Goal: Transaction & Acquisition: Purchase product/service

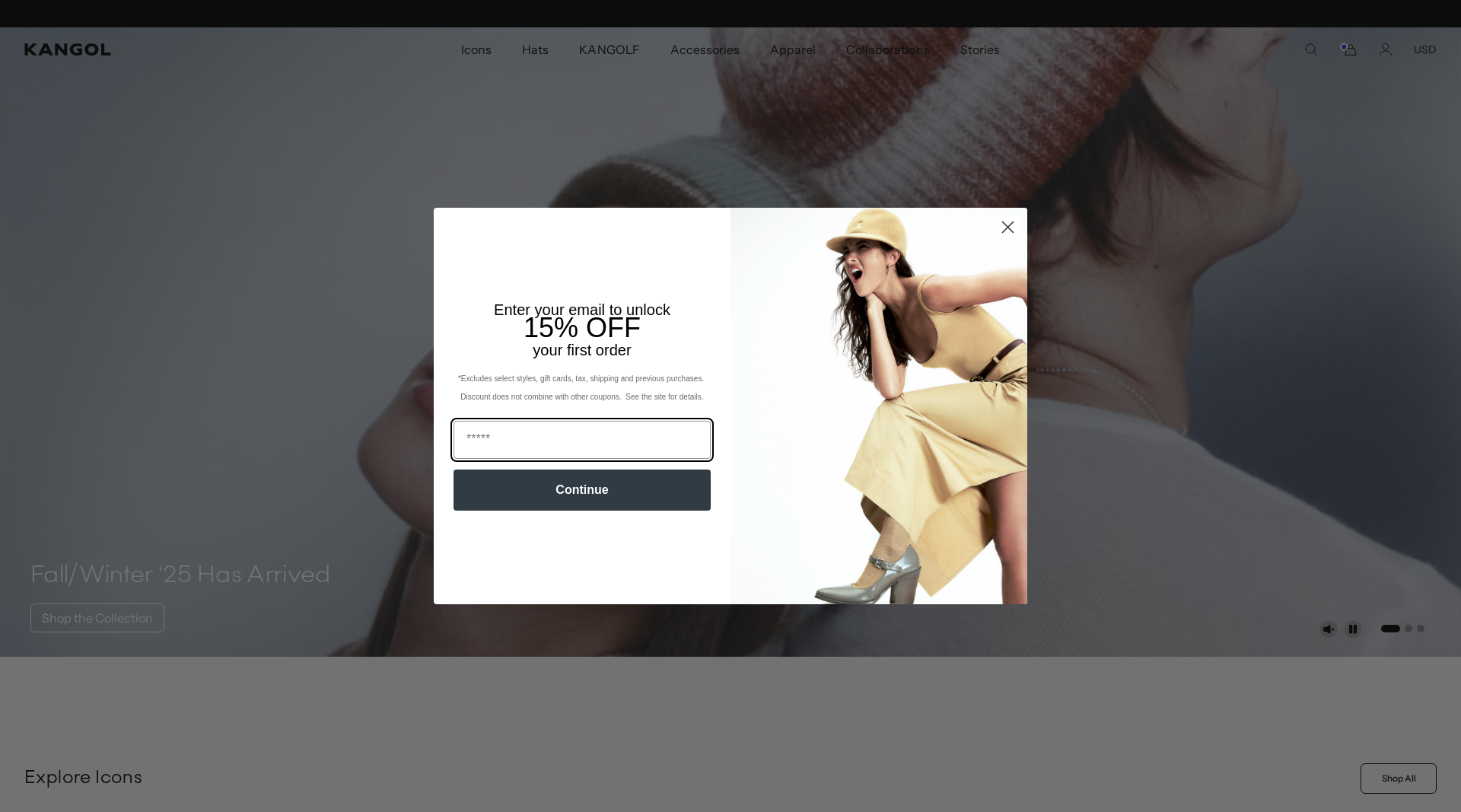
scroll to position [0, 314]
click at [534, 427] on input "Email" at bounding box center [582, 440] width 258 height 38
click at [1006, 224] on icon "Close dialog" at bounding box center [1008, 227] width 11 height 11
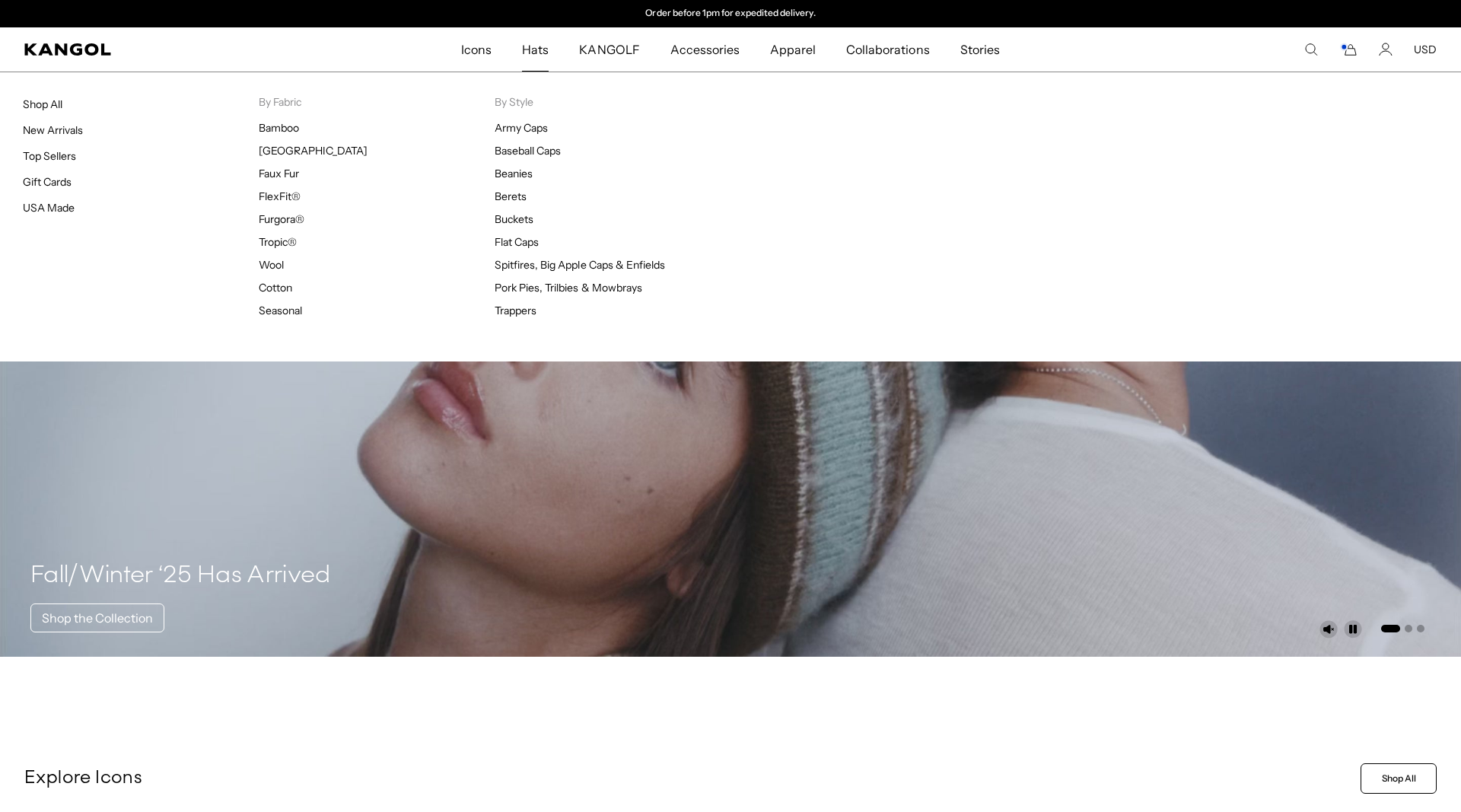
click at [544, 58] on span "Hats" at bounding box center [535, 49] width 26 height 44
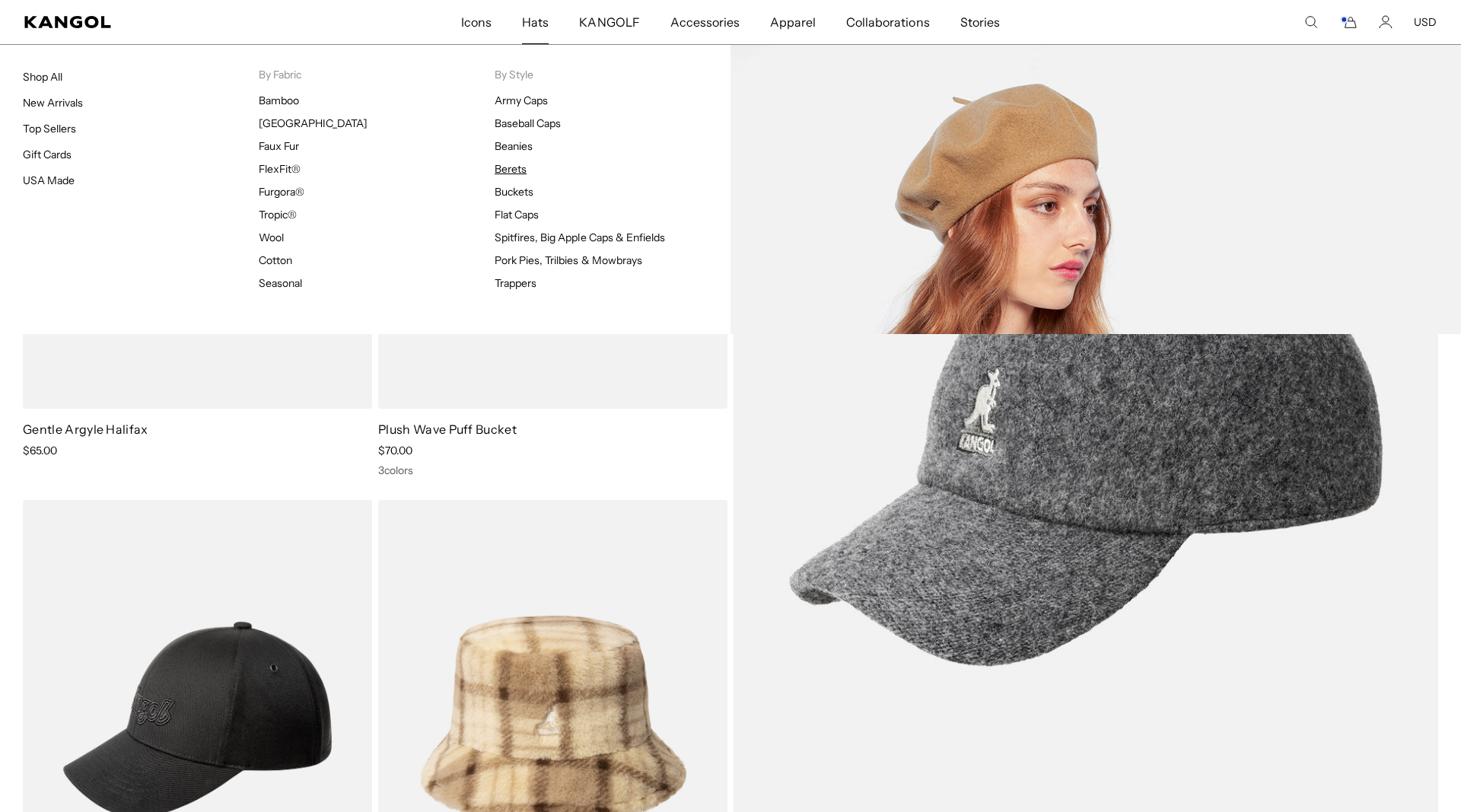
click at [518, 168] on link "Berets" at bounding box center [510, 168] width 32 height 14
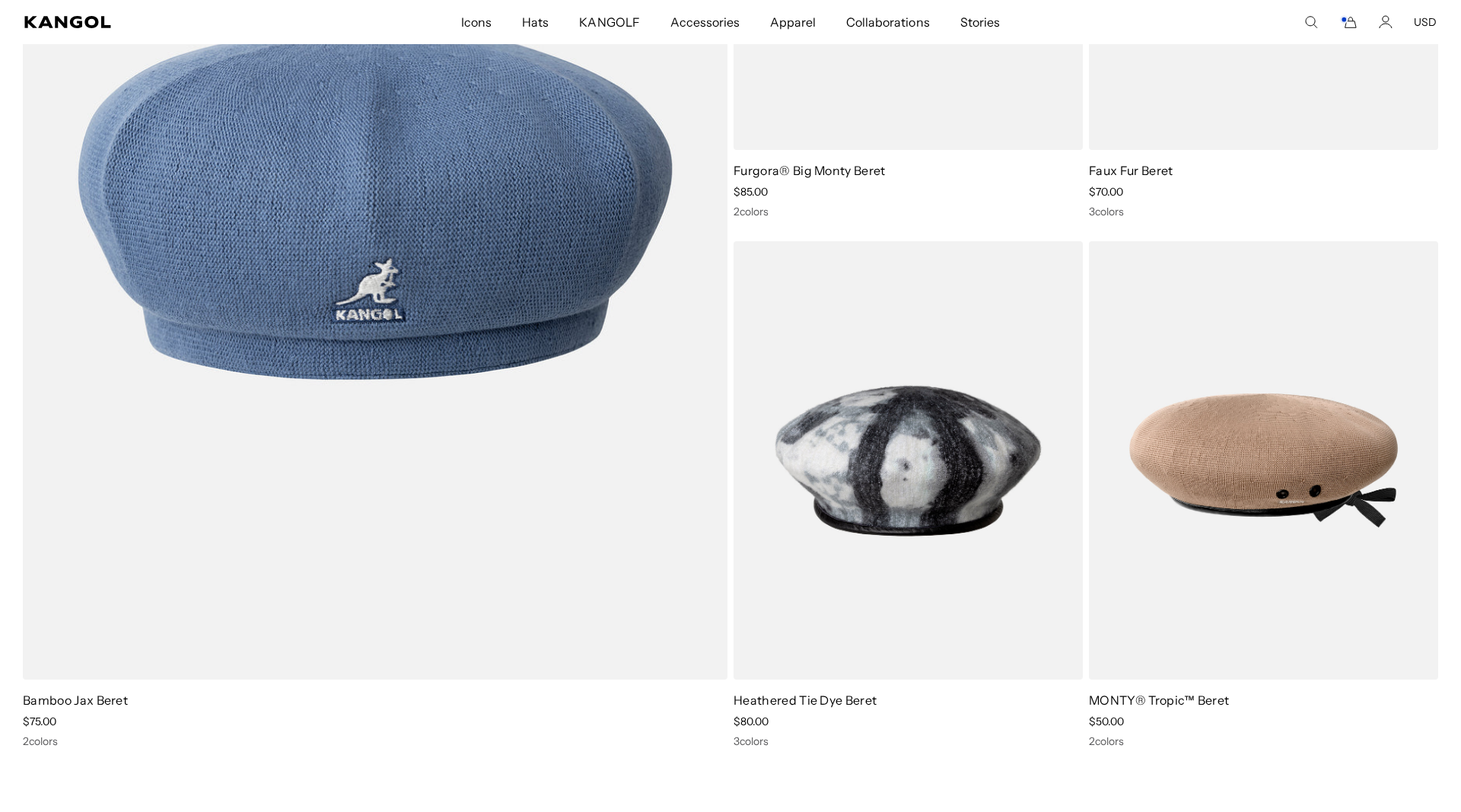
scroll to position [1547, 0]
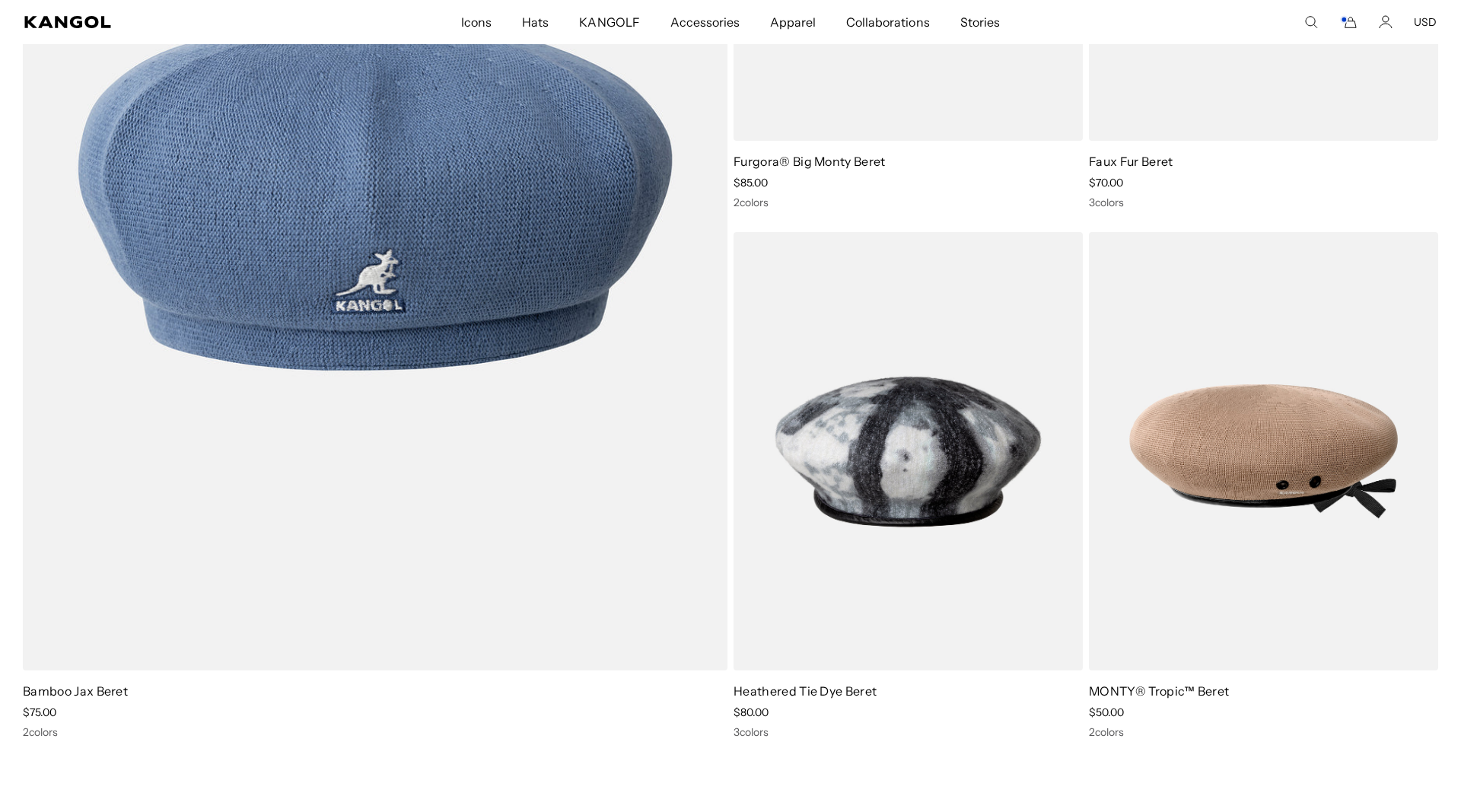
click at [316, 725] on div "Bamboo Jax Beret Sale Price $75.00 2 colors" at bounding box center [376, 710] width 705 height 56
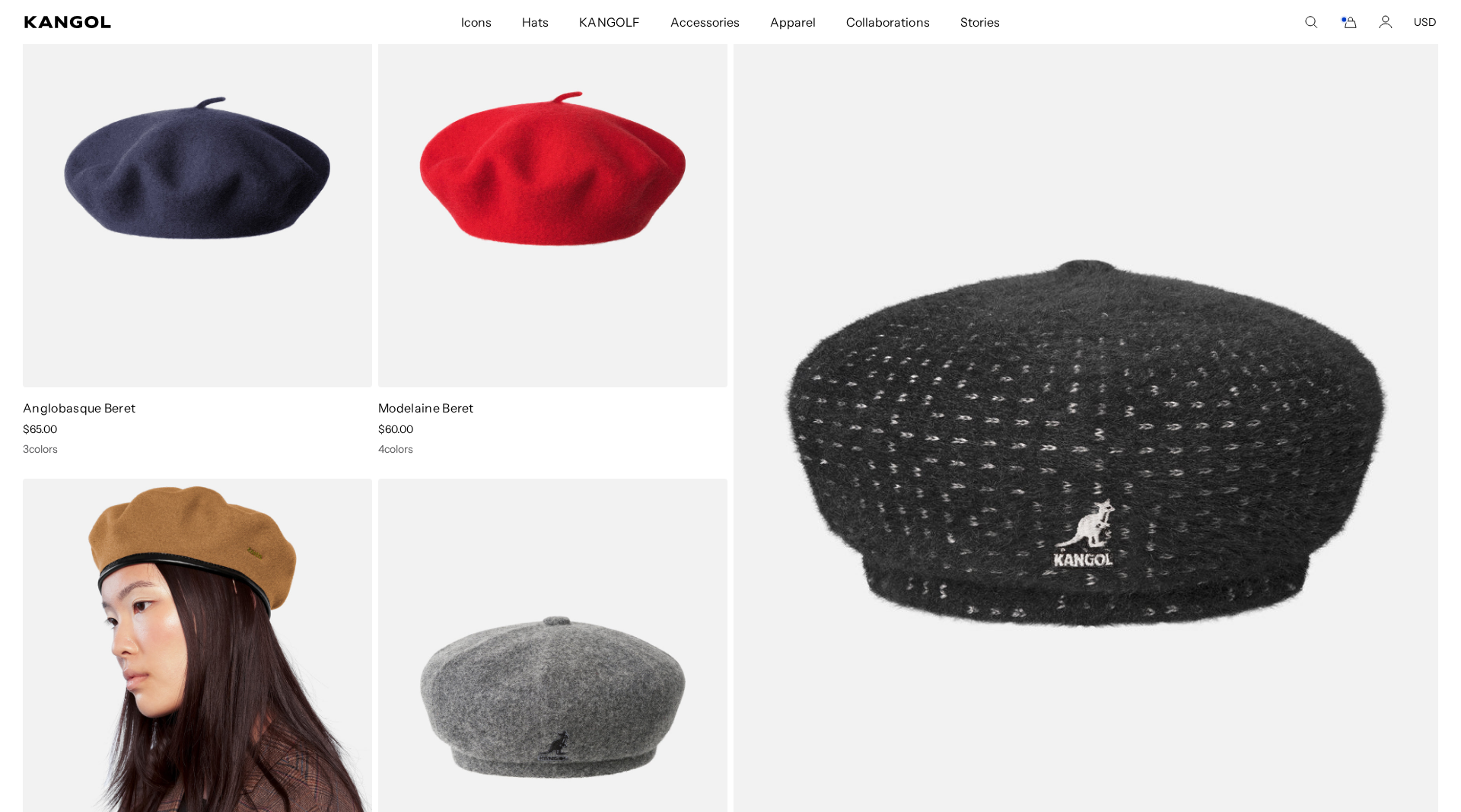
scroll to position [0, 0]
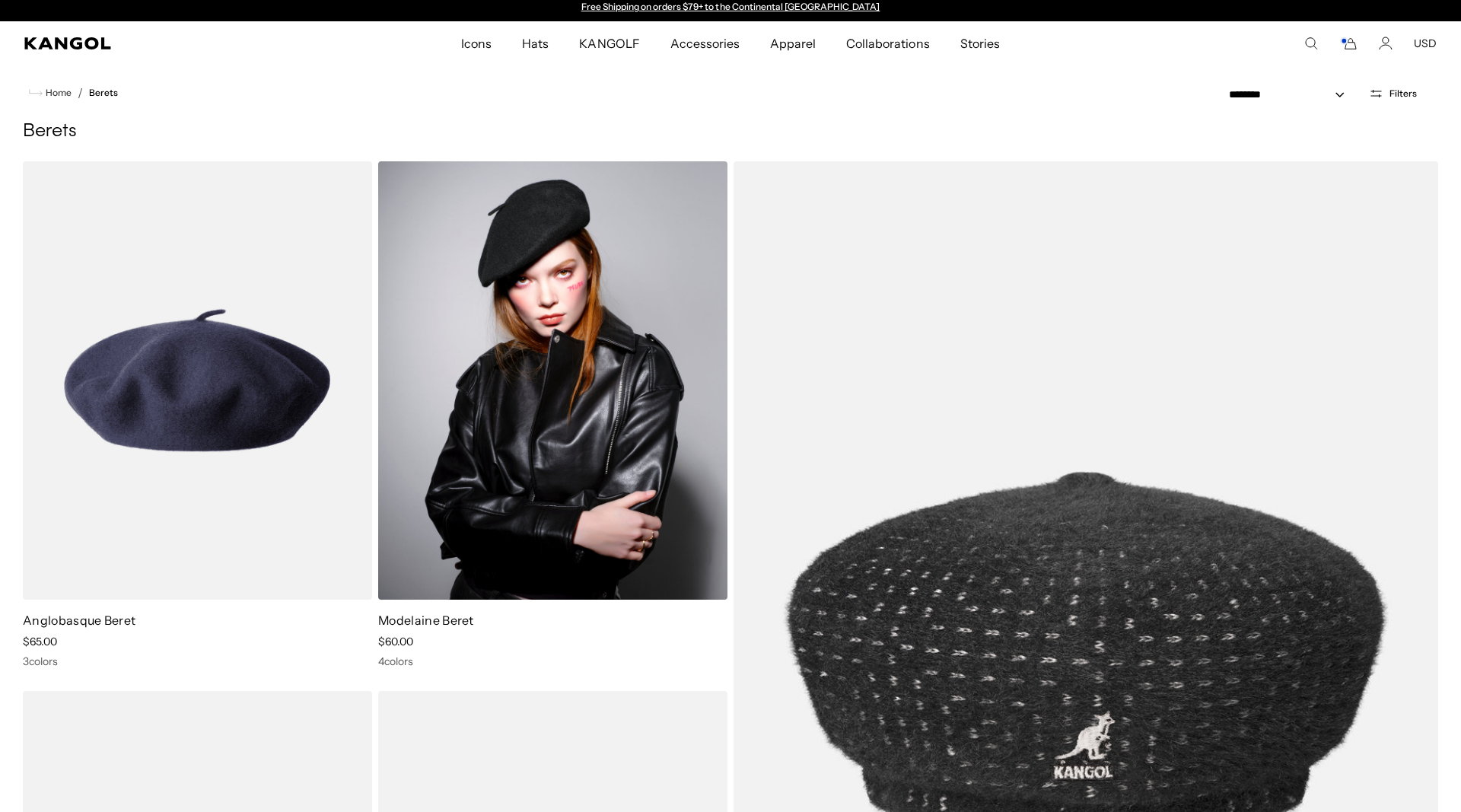
click at [578, 331] on img at bounding box center [552, 380] width 349 height 438
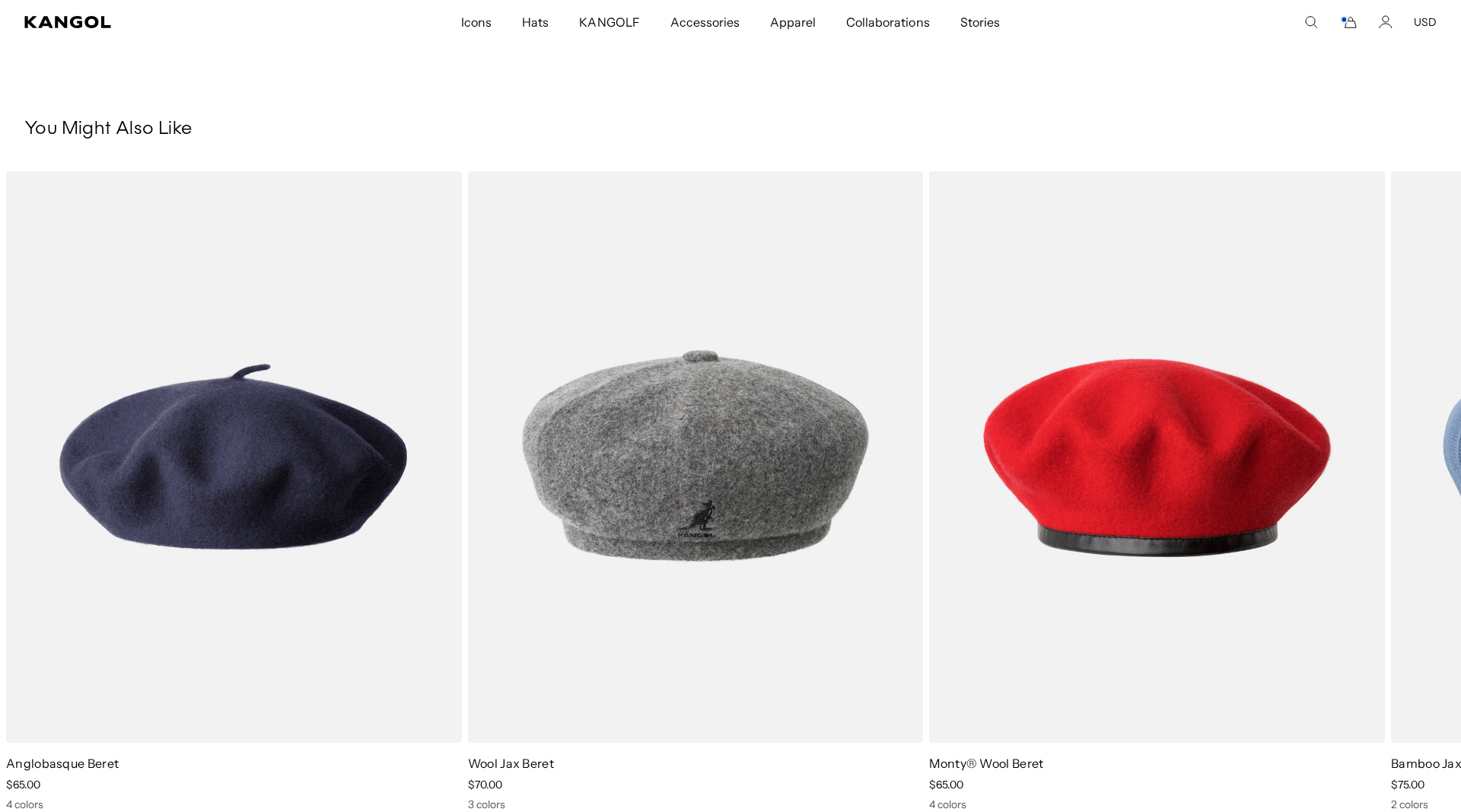
scroll to position [1216, 0]
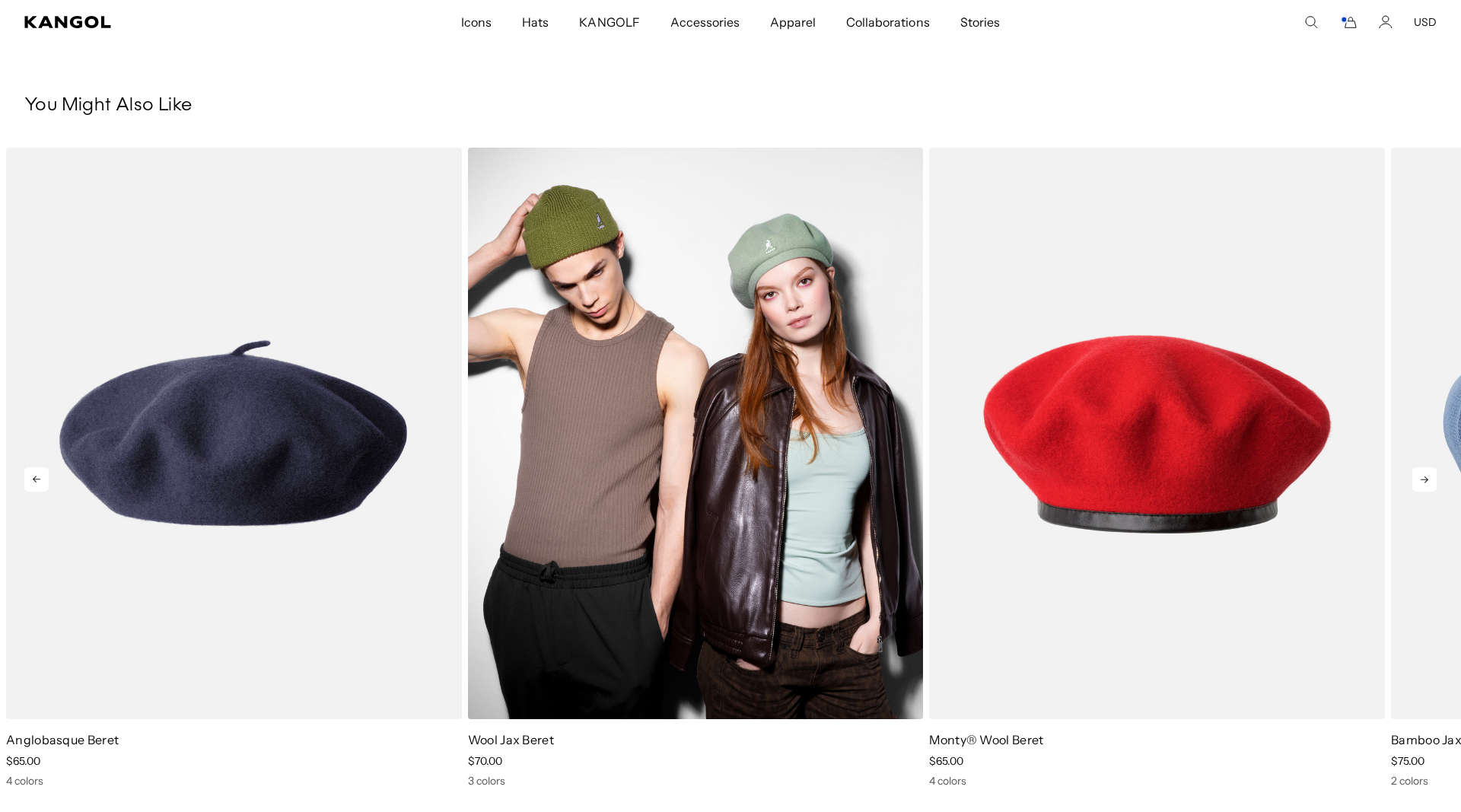
click at [696, 382] on img "2 of 5" at bounding box center [696, 433] width 456 height 572
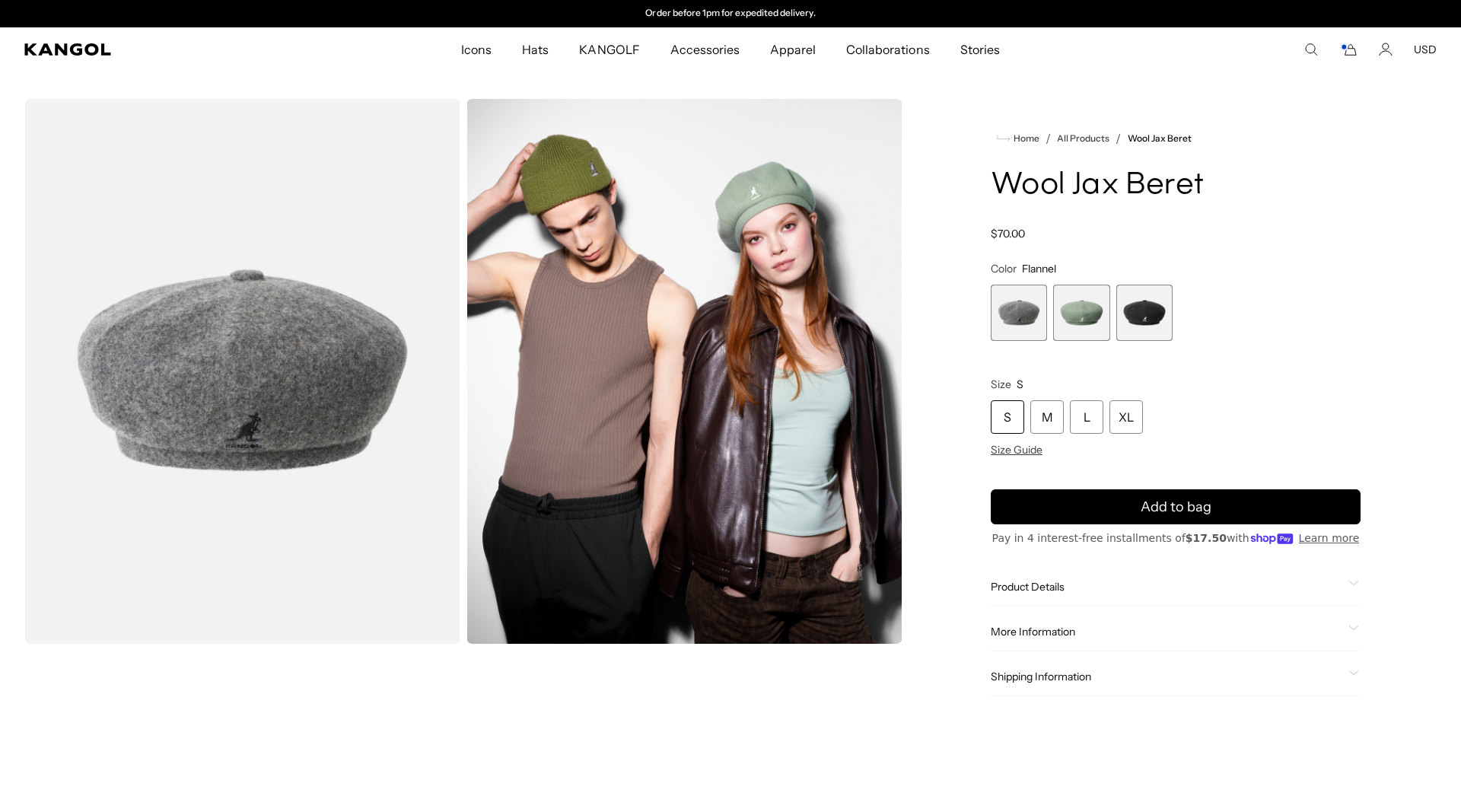
click at [1076, 298] on span "2 of 3" at bounding box center [1081, 313] width 56 height 56
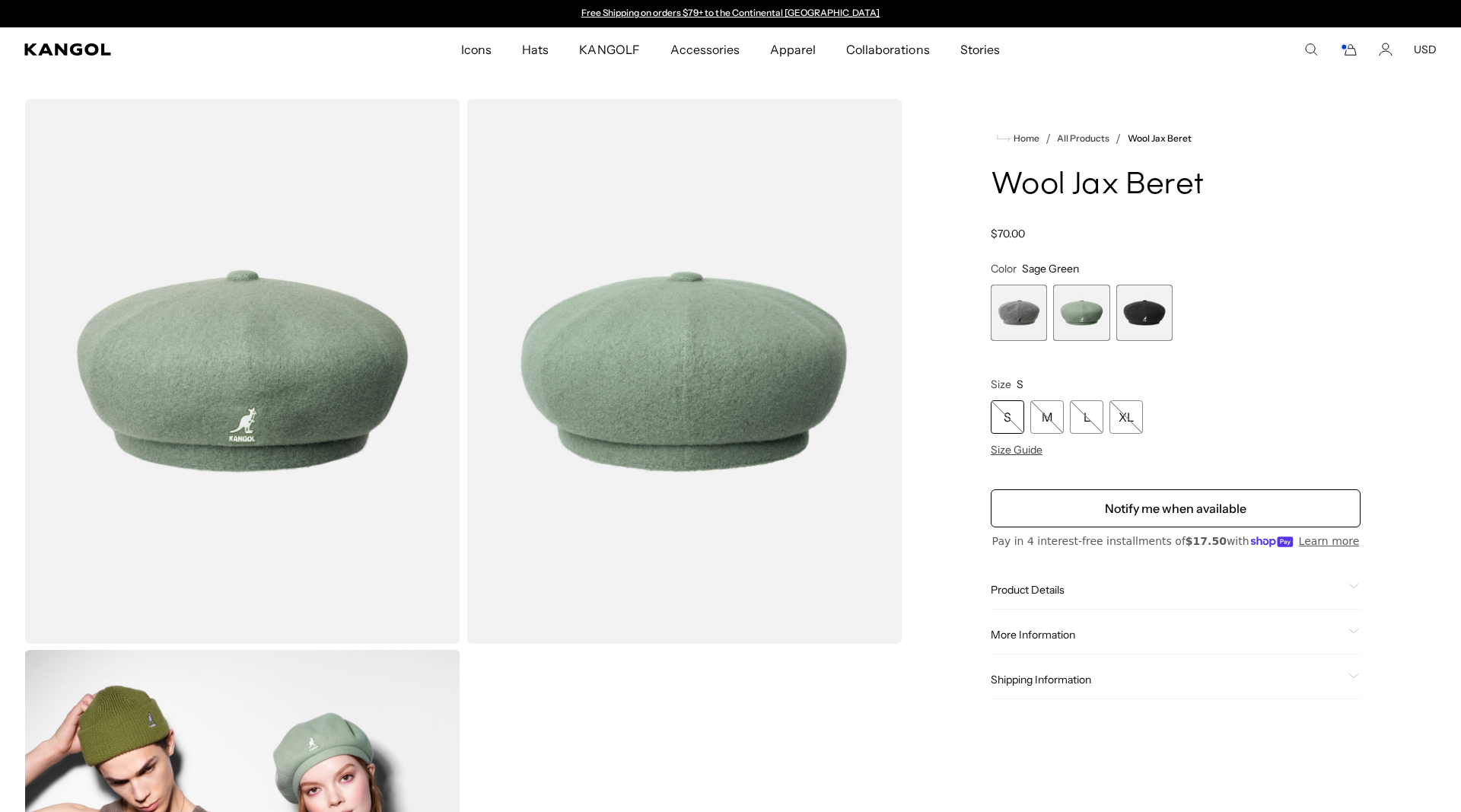
click at [1163, 305] on span "3 of 3" at bounding box center [1144, 313] width 56 height 56
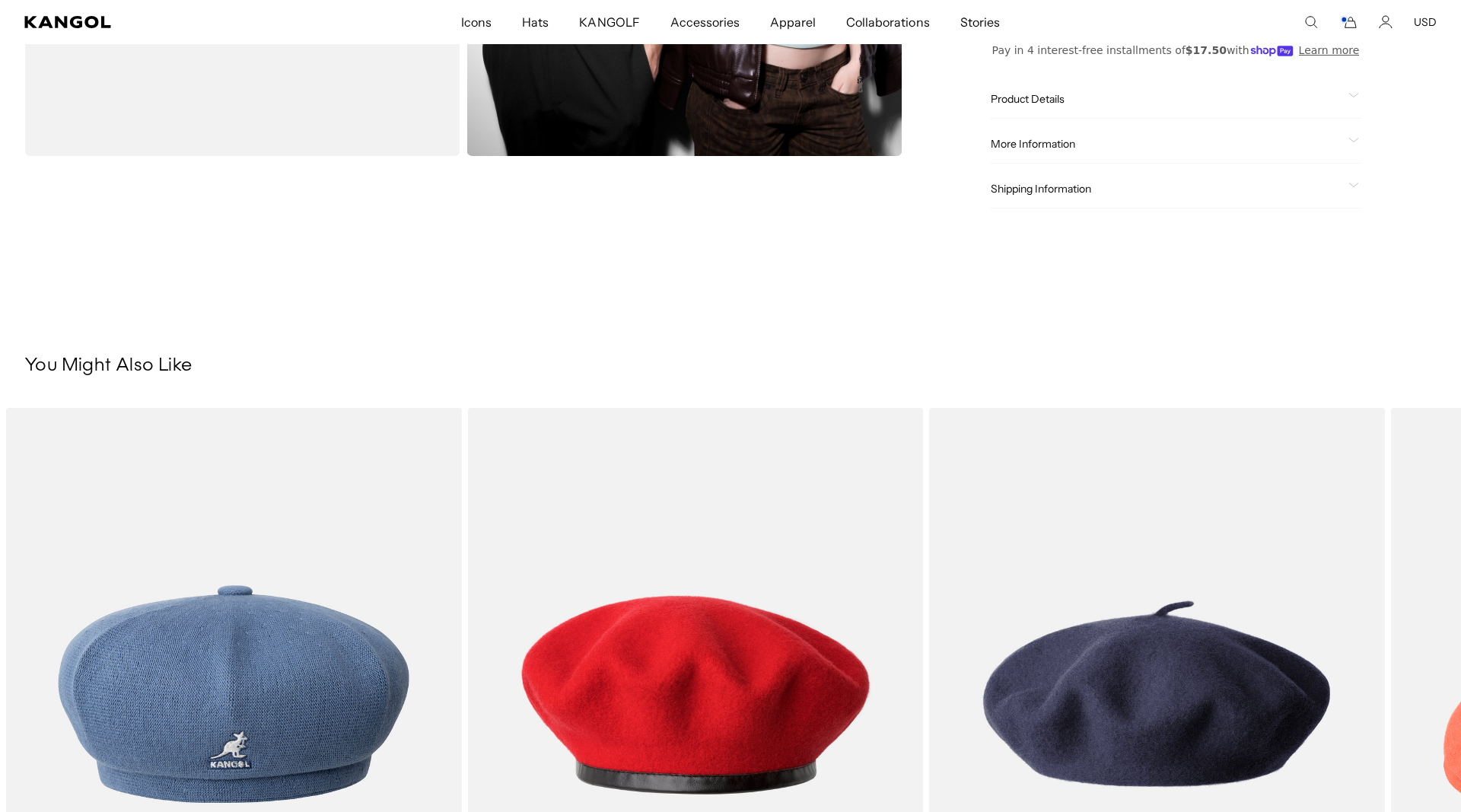
scroll to position [559, 0]
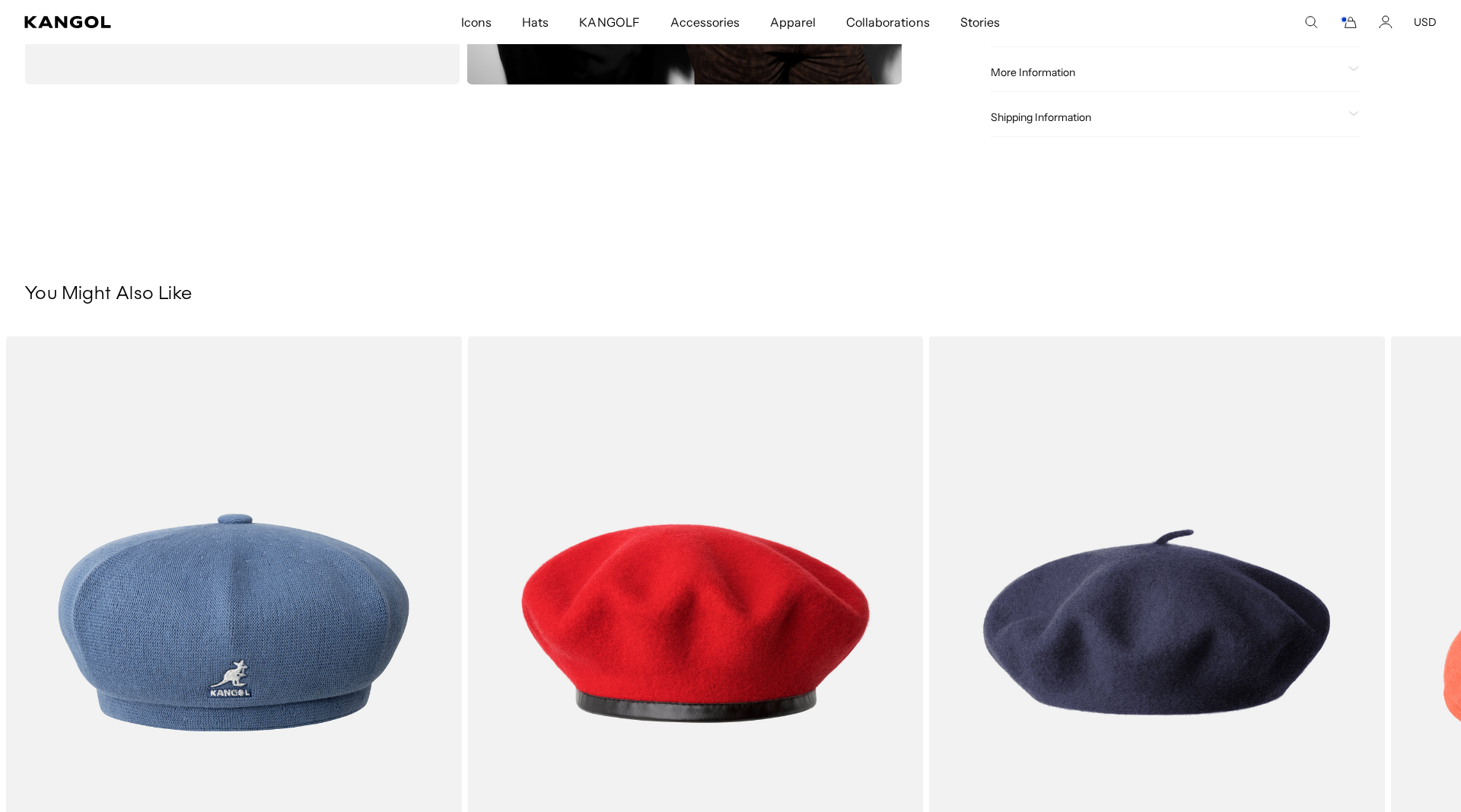
click at [0, 0] on img "2 of 5" at bounding box center [0, 0] width 0 height 0
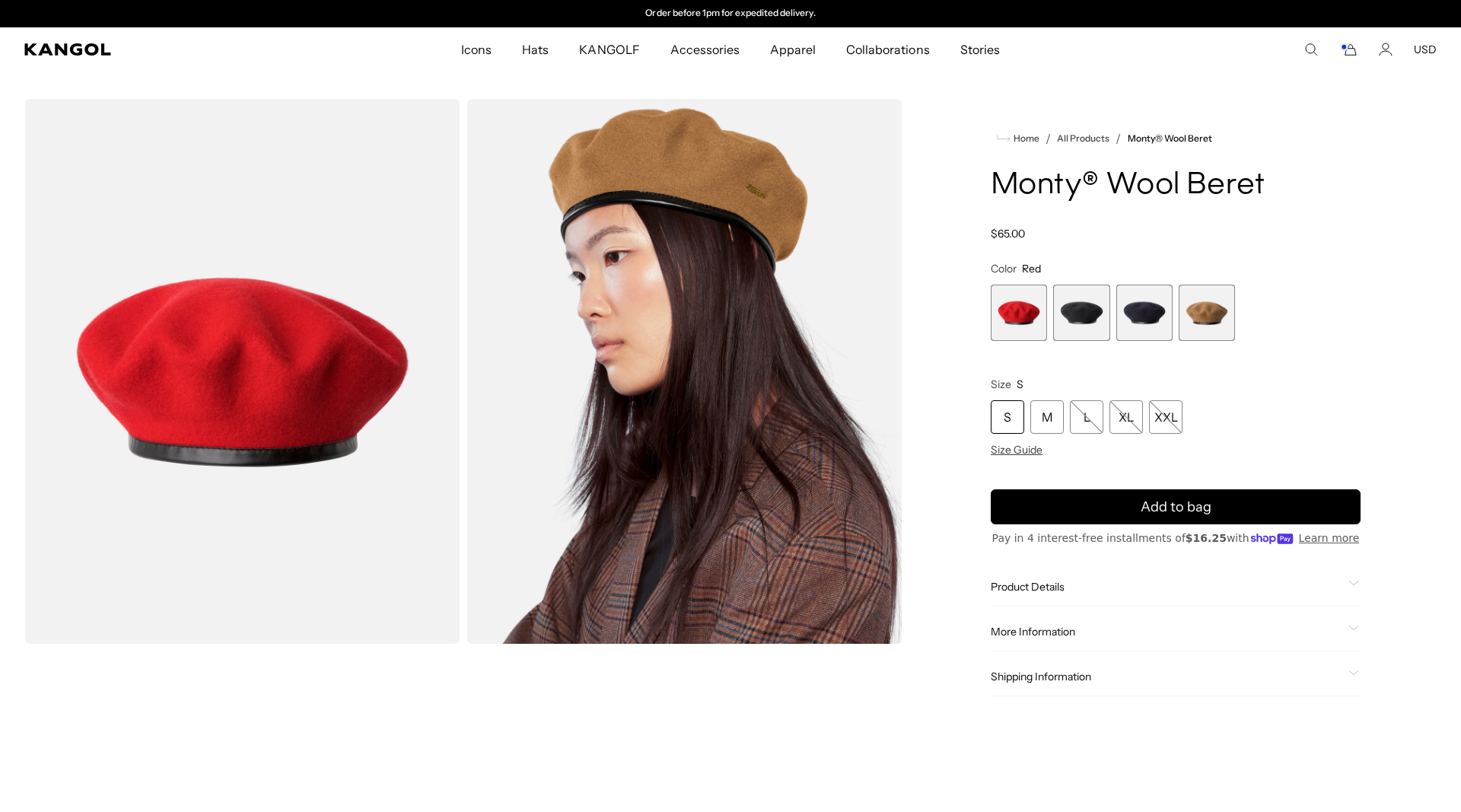
click at [1024, 318] on span "1 of 4" at bounding box center [1019, 313] width 56 height 56
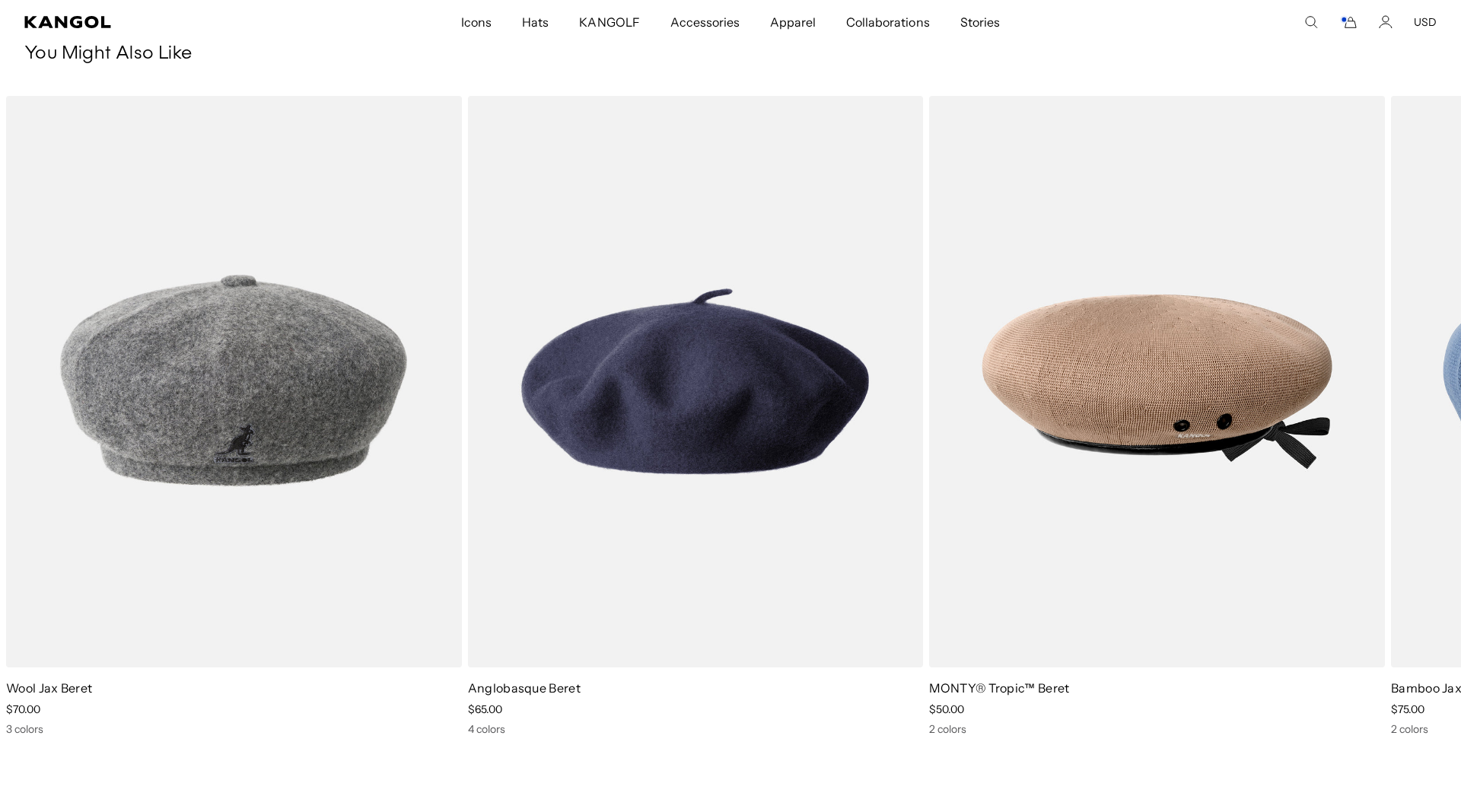
scroll to position [1272, 0]
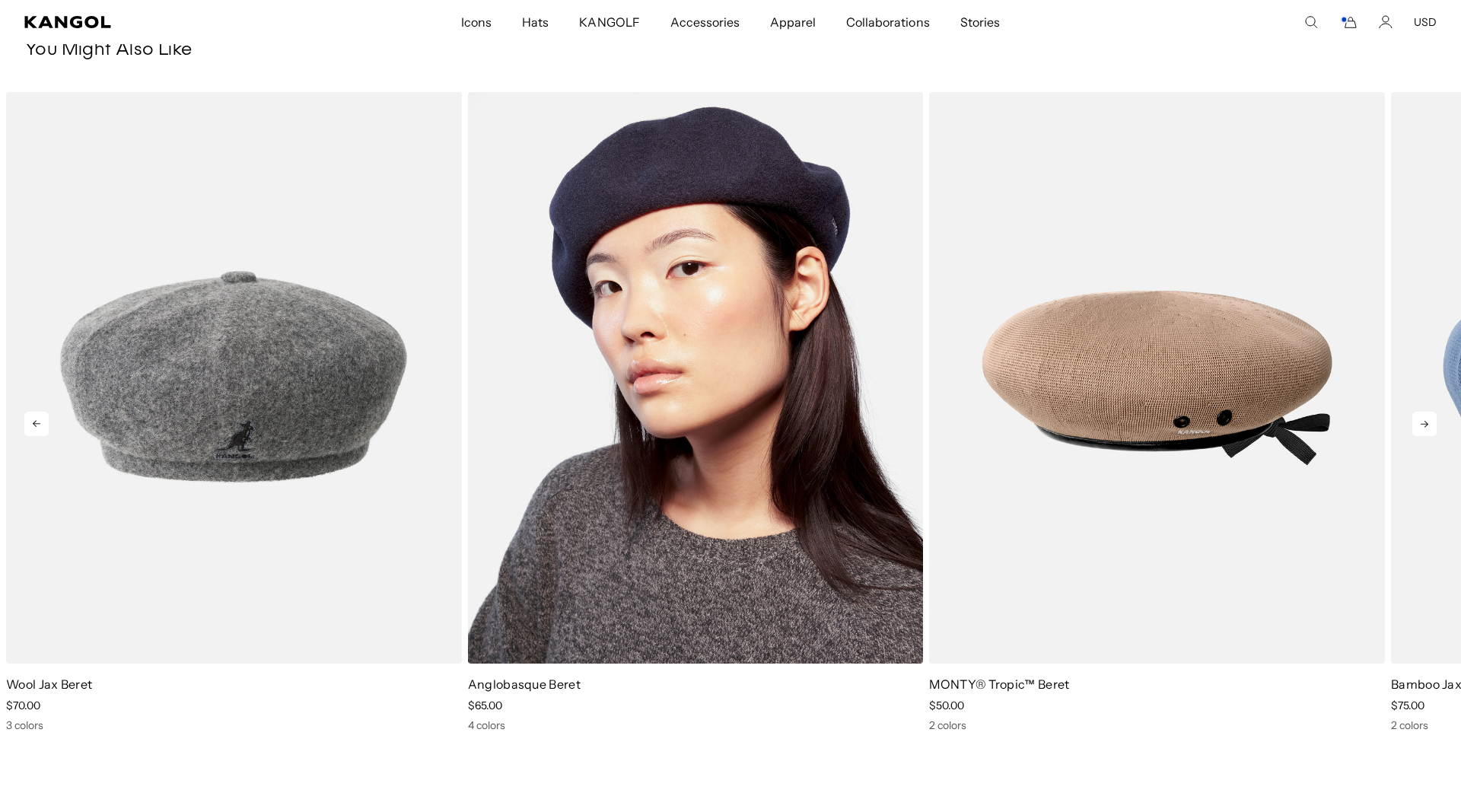
click at [764, 390] on img "2 of 5" at bounding box center [696, 378] width 456 height 572
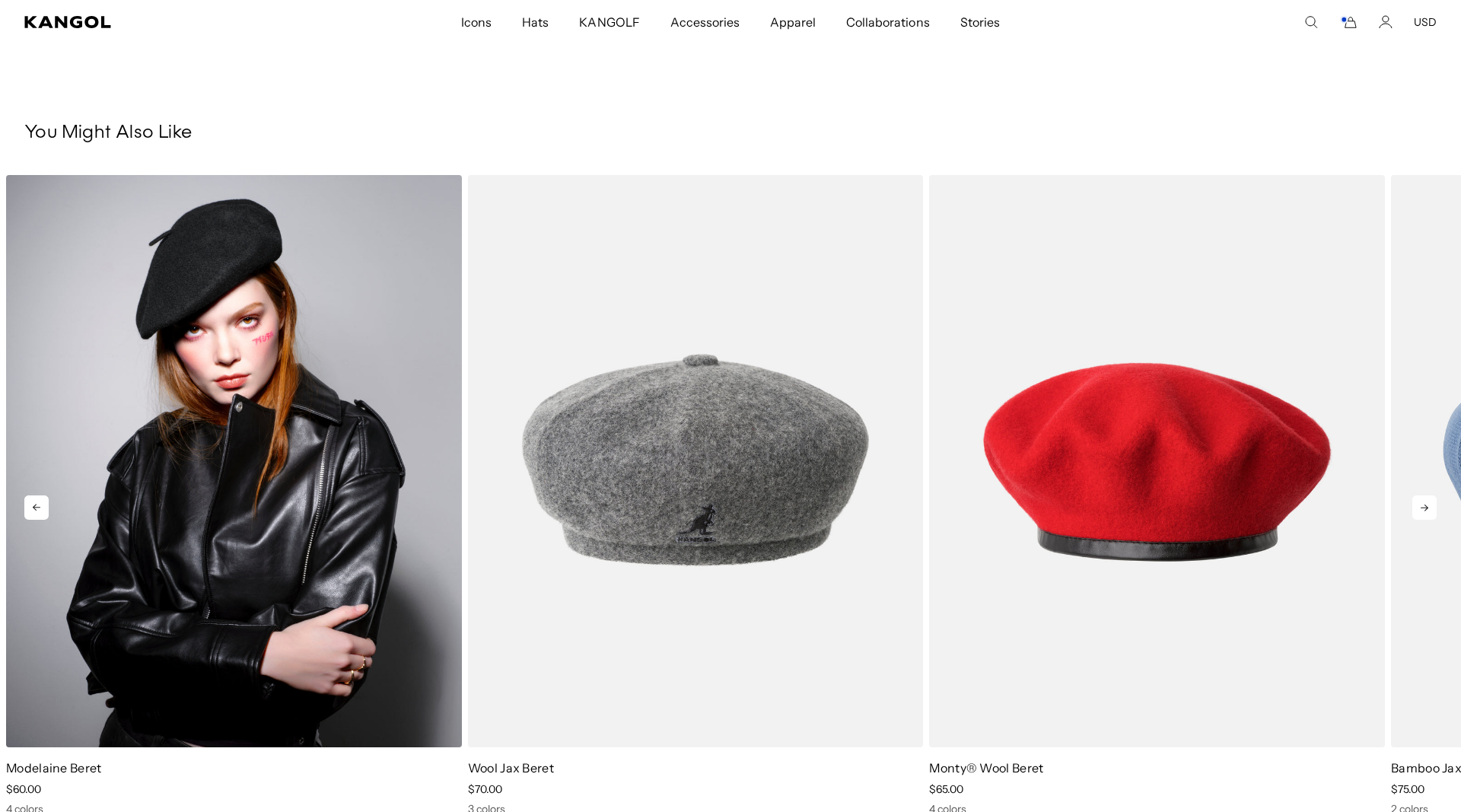
click at [268, 446] on img "1 of 5" at bounding box center [234, 460] width 456 height 572
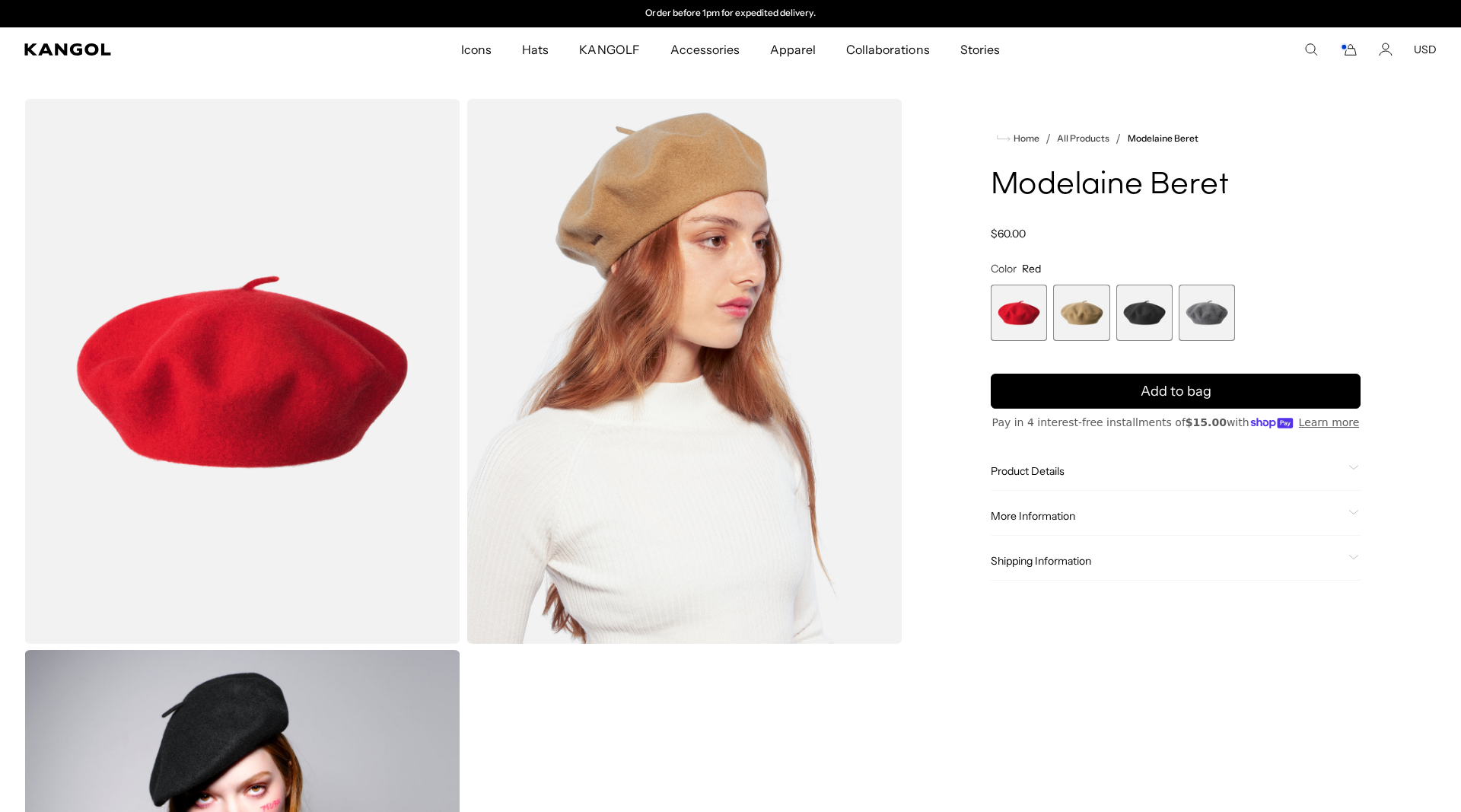
click at [1040, 295] on span "1 of 4" at bounding box center [1019, 313] width 56 height 56
click at [1043, 466] on span "Product Details" at bounding box center [1166, 470] width 352 height 14
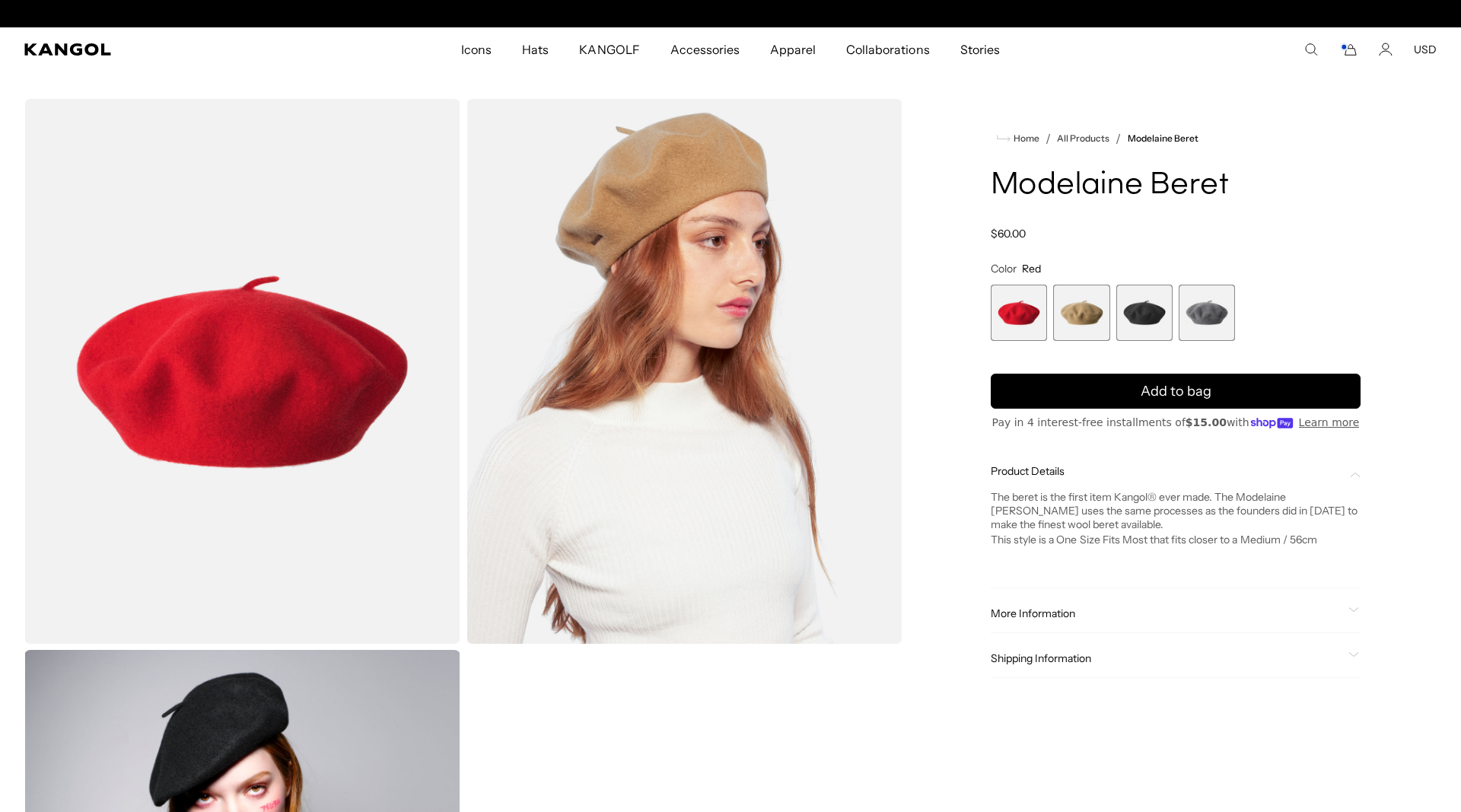
scroll to position [0, 0]
click at [1050, 610] on span "More Information" at bounding box center [1166, 613] width 352 height 14
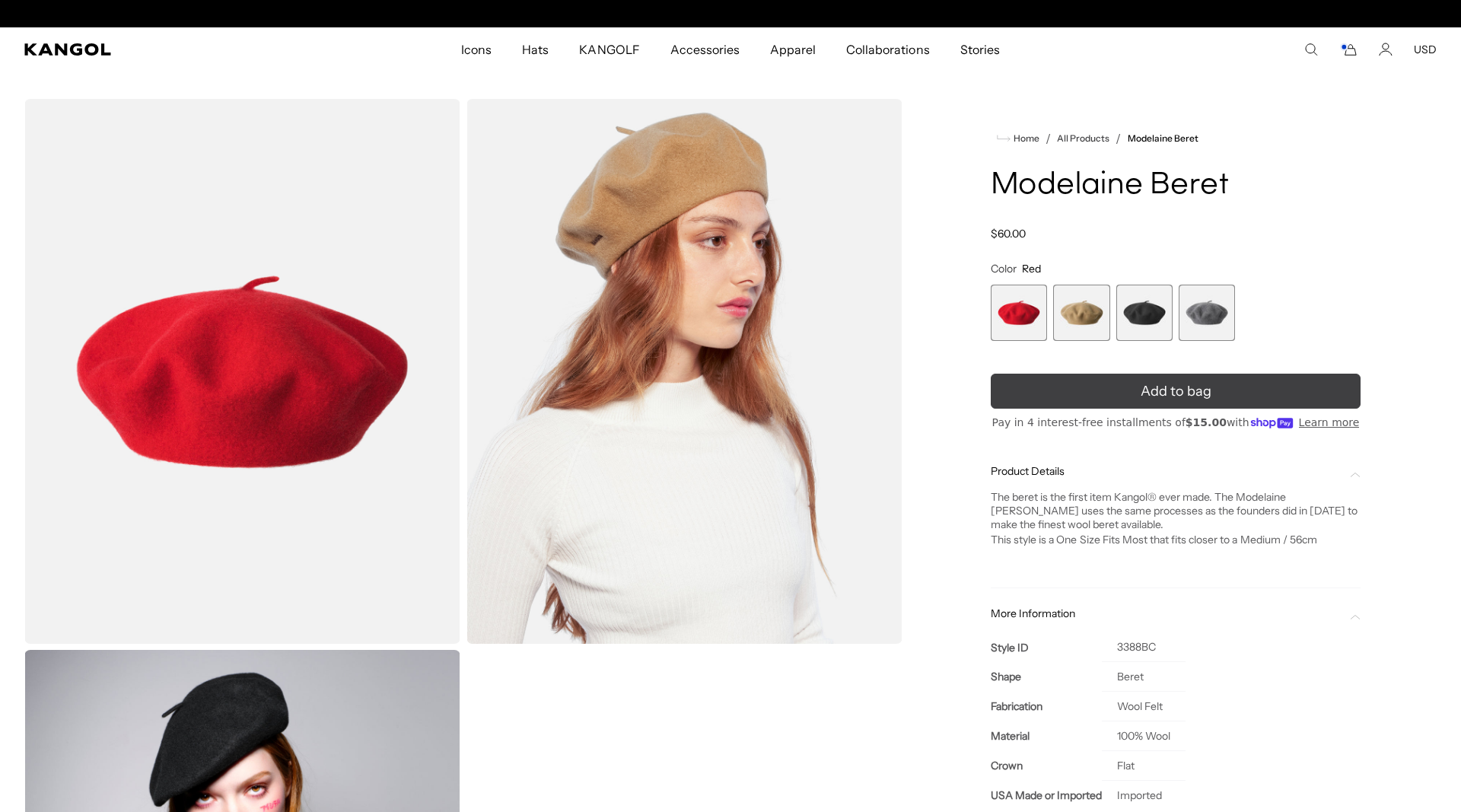
scroll to position [0, 314]
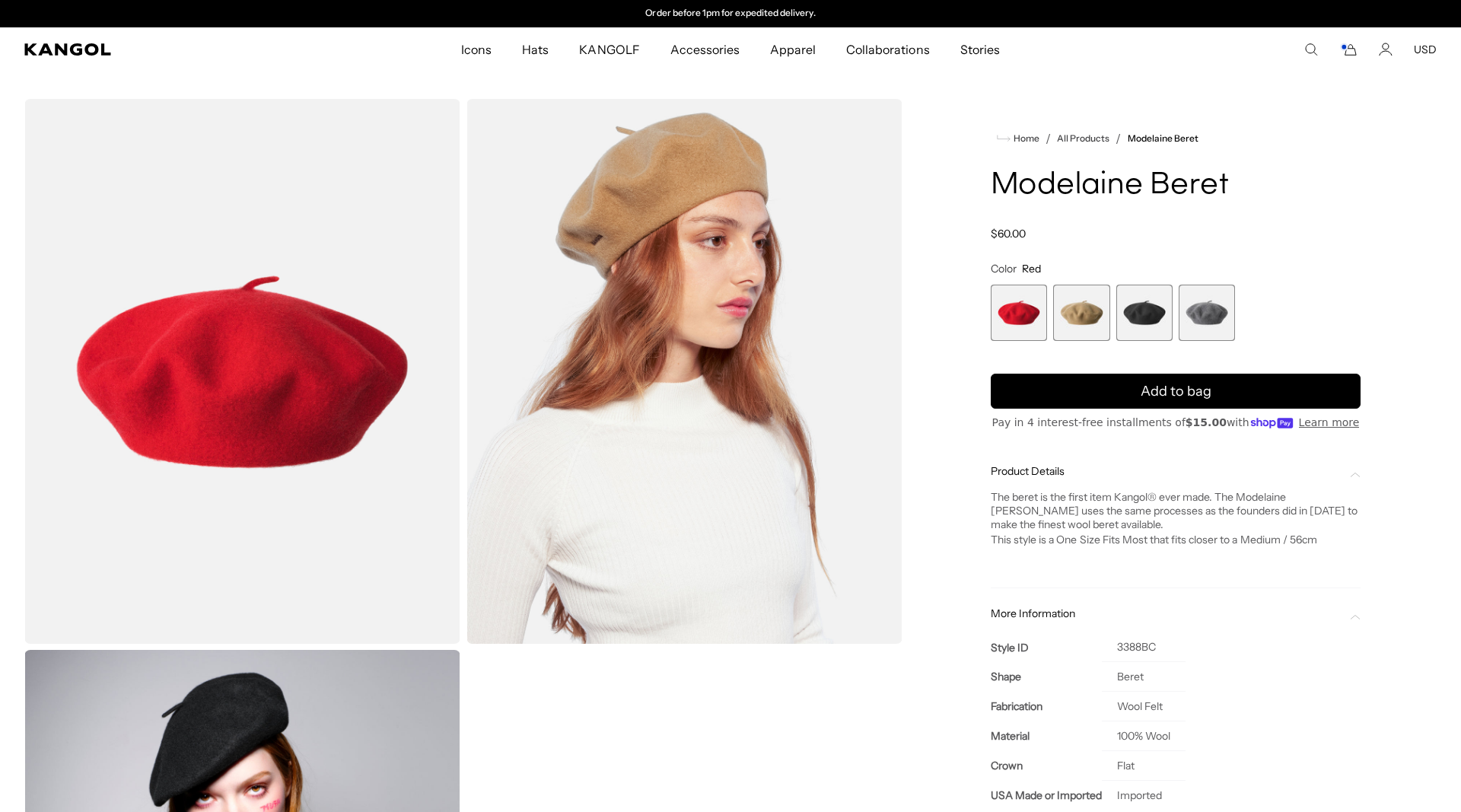
click at [1142, 317] on span "3 of 4" at bounding box center [1144, 313] width 56 height 56
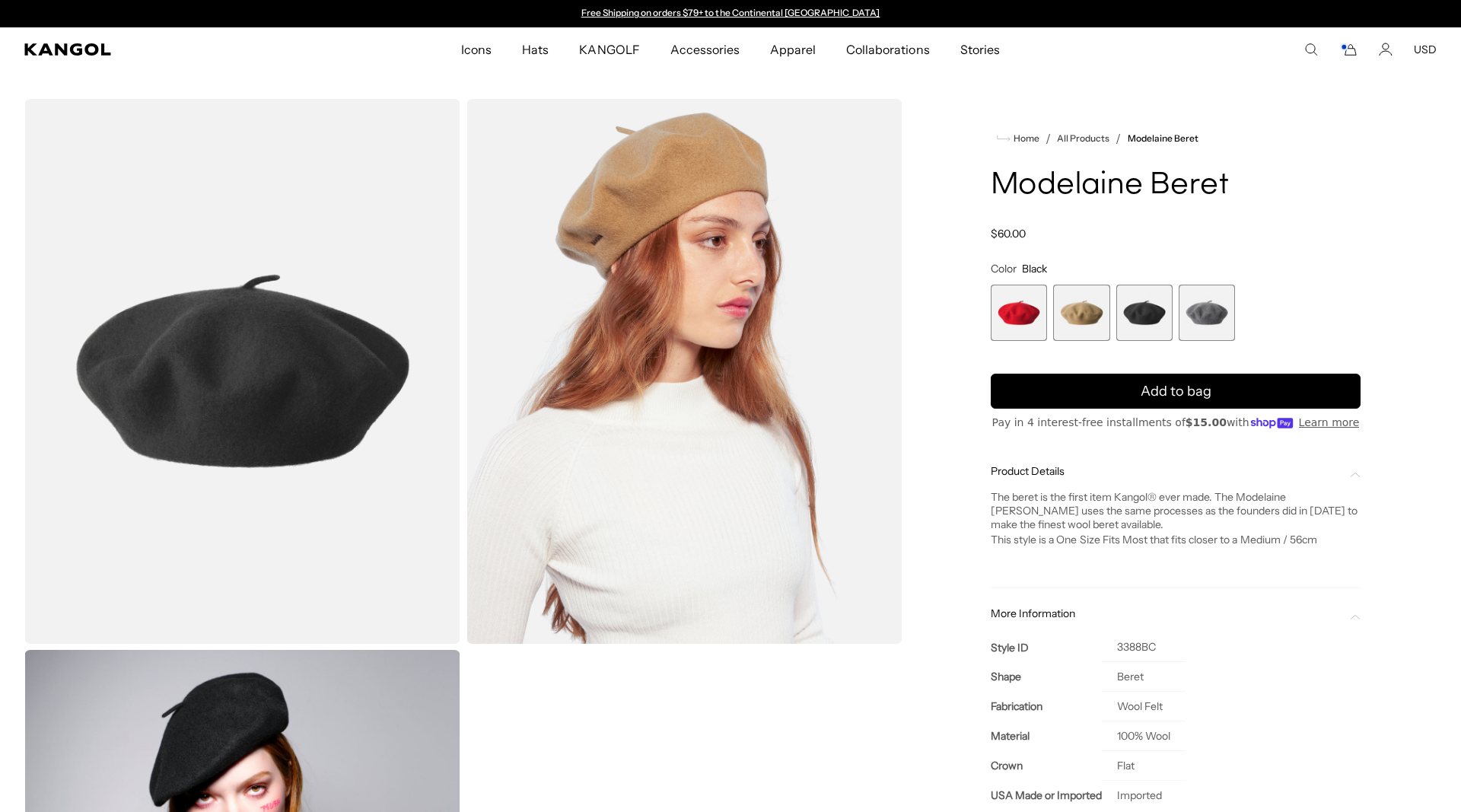
click at [1007, 308] on span "1 of 4" at bounding box center [1019, 313] width 56 height 56
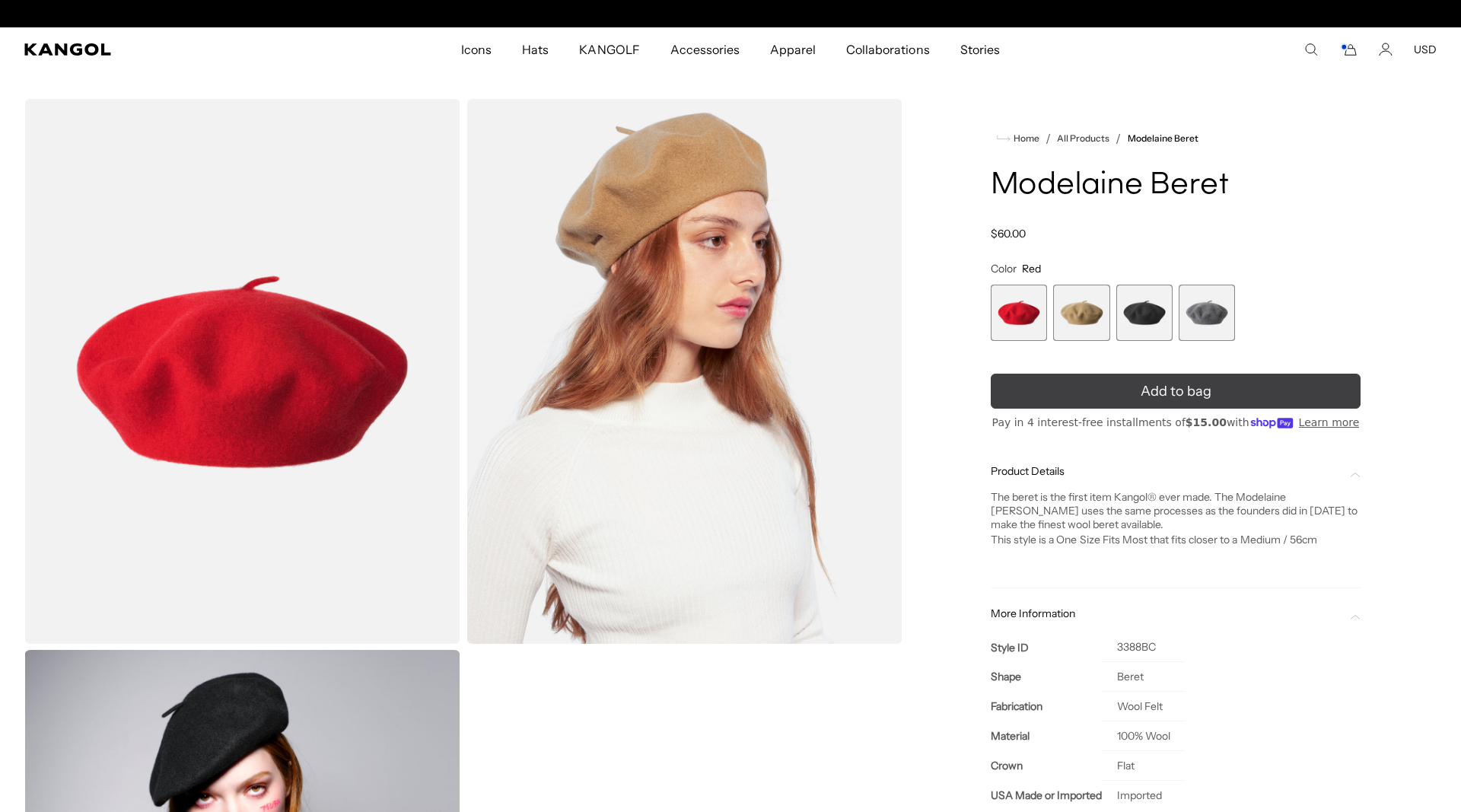
scroll to position [0, 314]
click at [1071, 385] on button "Add to bag" at bounding box center [1175, 391] width 370 height 35
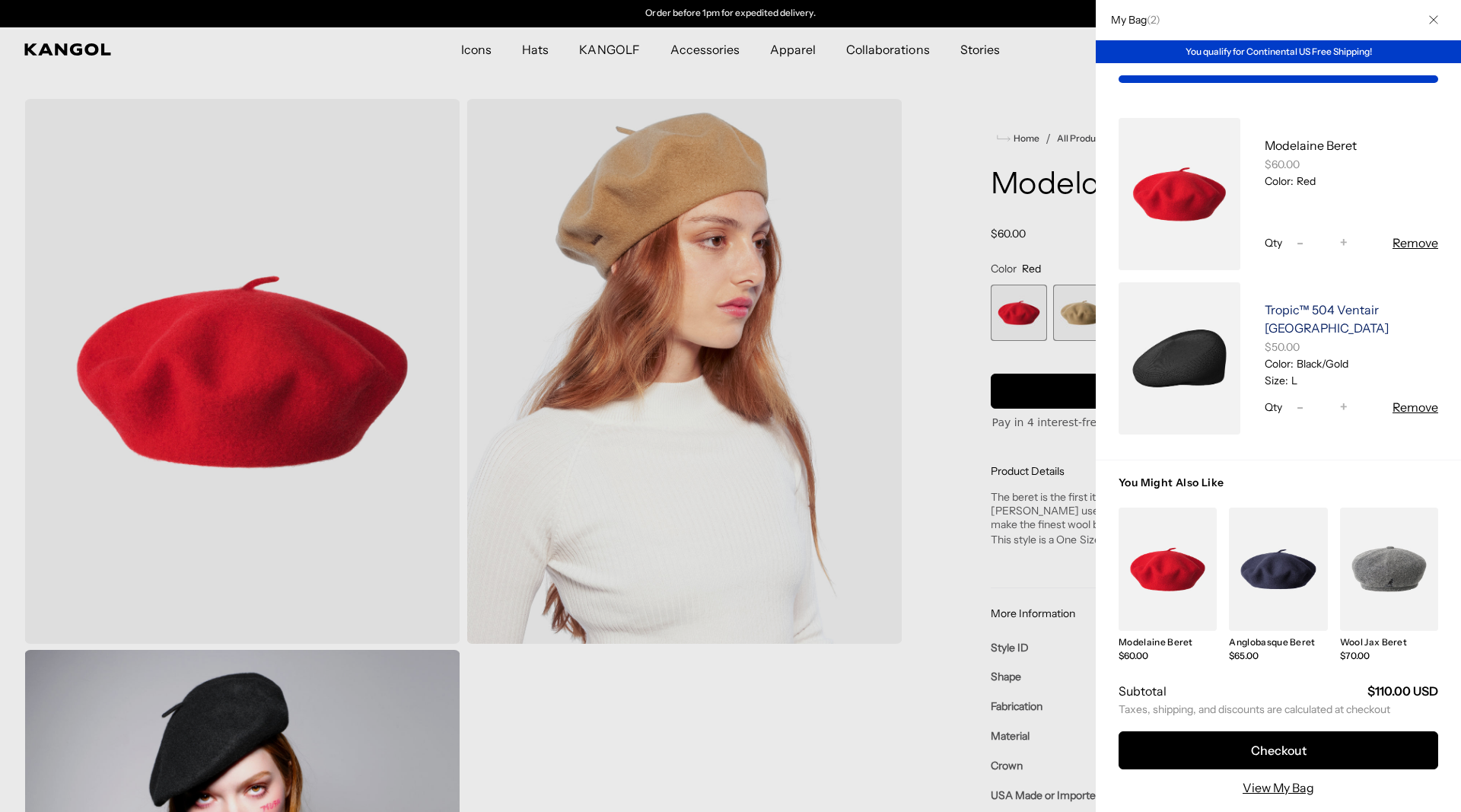
click at [1355, 314] on link "Tropic™ 504 Ventair [GEOGRAPHIC_DATA]" at bounding box center [1326, 319] width 124 height 34
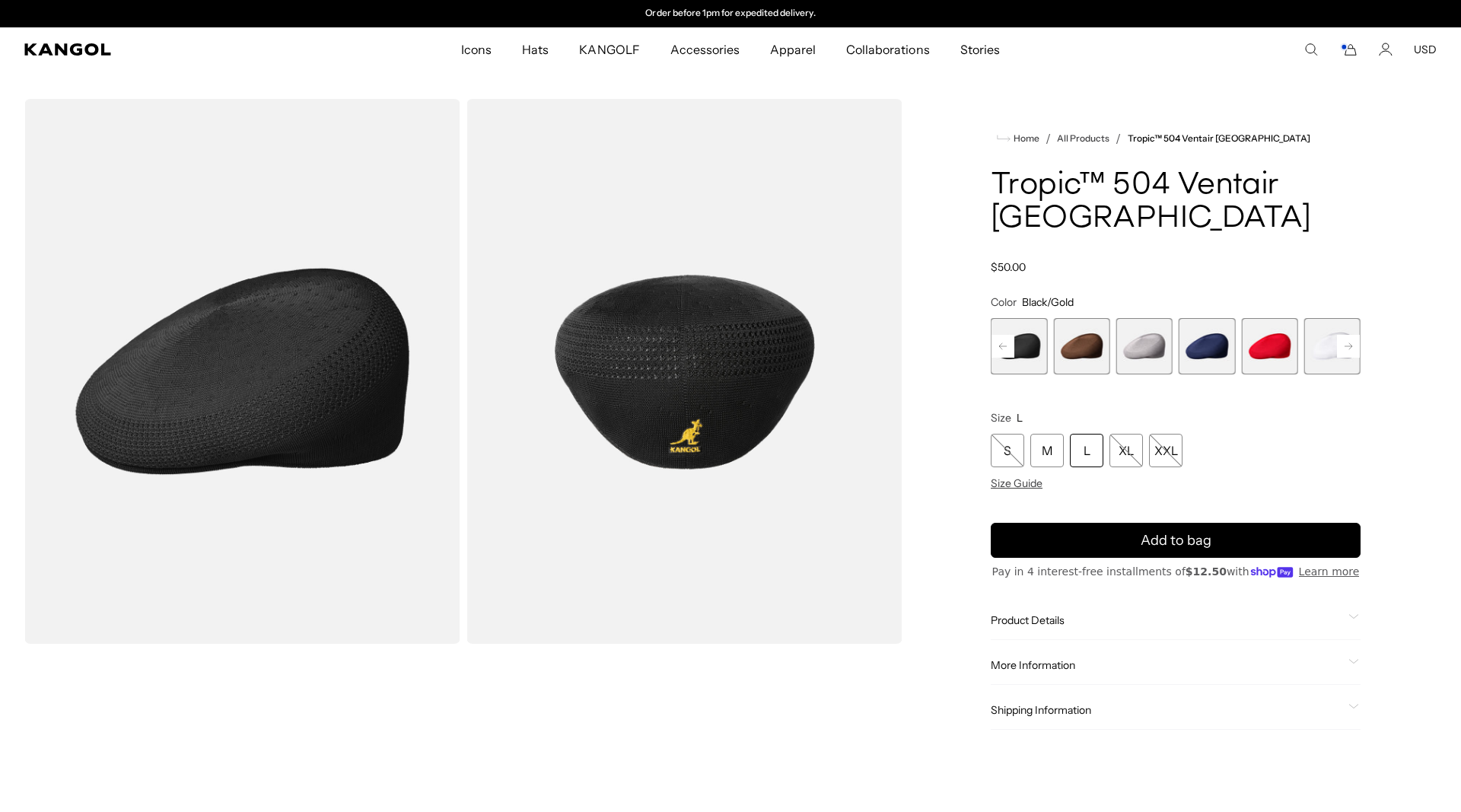
click at [1349, 335] on rect at bounding box center [1349, 347] width 23 height 23
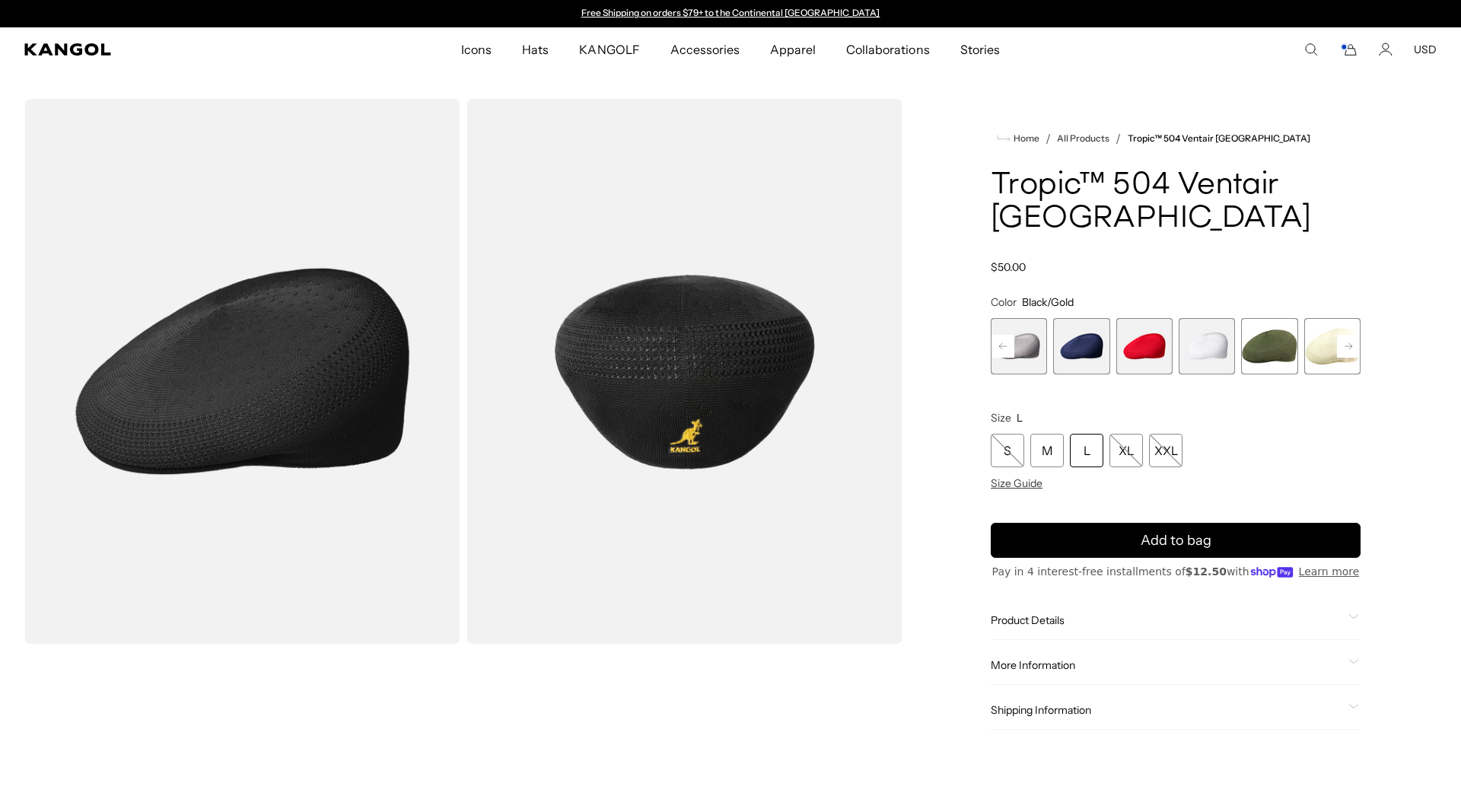
click at [1349, 335] on rect at bounding box center [1349, 347] width 23 height 23
click at [1349, 318] on div "Previous Next Charcoal Variant sold out or unavailable Burgundy Variant sold ou…" at bounding box center [1175, 346] width 370 height 56
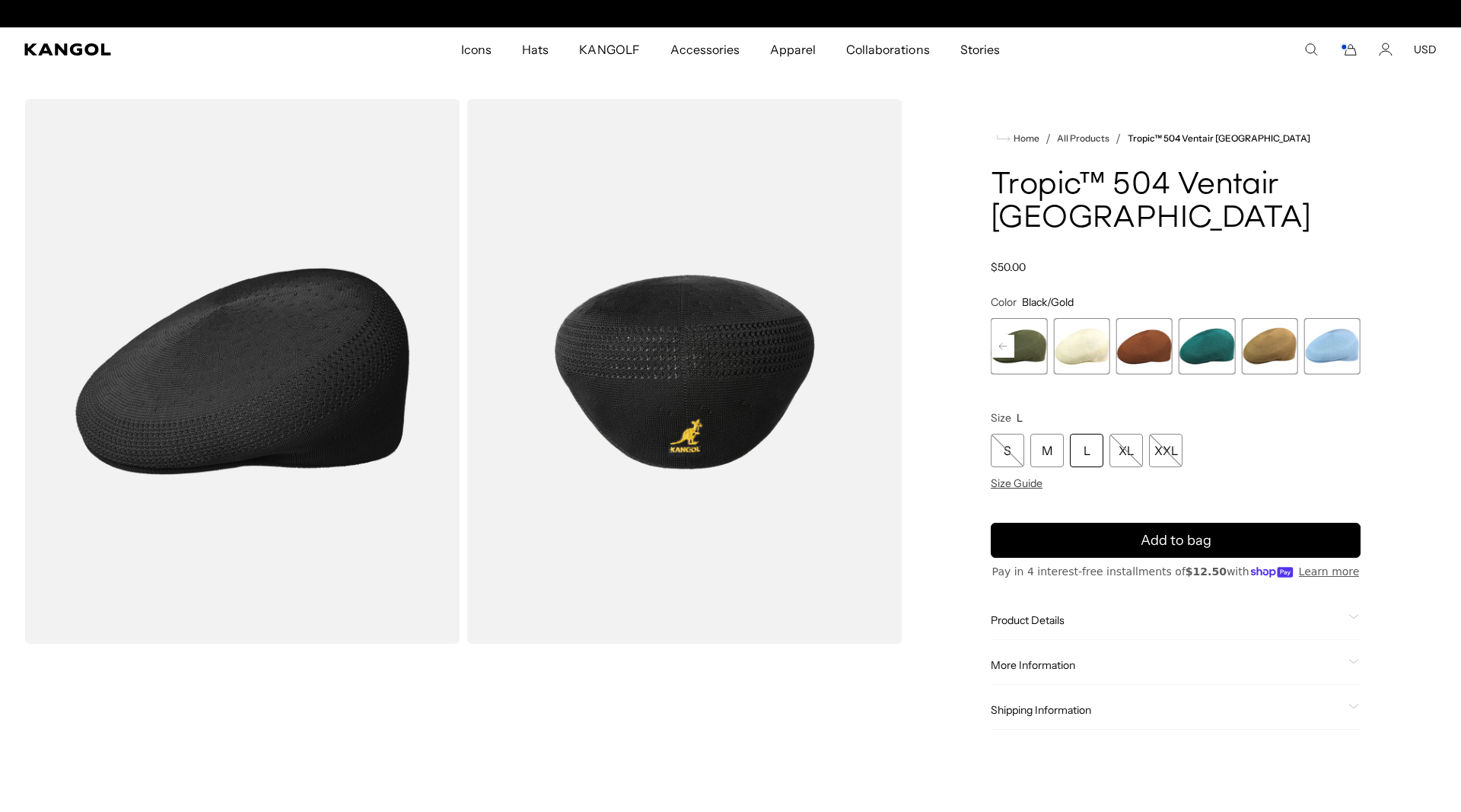
scroll to position [0, 314]
click at [1097, 319] on span "12 of 16" at bounding box center [1081, 346] width 56 height 56
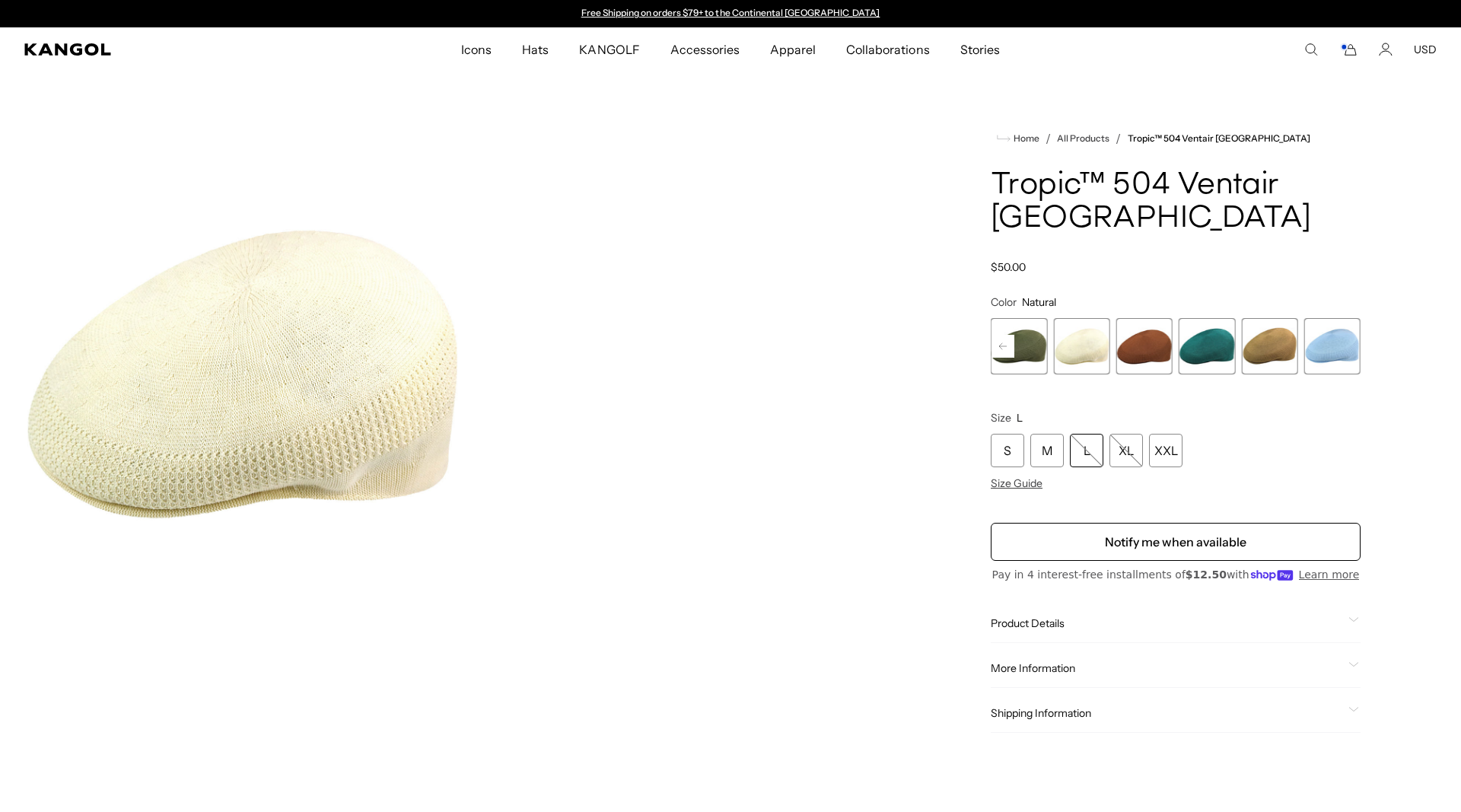
click at [1147, 318] on span "13 of 16" at bounding box center [1144, 346] width 56 height 56
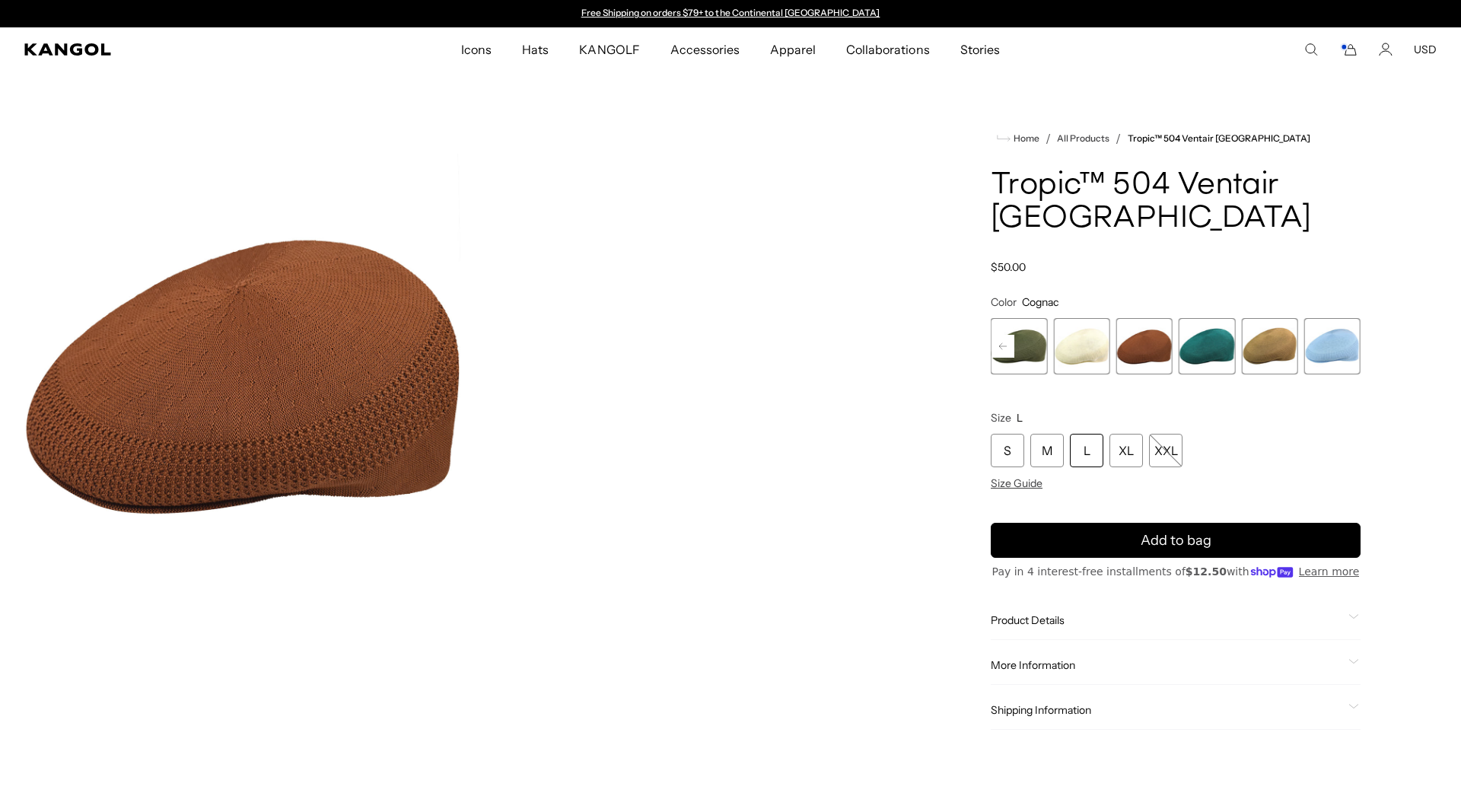
click at [1004, 343] on icon at bounding box center [1002, 346] width 7 height 6
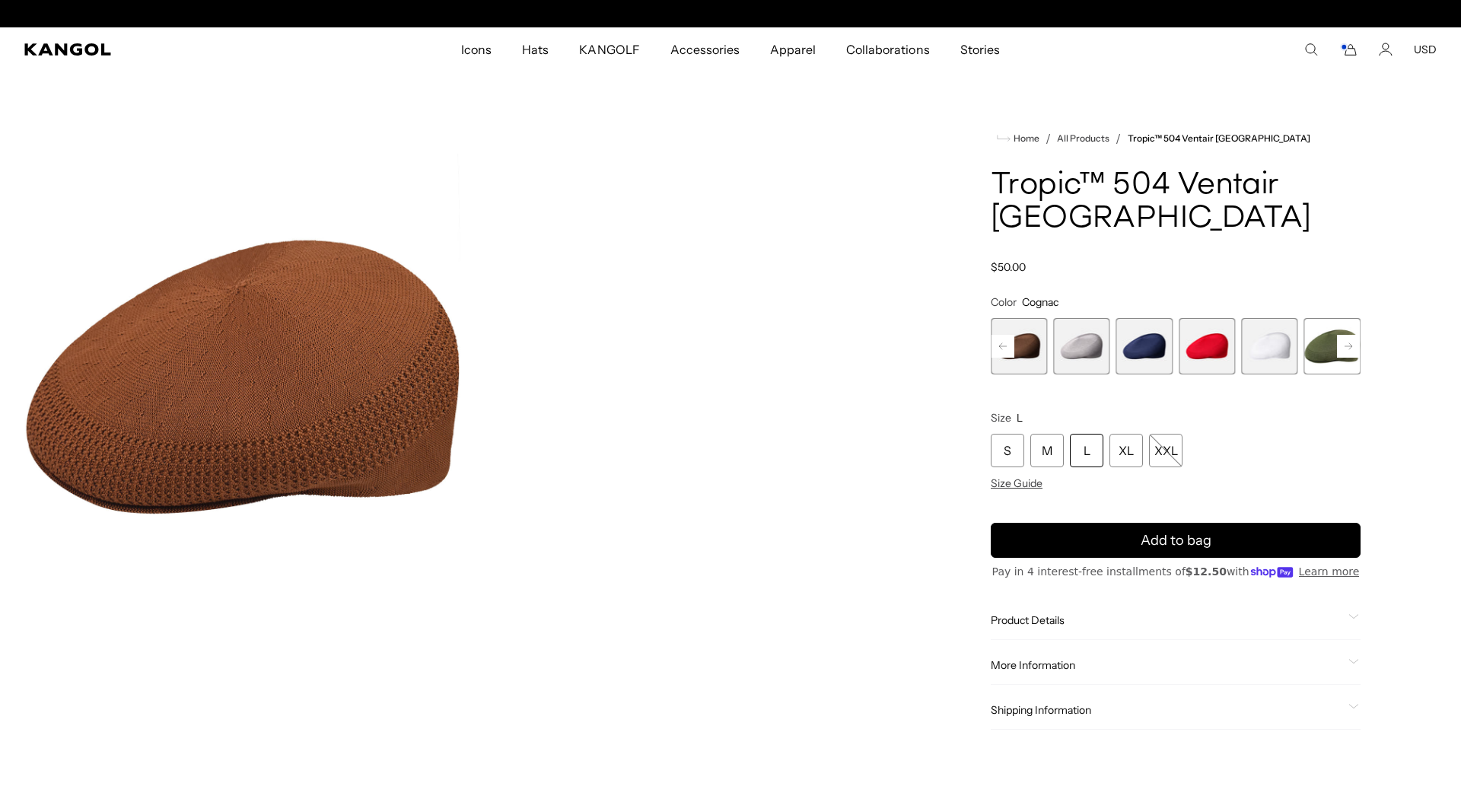
scroll to position [0, 314]
click at [1308, 318] on span "11 of 16" at bounding box center [1332, 346] width 56 height 56
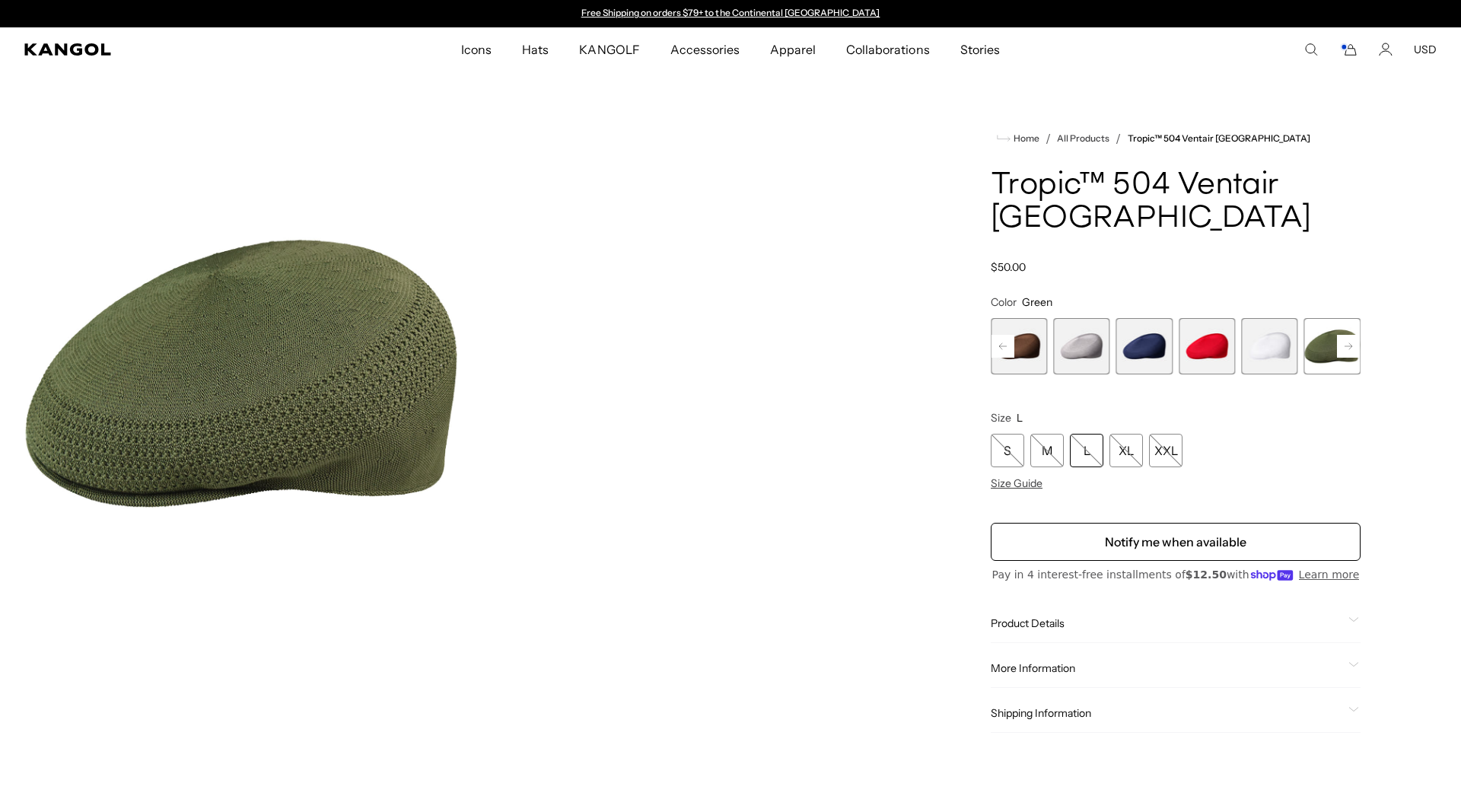
click at [1044, 318] on span "6 of 16" at bounding box center [1019, 346] width 56 height 56
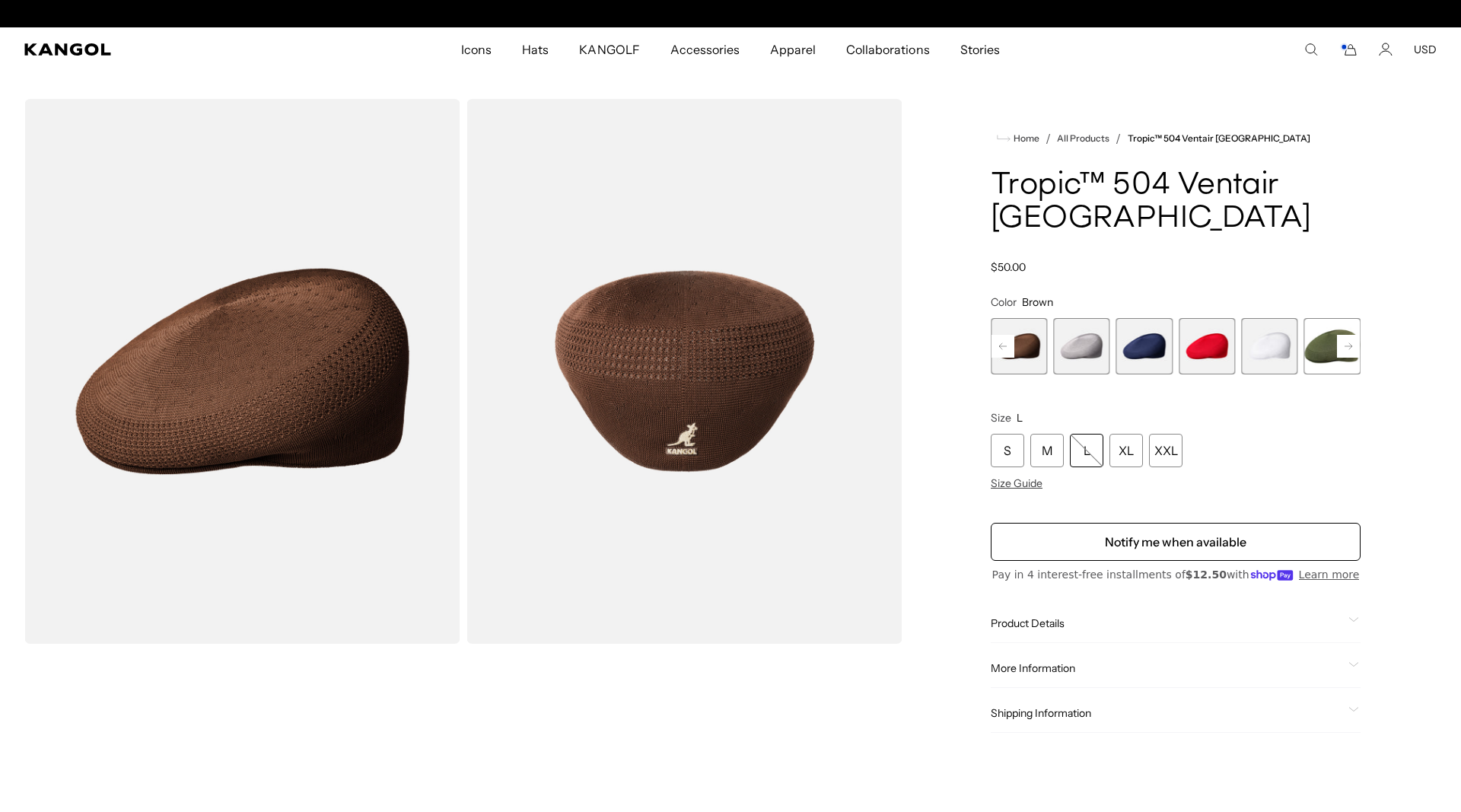
scroll to position [0, 314]
click at [1084, 318] on span "7 of 16" at bounding box center [1081, 346] width 56 height 56
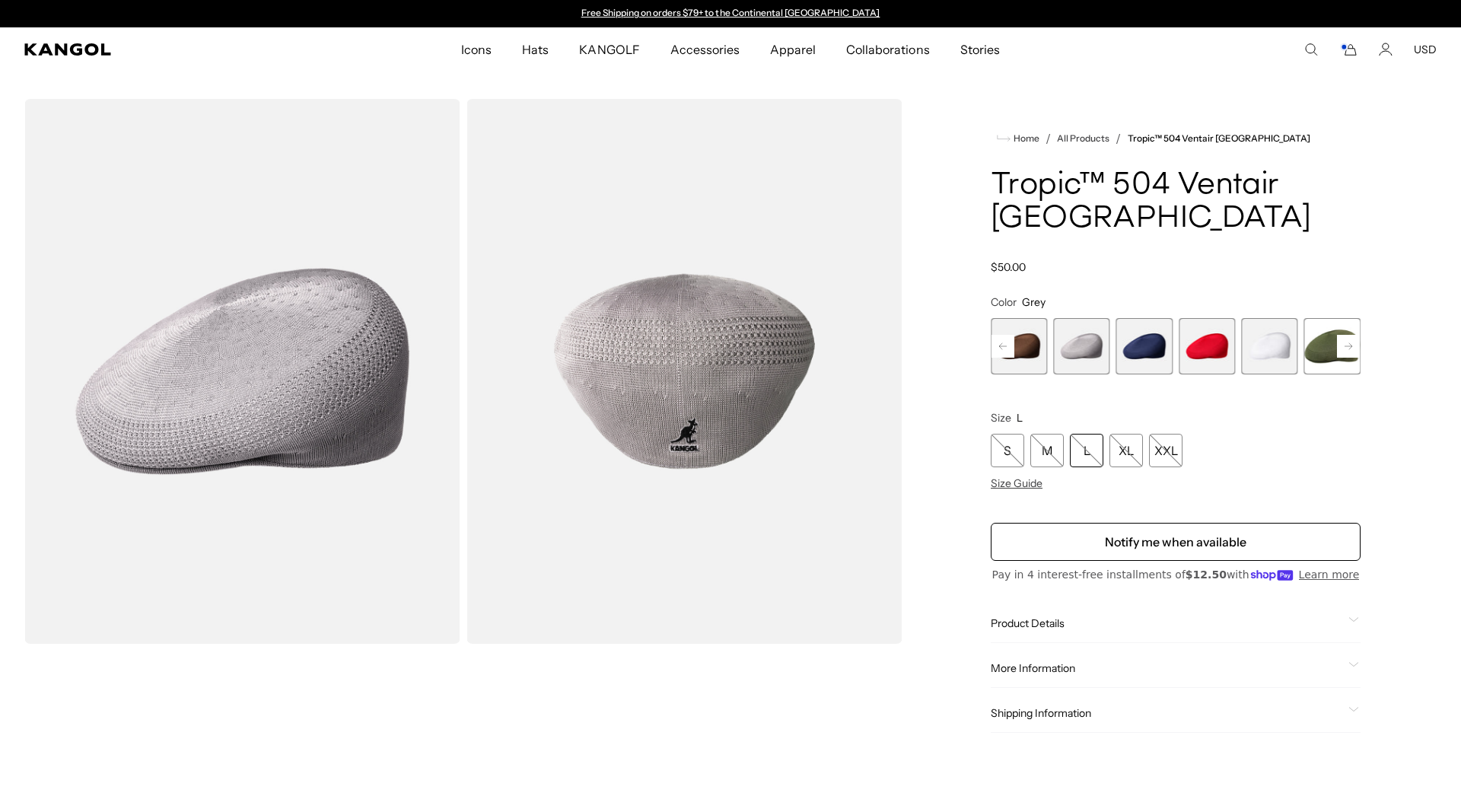
click at [1148, 318] on span "8 of 16" at bounding box center [1144, 346] width 56 height 56
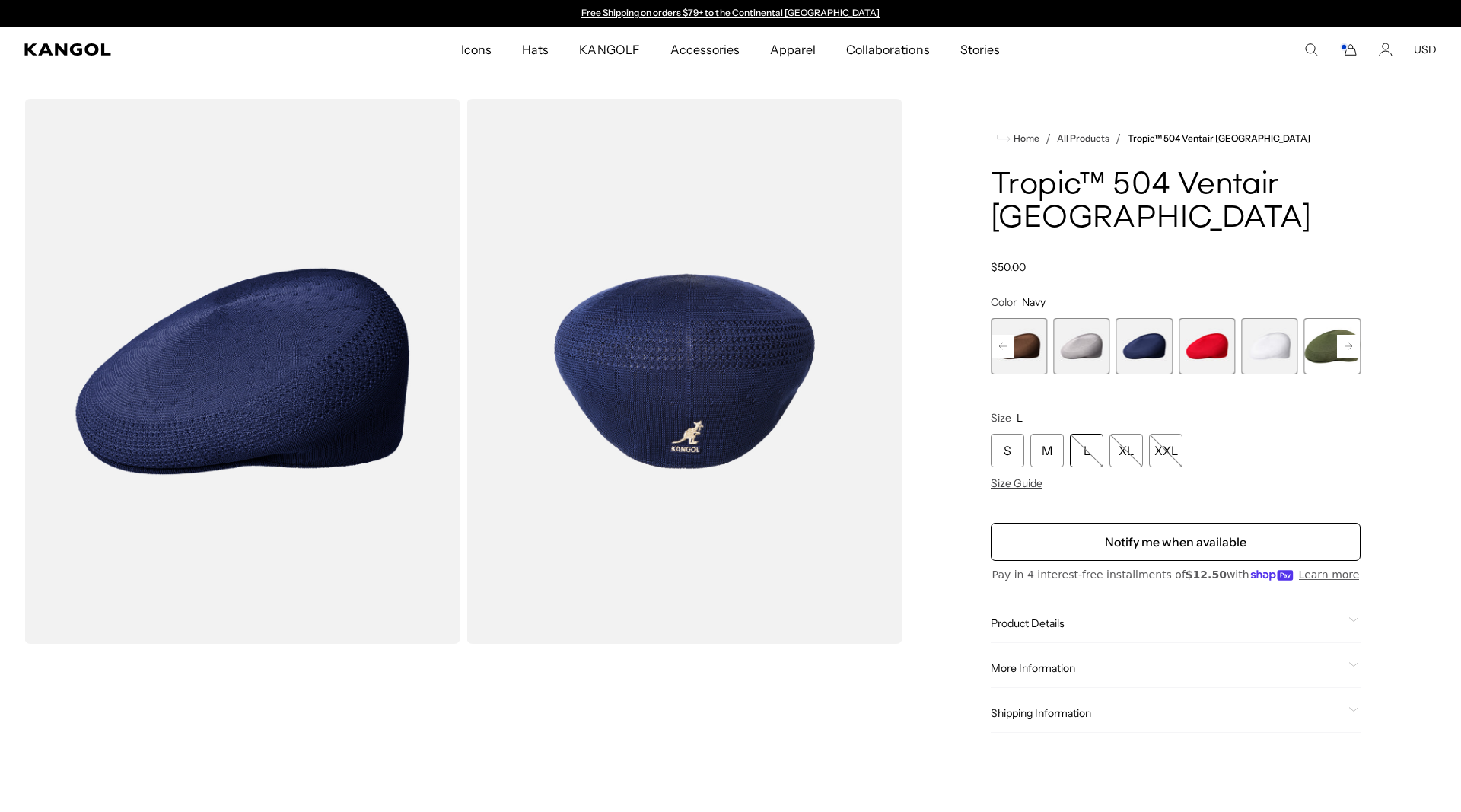
click at [1208, 321] on span "9 of 16" at bounding box center [1207, 346] width 56 height 56
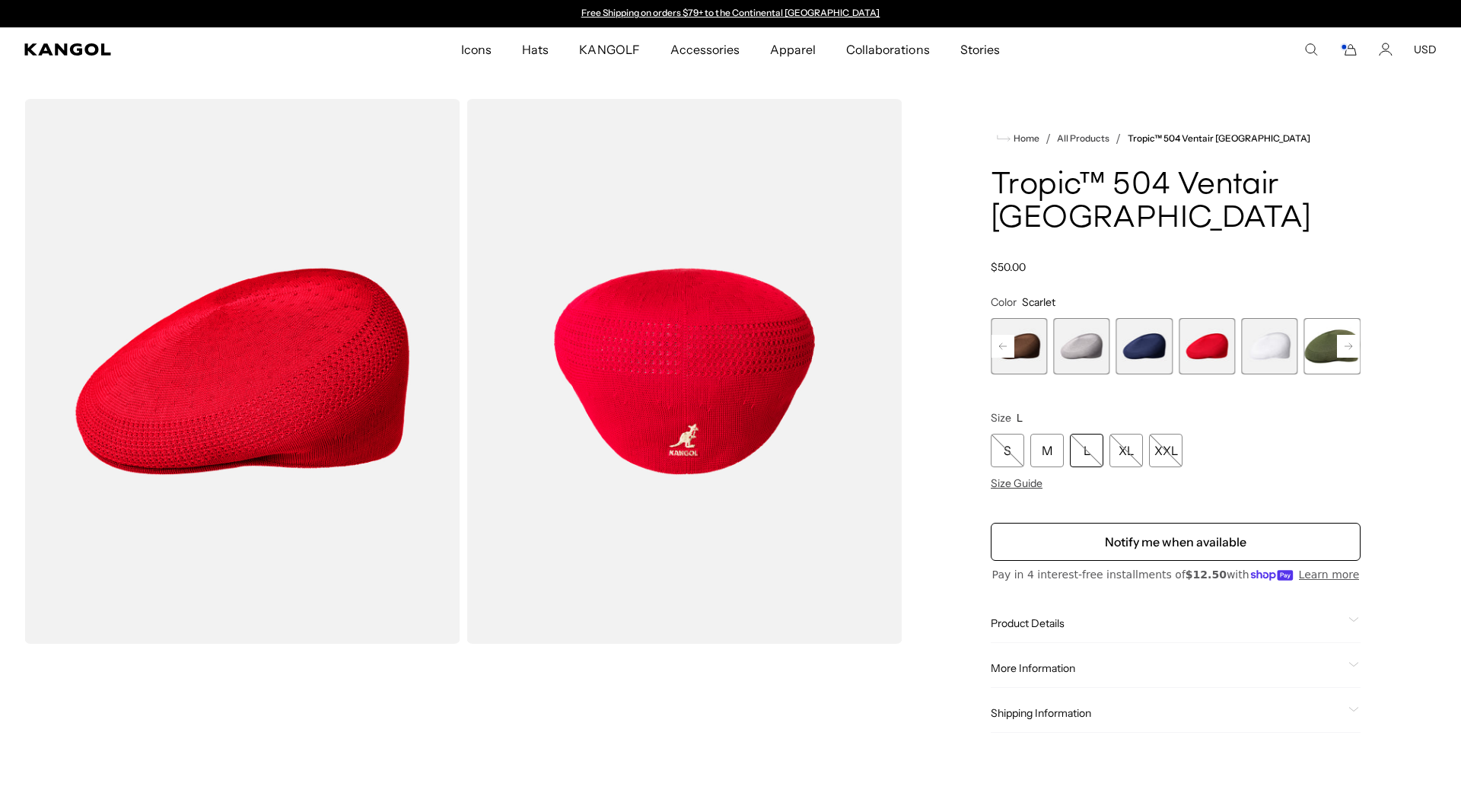
click at [1006, 343] on icon at bounding box center [1002, 346] width 7 height 6
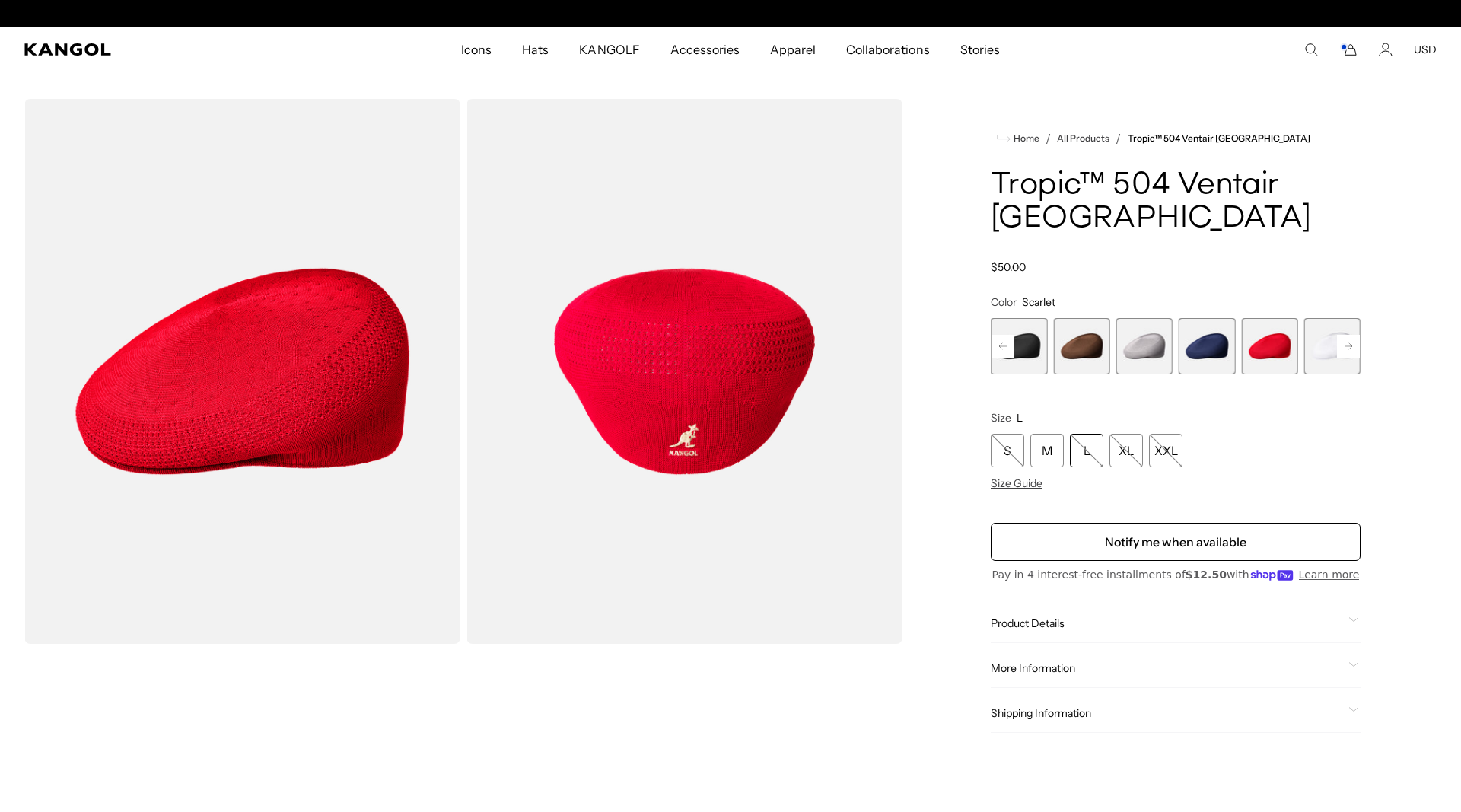
click at [1006, 343] on icon at bounding box center [1002, 346] width 7 height 6
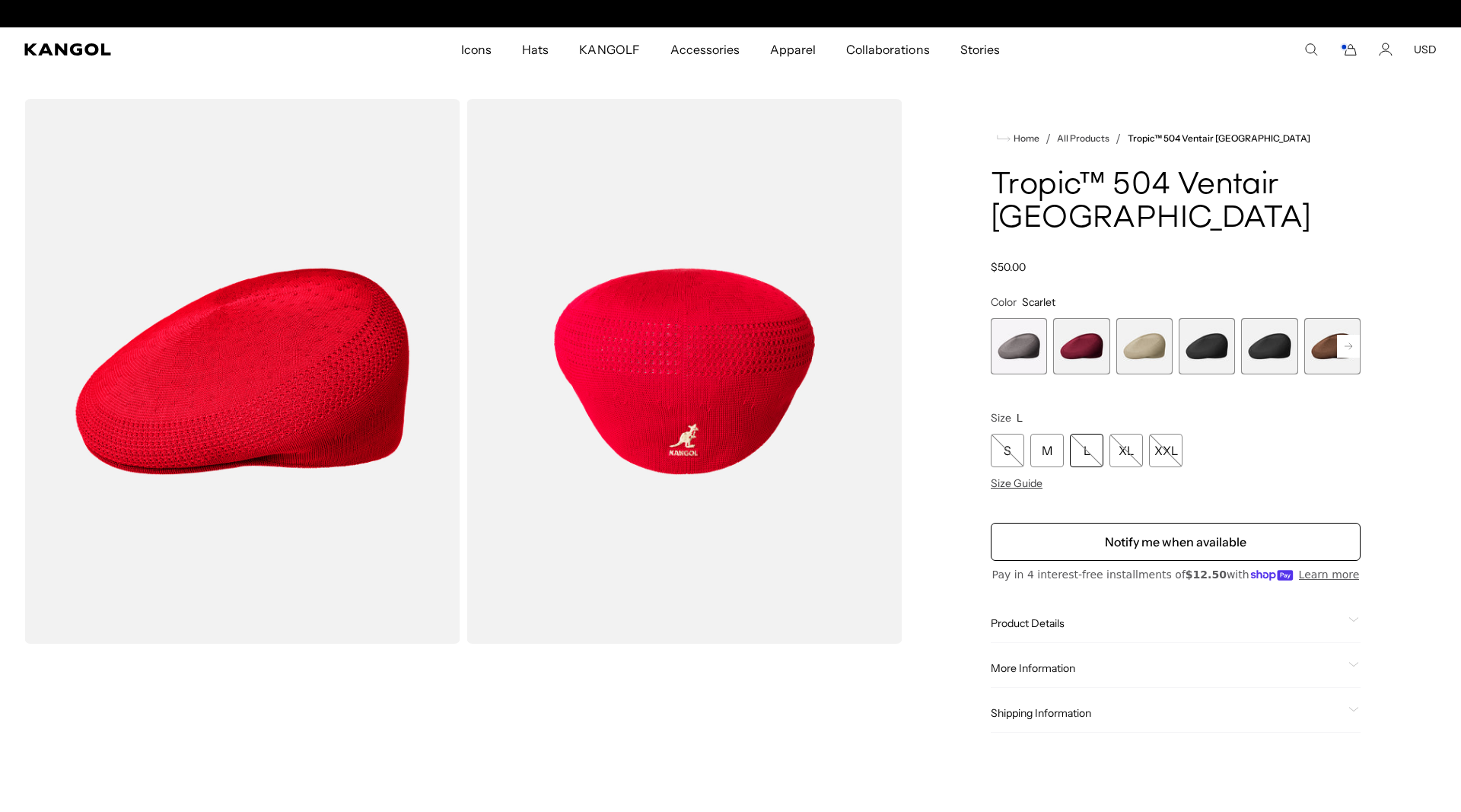
click at [1072, 318] on span "2 of 16" at bounding box center [1081, 346] width 56 height 56
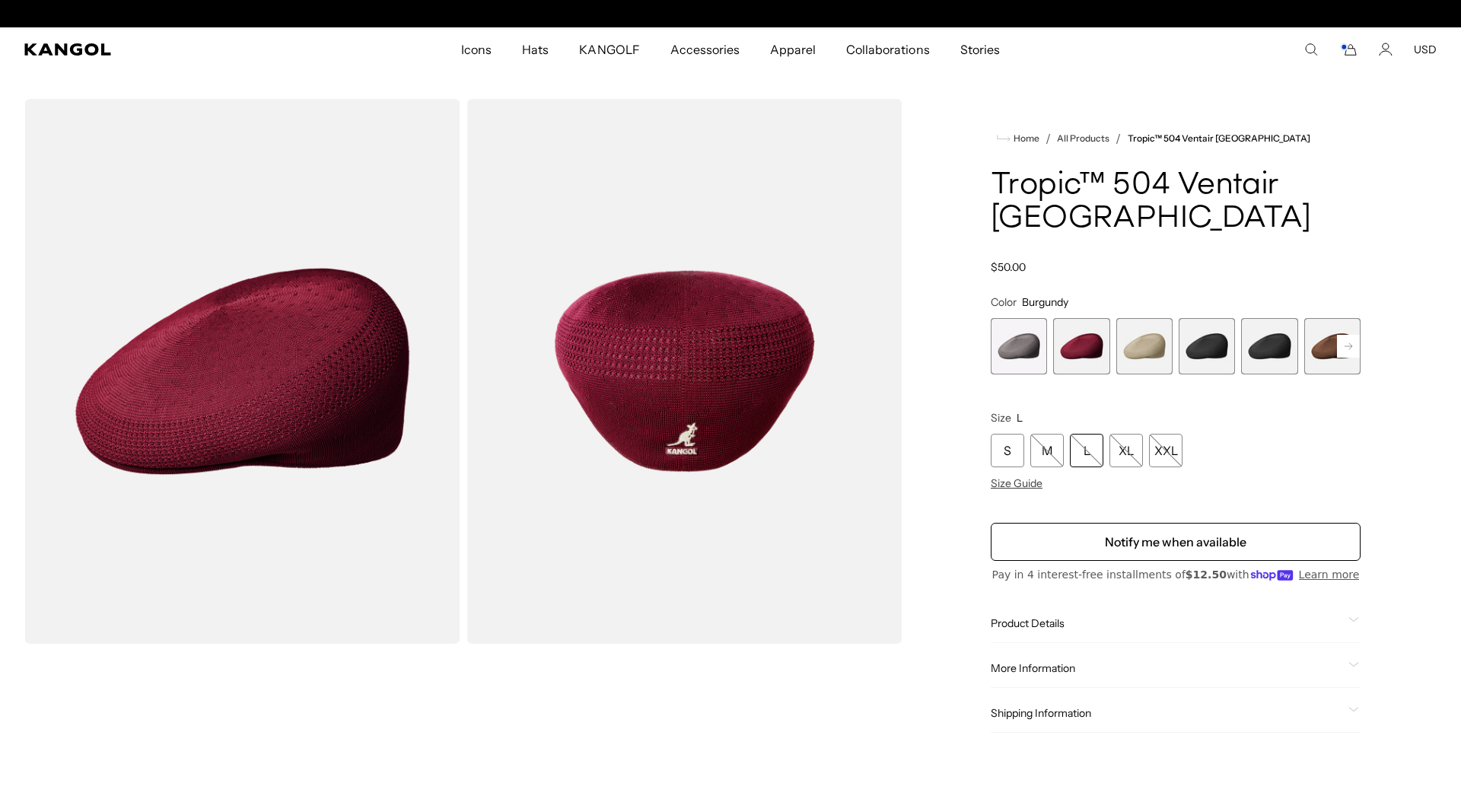
scroll to position [0, 314]
click at [1006, 319] on span "1 of 16" at bounding box center [1019, 346] width 56 height 56
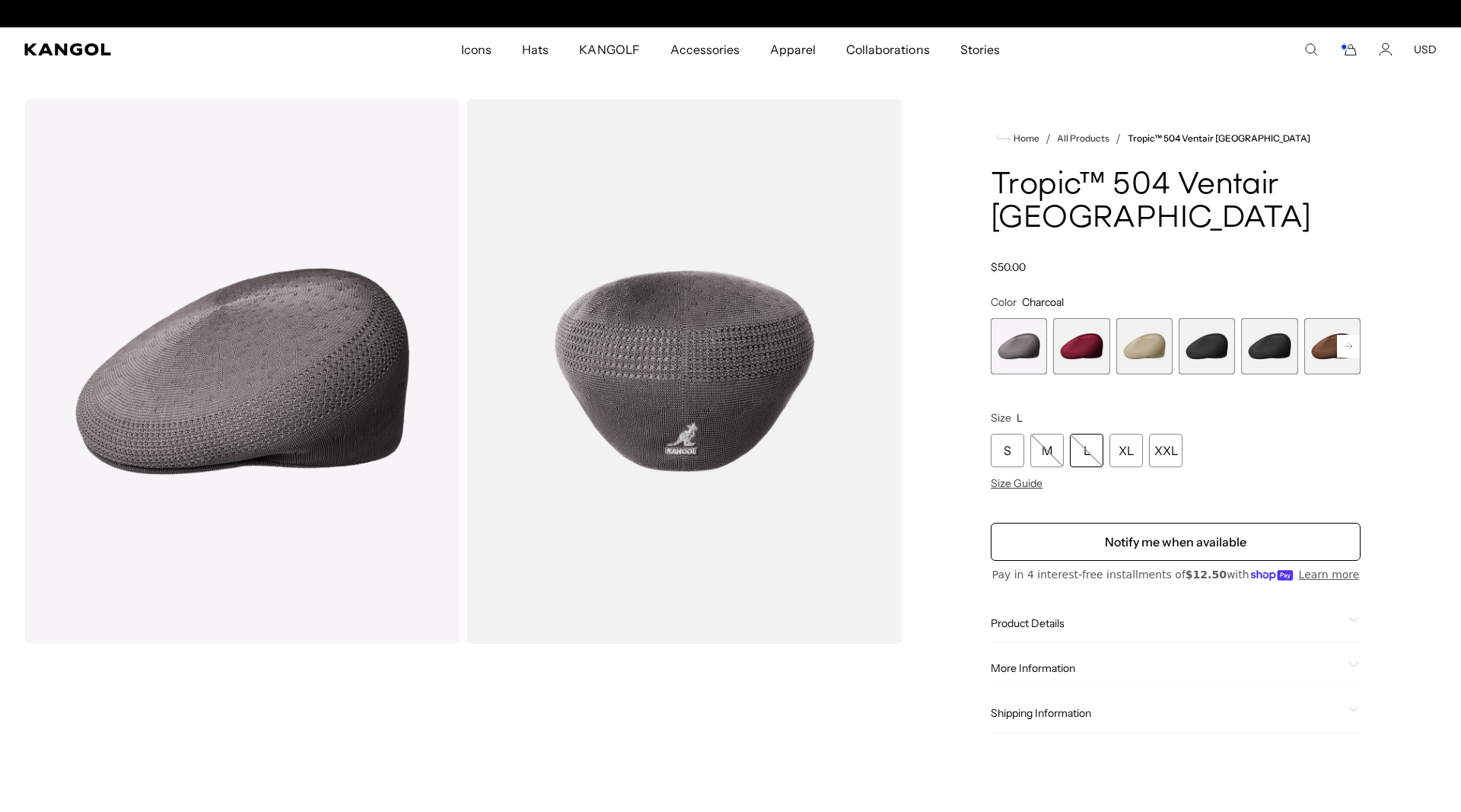
scroll to position [0, 314]
click at [1197, 318] on span "4 of 16" at bounding box center [1207, 346] width 56 height 56
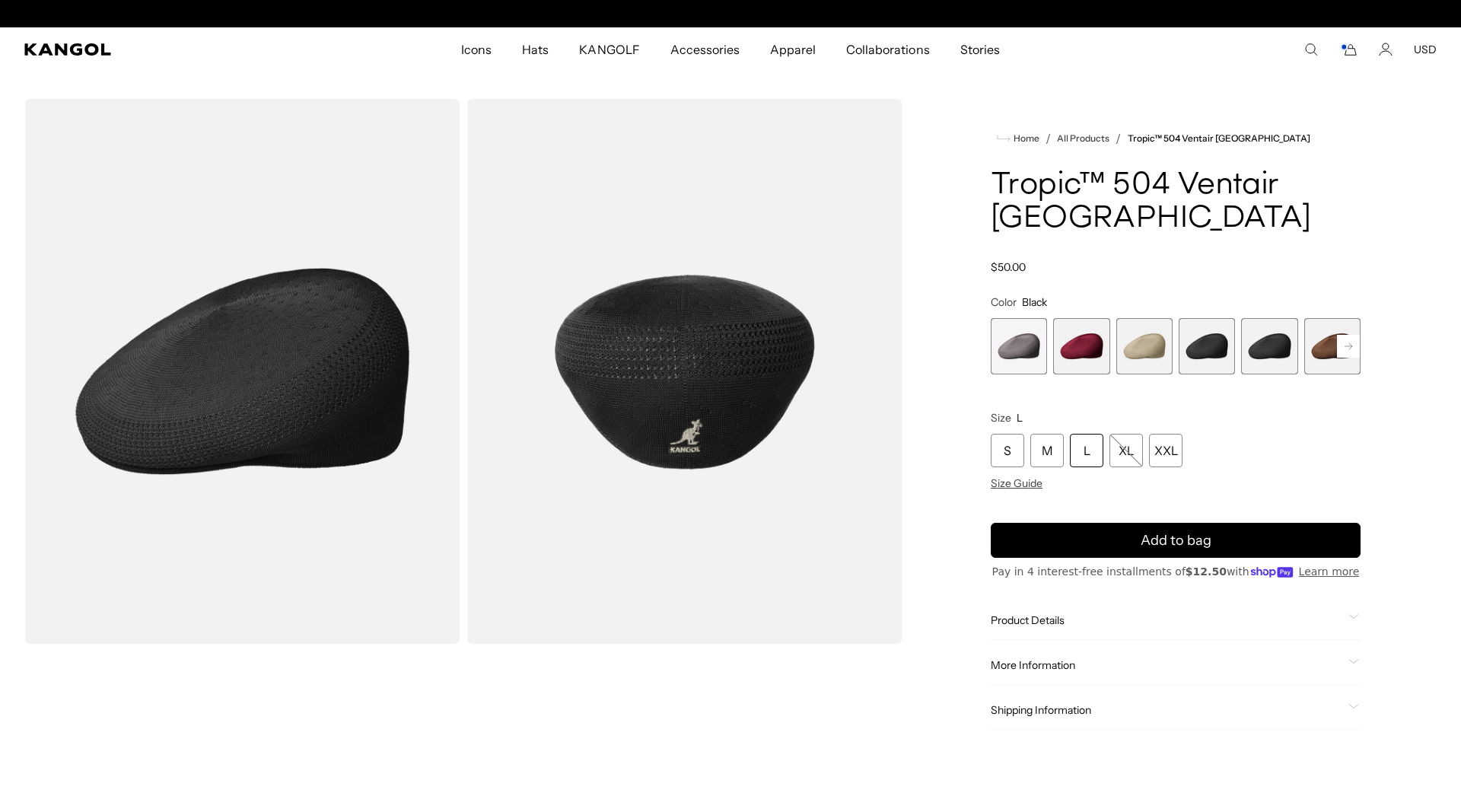
scroll to position [0, 314]
click at [1091, 433] on div "L" at bounding box center [1086, 450] width 34 height 34
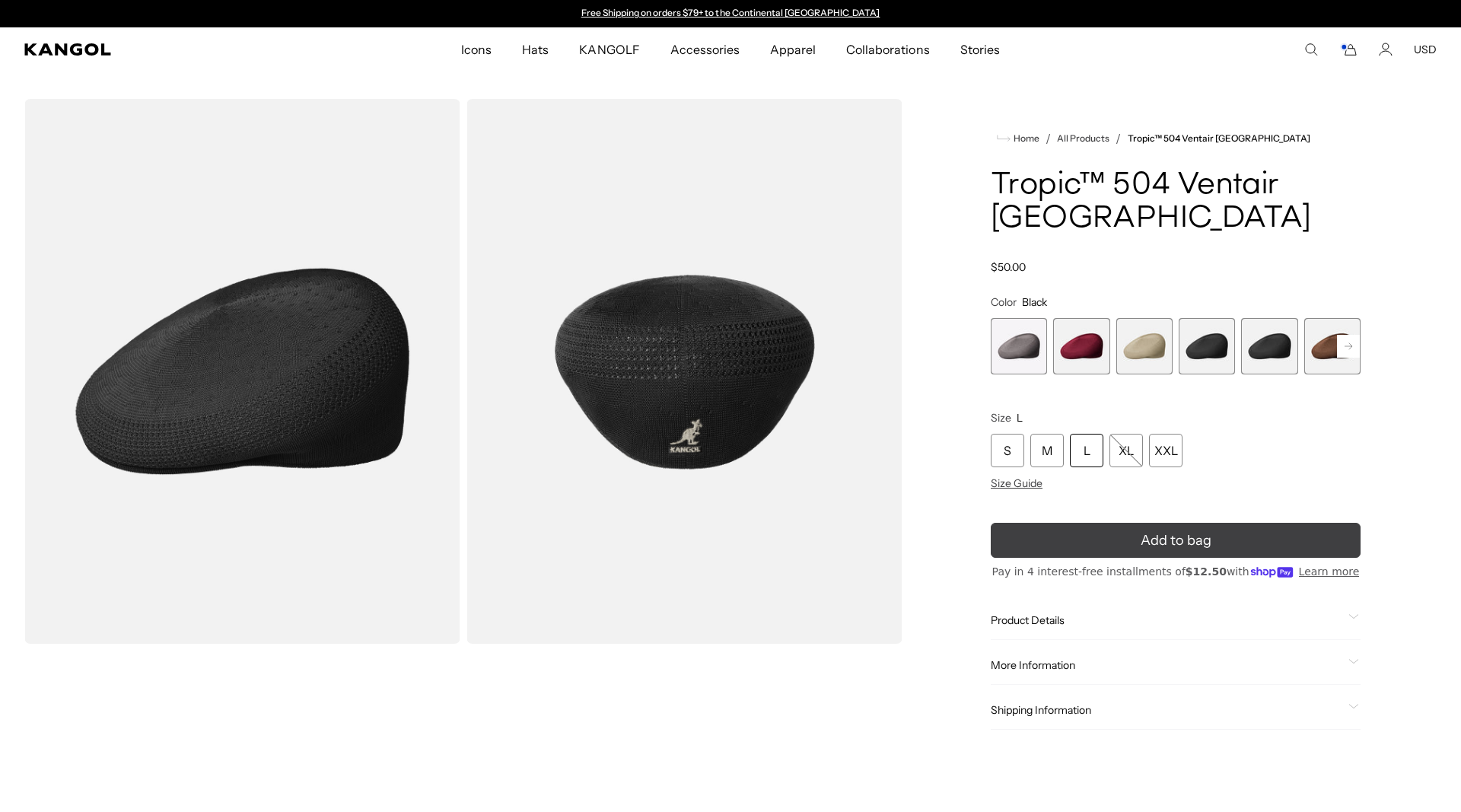
click at [1133, 522] on button "Add to bag" at bounding box center [1175, 540] width 370 height 35
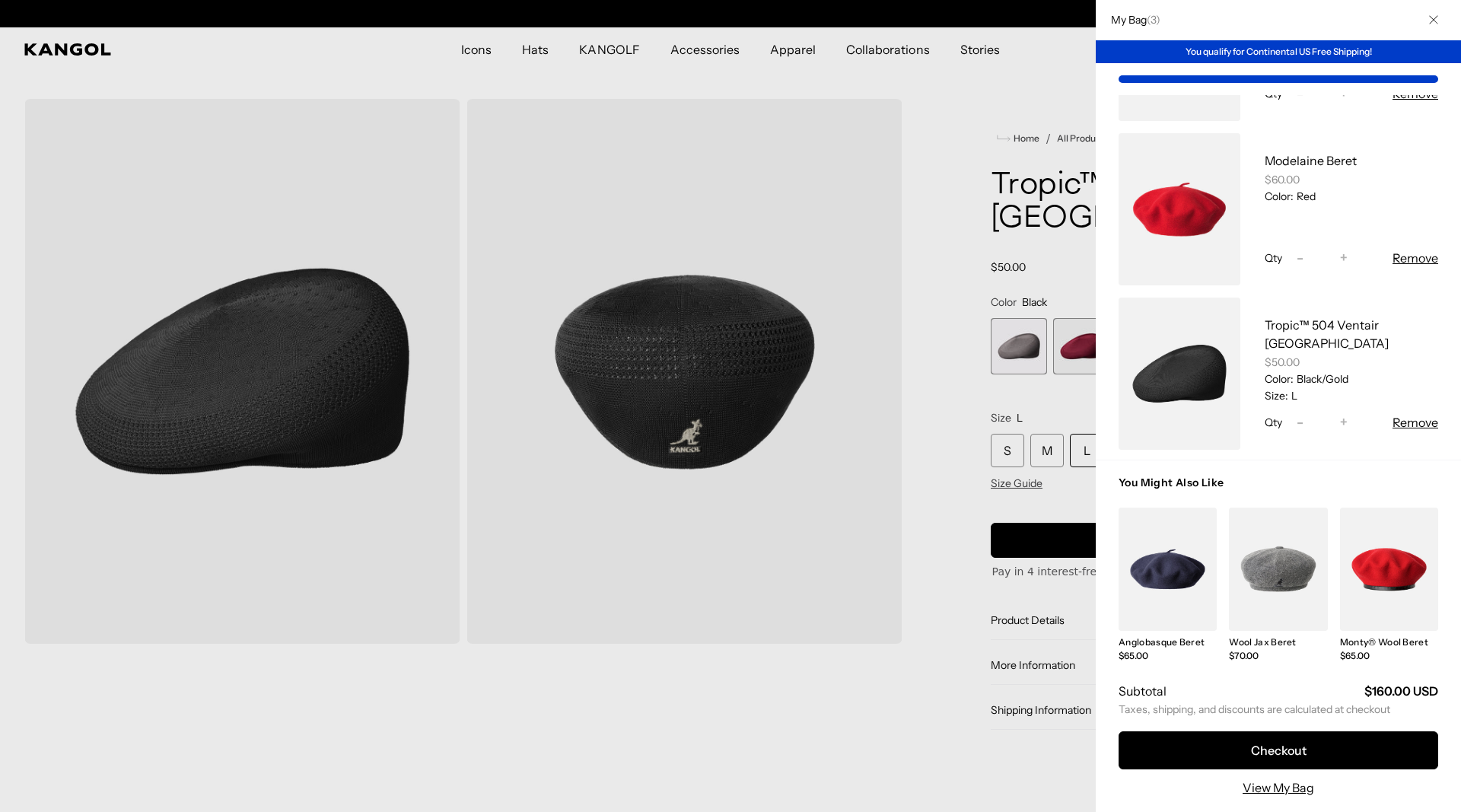
scroll to position [0, 314]
click at [1057, 373] on div at bounding box center [730, 406] width 1461 height 812
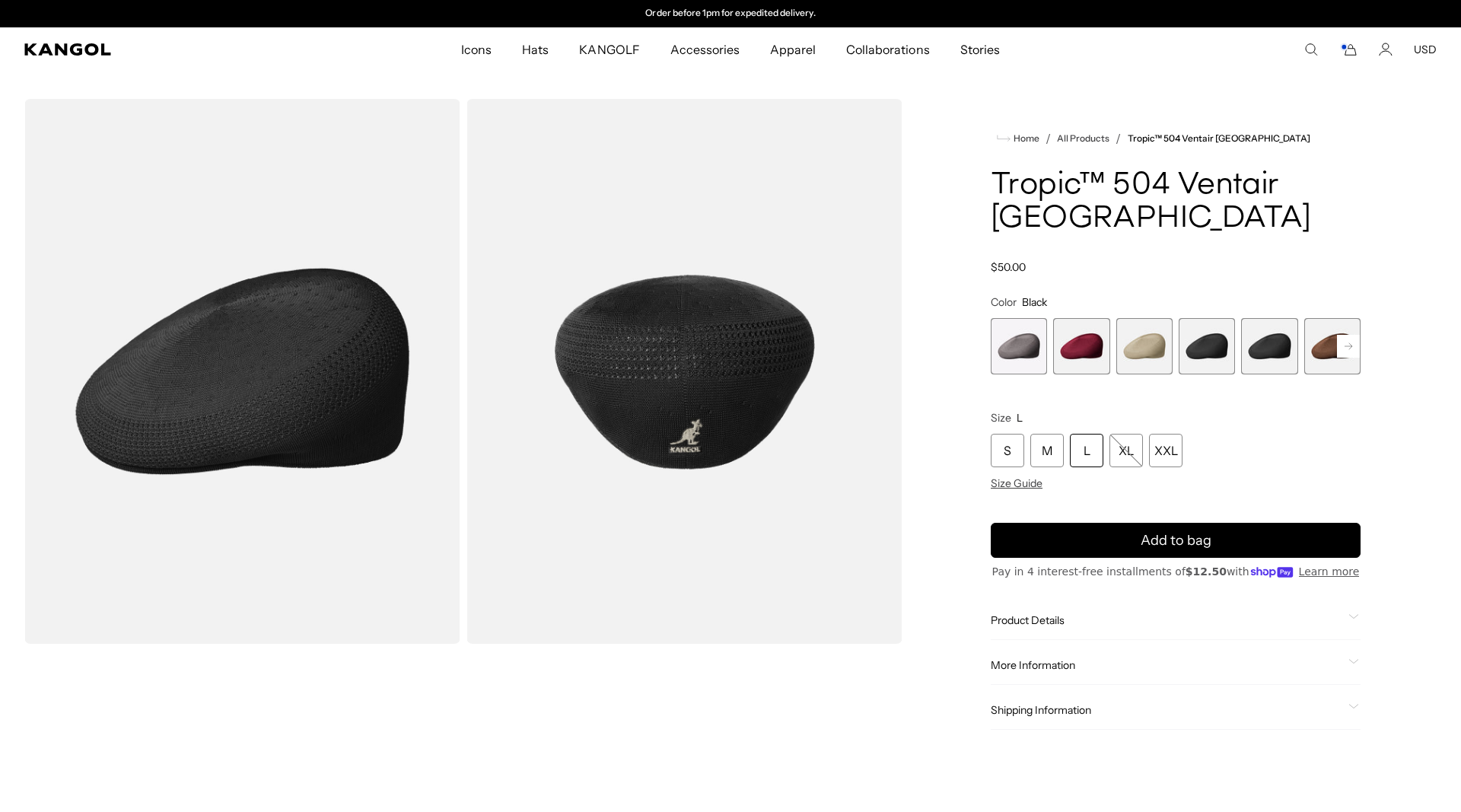
click at [1276, 318] on span "5 of 16" at bounding box center [1270, 346] width 56 height 56
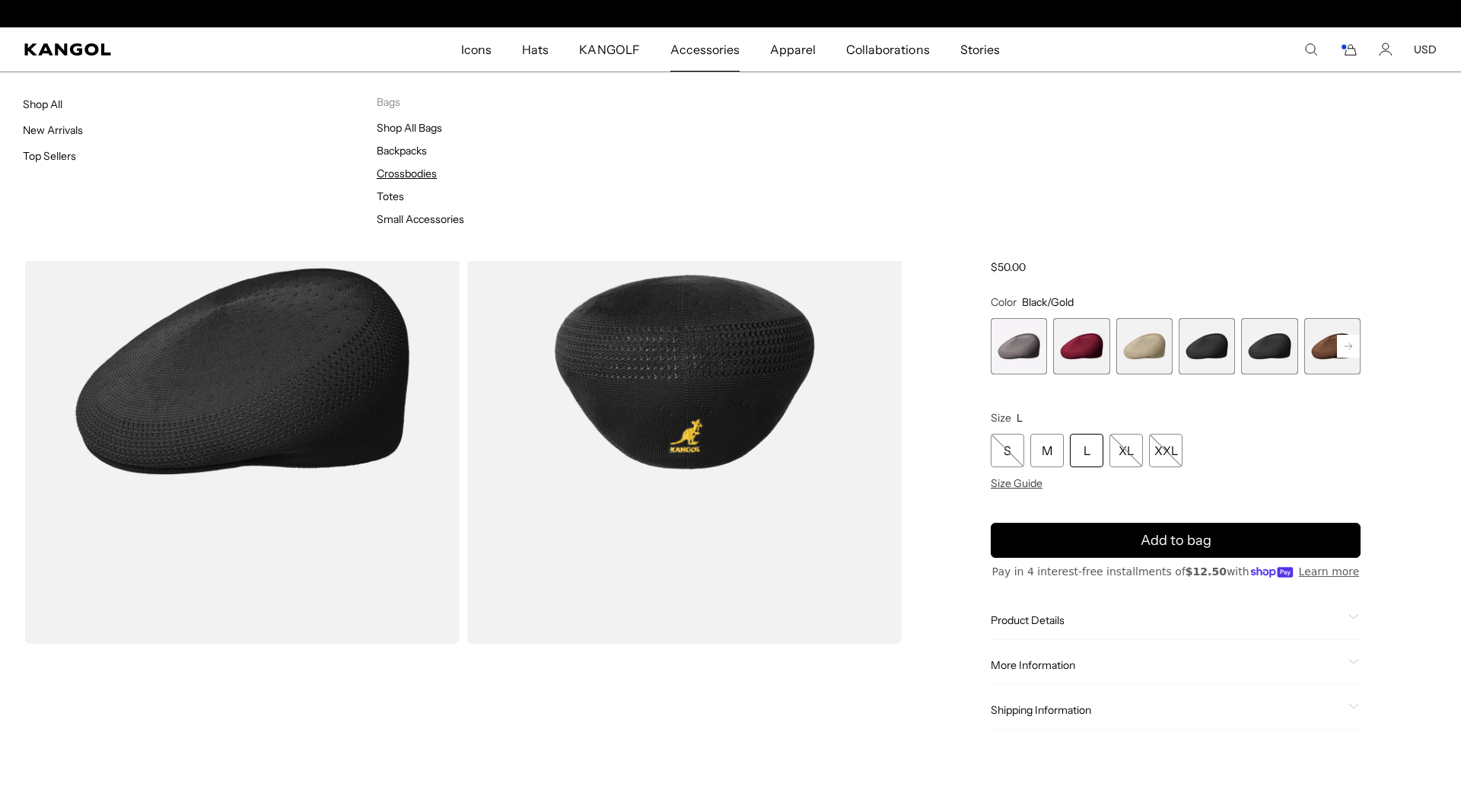
scroll to position [0, 314]
click at [397, 178] on link "Crossbodies" at bounding box center [406, 173] width 60 height 14
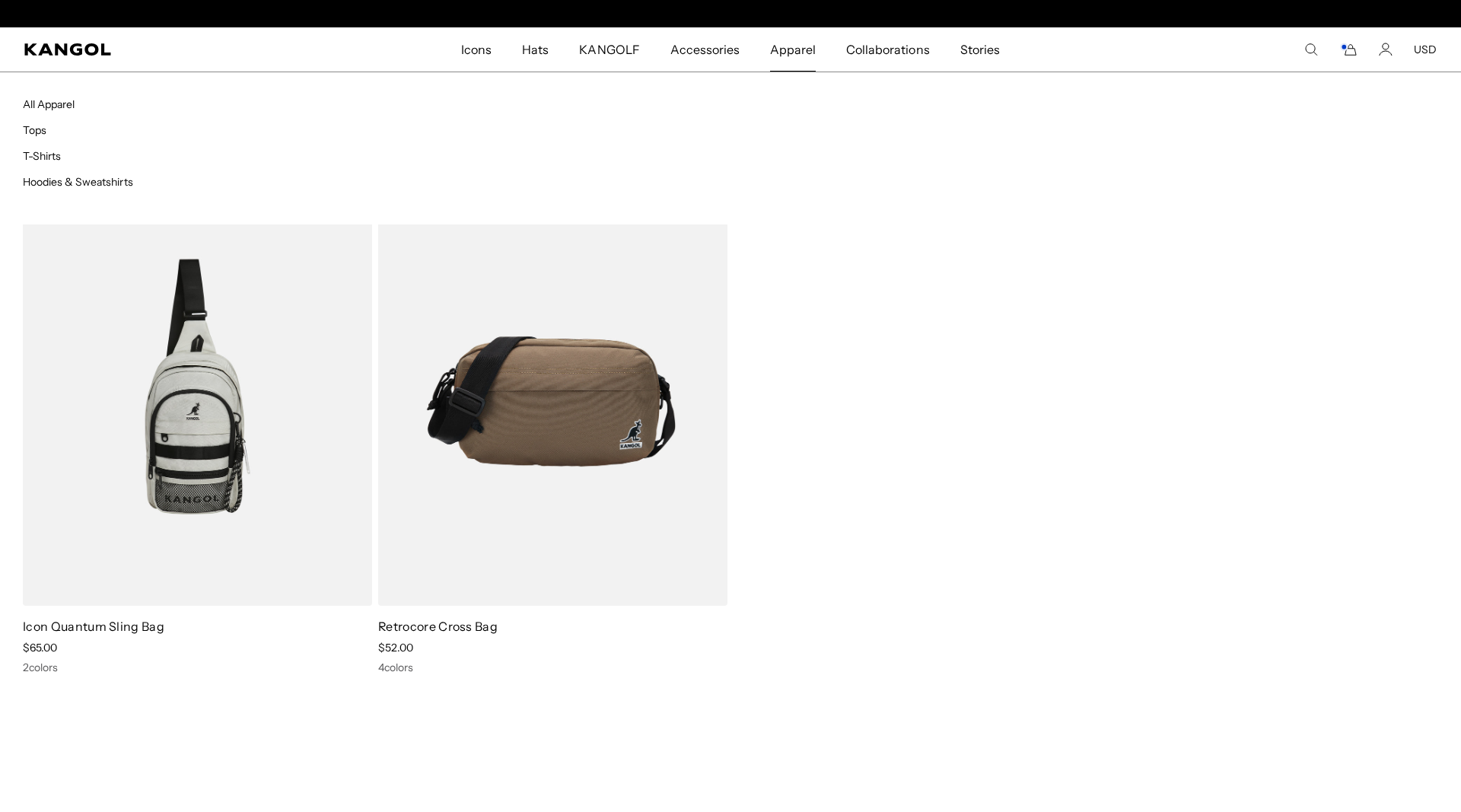
scroll to position [0, 314]
click at [787, 49] on span "Apparel" at bounding box center [792, 49] width 45 height 44
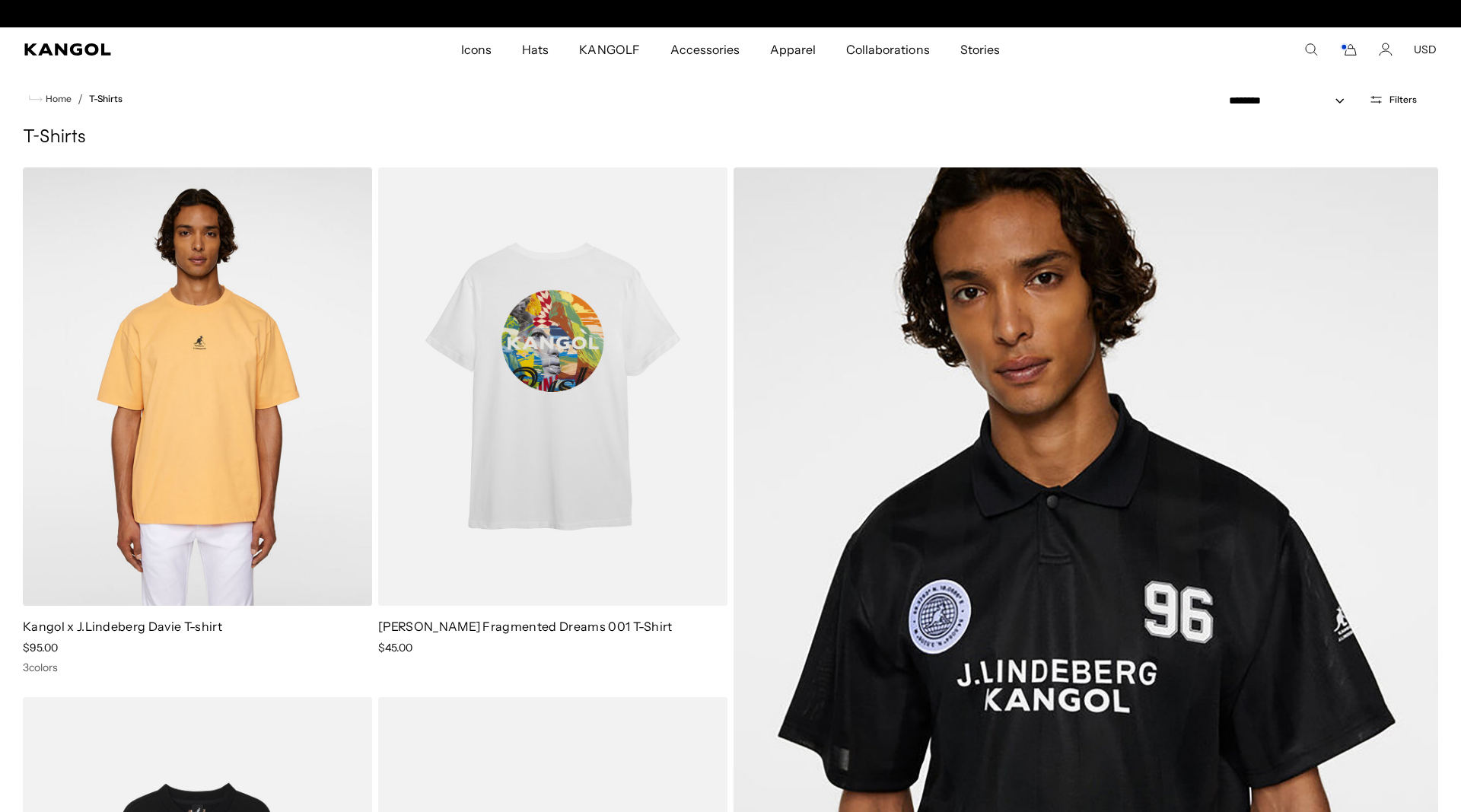
scroll to position [0, 314]
click at [1311, 58] on comp-header "Icons Icons Buckets & Casuals Berets 504s & 507s" at bounding box center [730, 49] width 1461 height 44
click at [1310, 52] on icon "Search here" at bounding box center [1311, 50] width 14 height 14
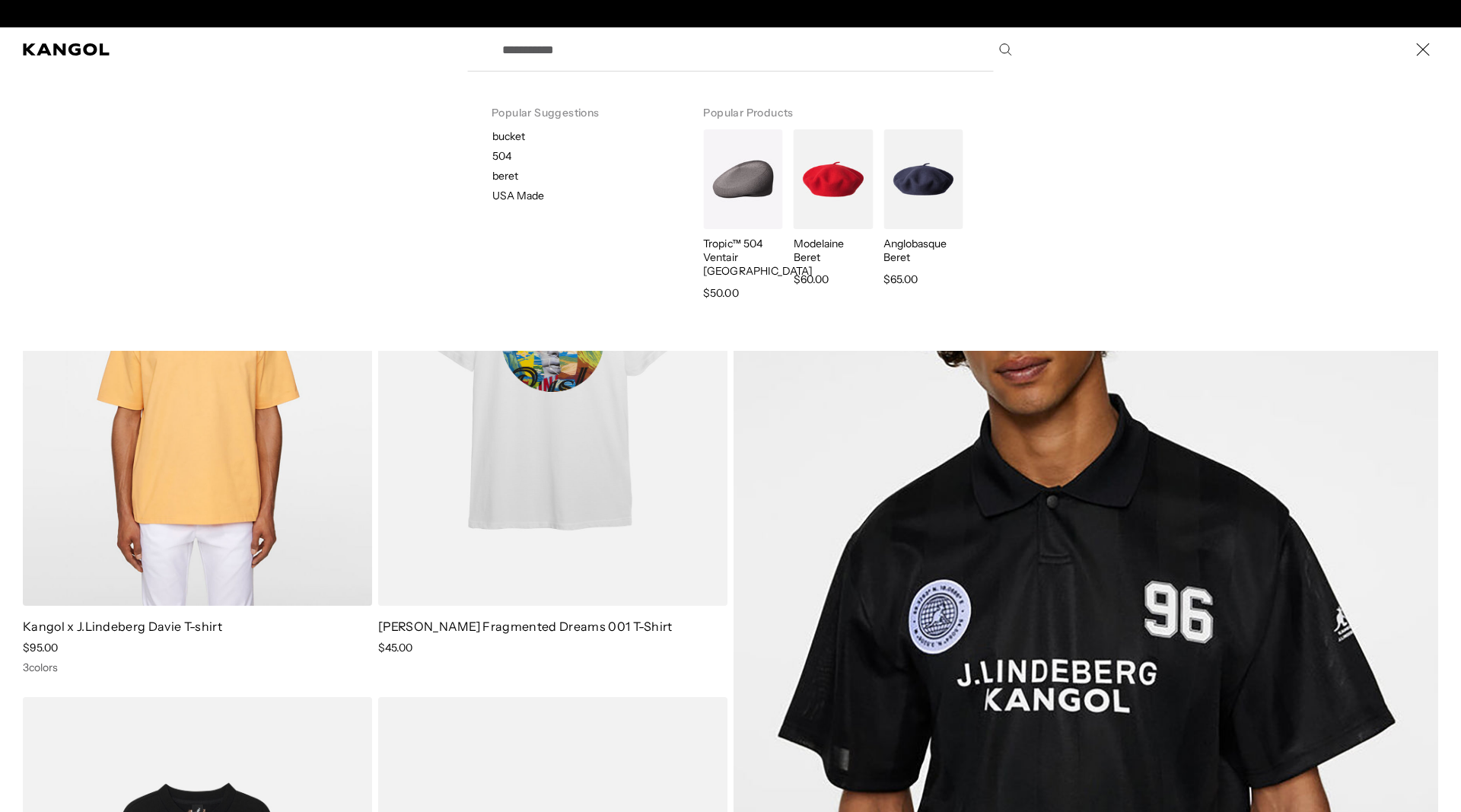
scroll to position [0, 0]
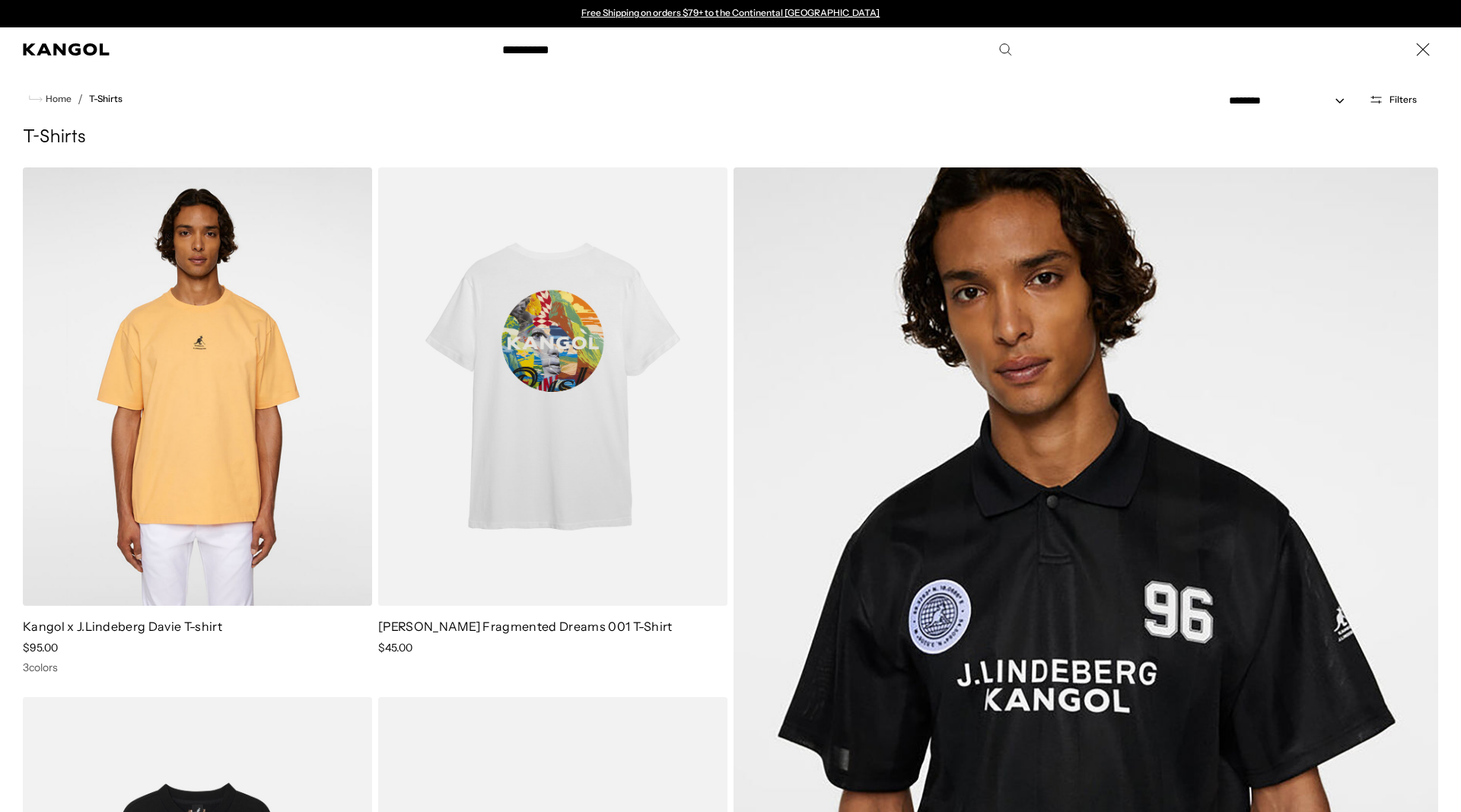
type input "**********"
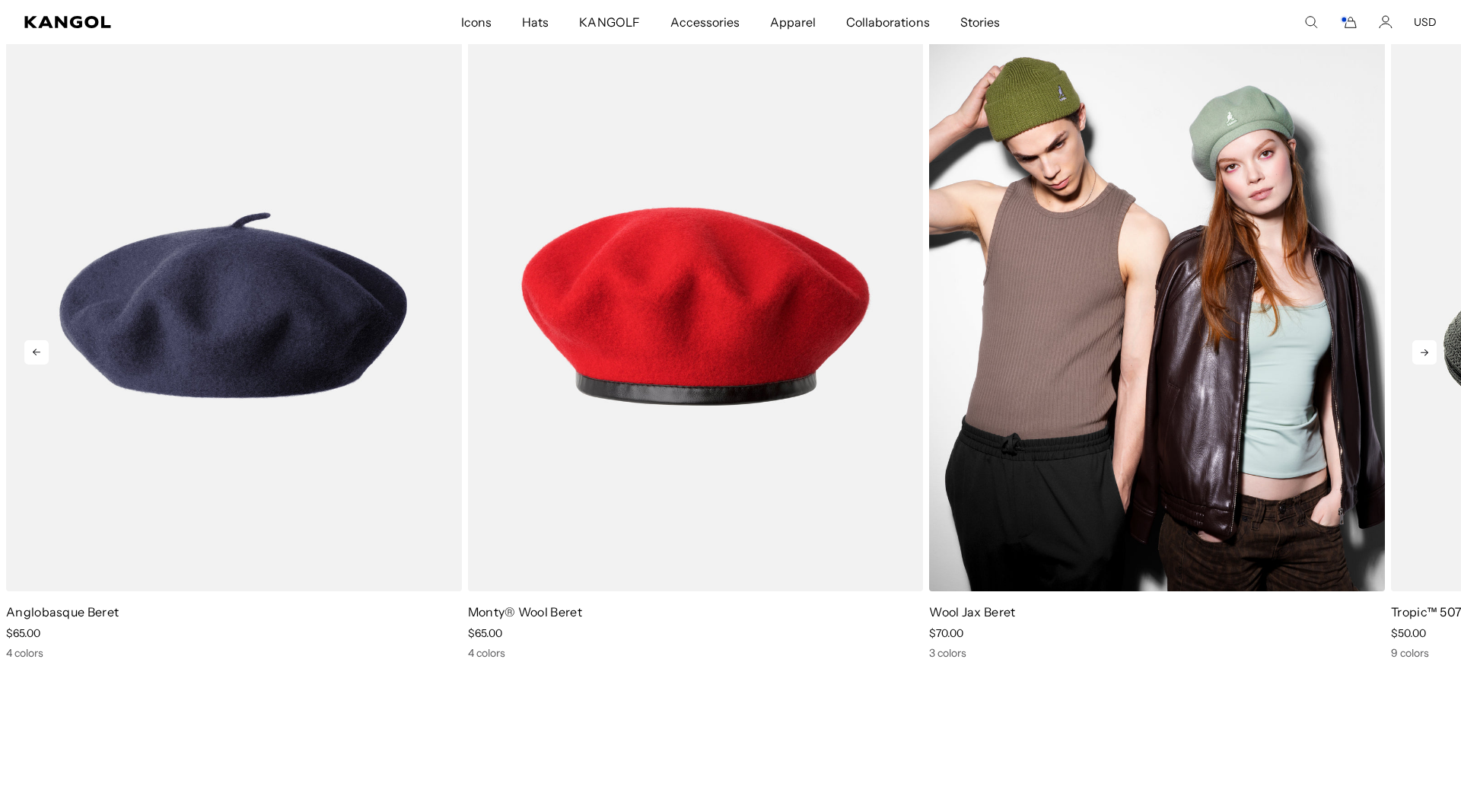
scroll to position [0, 314]
click at [1156, 423] on img "3 of 6" at bounding box center [1157, 305] width 456 height 572
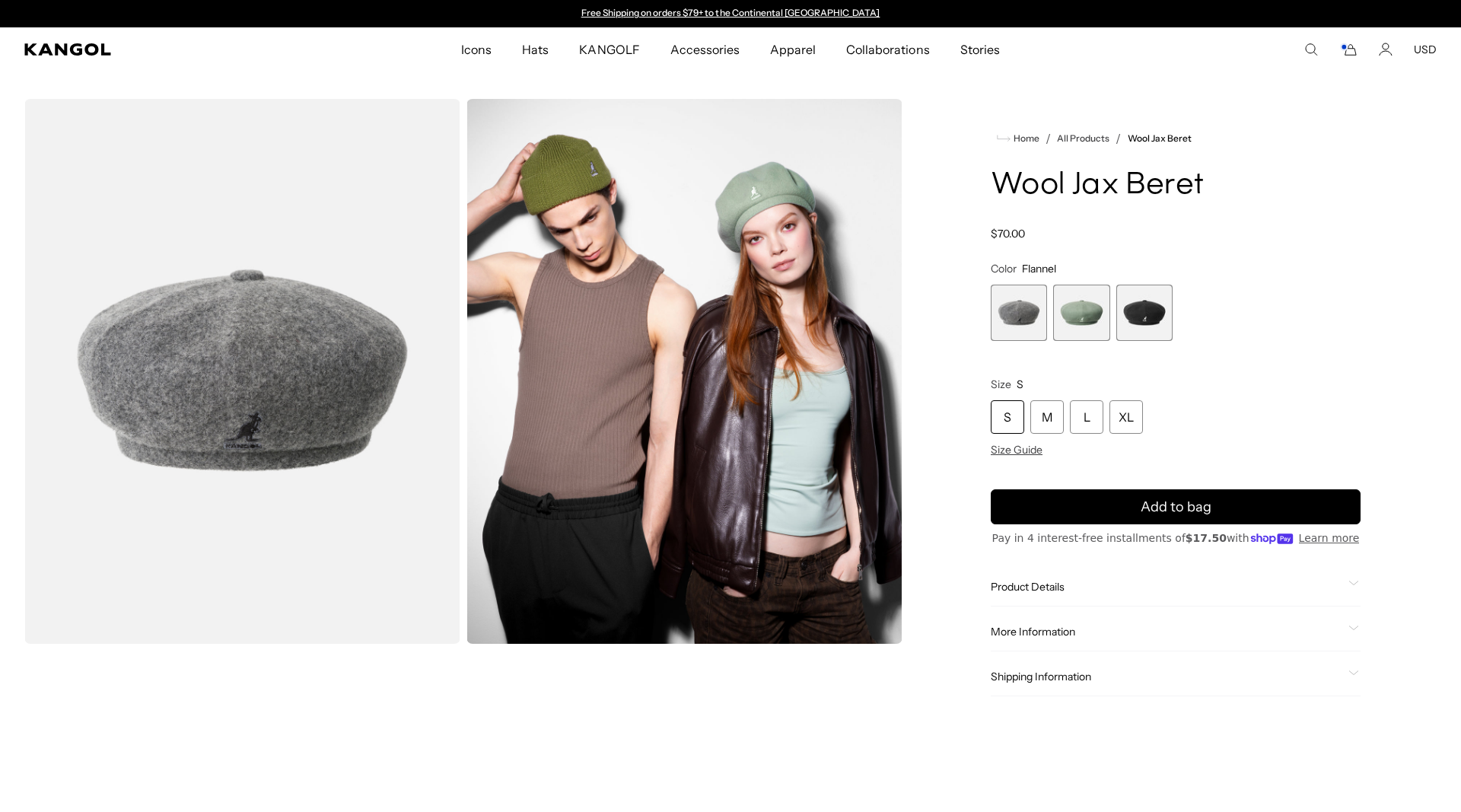
click at [1157, 316] on span "3 of 3" at bounding box center [1144, 313] width 56 height 56
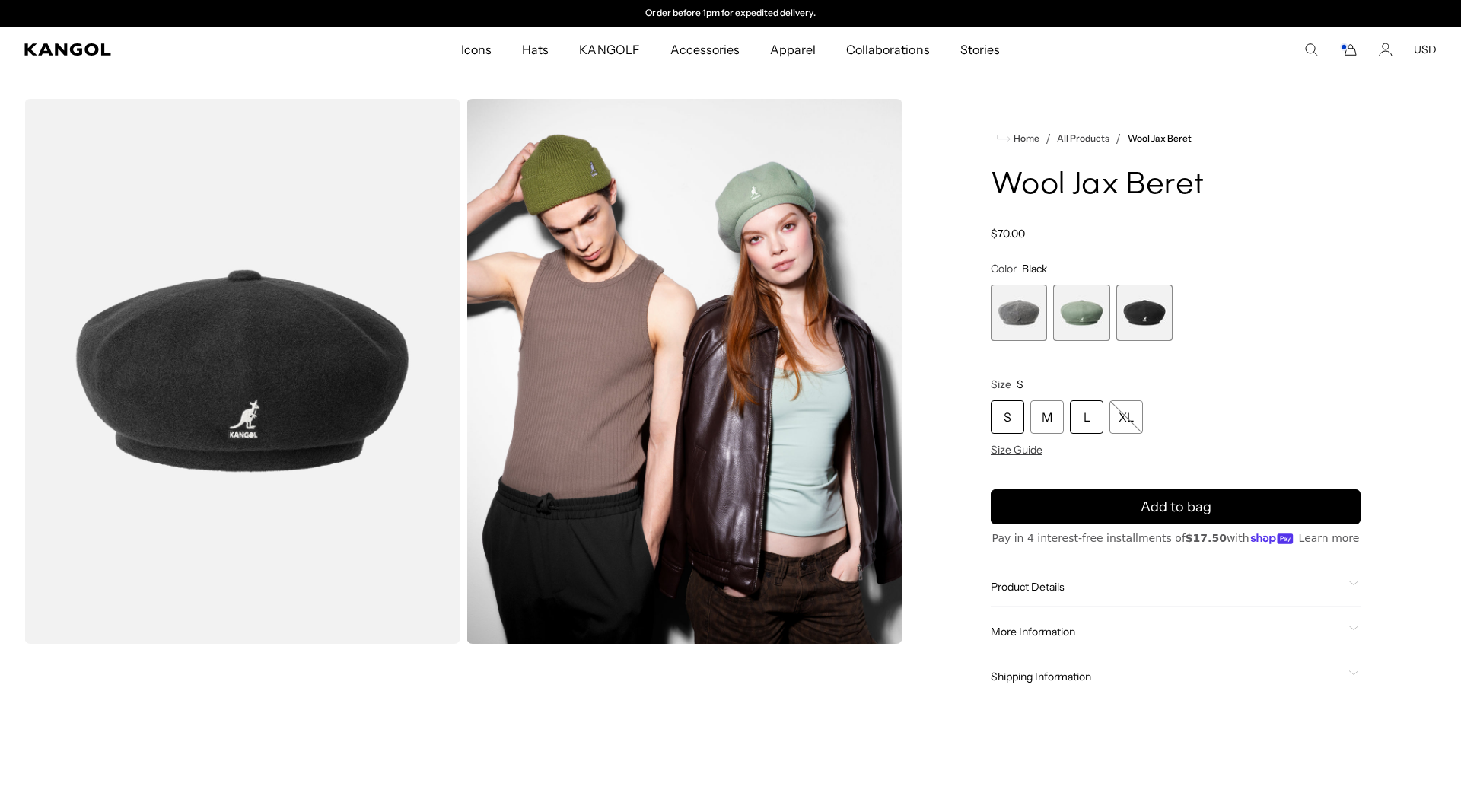
click at [1084, 413] on div "L" at bounding box center [1086, 417] width 34 height 34
click at [1038, 644] on div "More Information Style ID K3107ST Shape Beret Fabrication Wool Felt Material 75…" at bounding box center [1175, 631] width 370 height 39
click at [1053, 682] on span "Shipping Information" at bounding box center [1166, 676] width 352 height 14
click at [1040, 618] on div "More Information Style ID K3107ST Shape Beret Fabrication Wool Felt Material 75…" at bounding box center [1175, 631] width 370 height 39
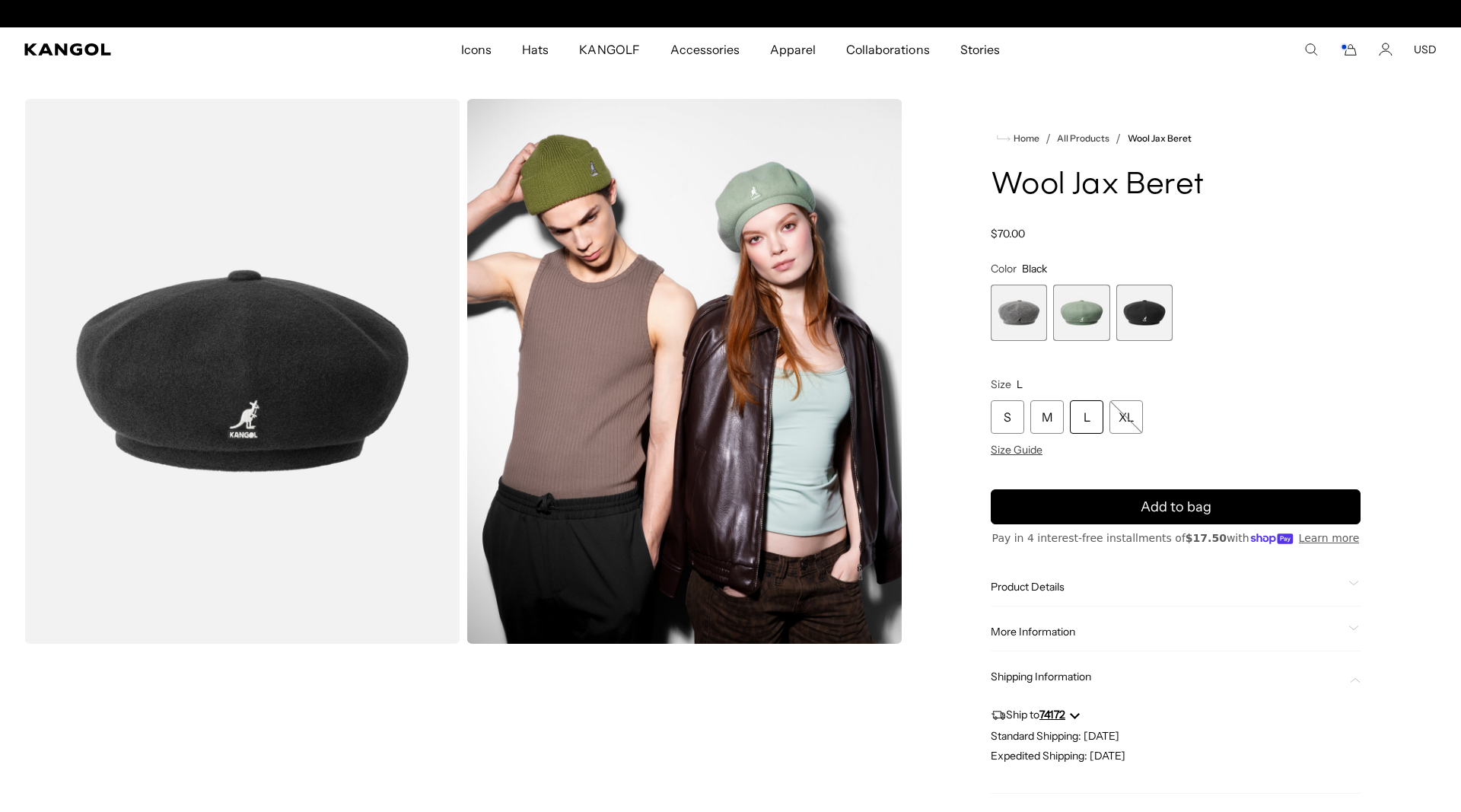
scroll to position [0, 0]
click at [1042, 630] on span "More Information" at bounding box center [1166, 631] width 352 height 14
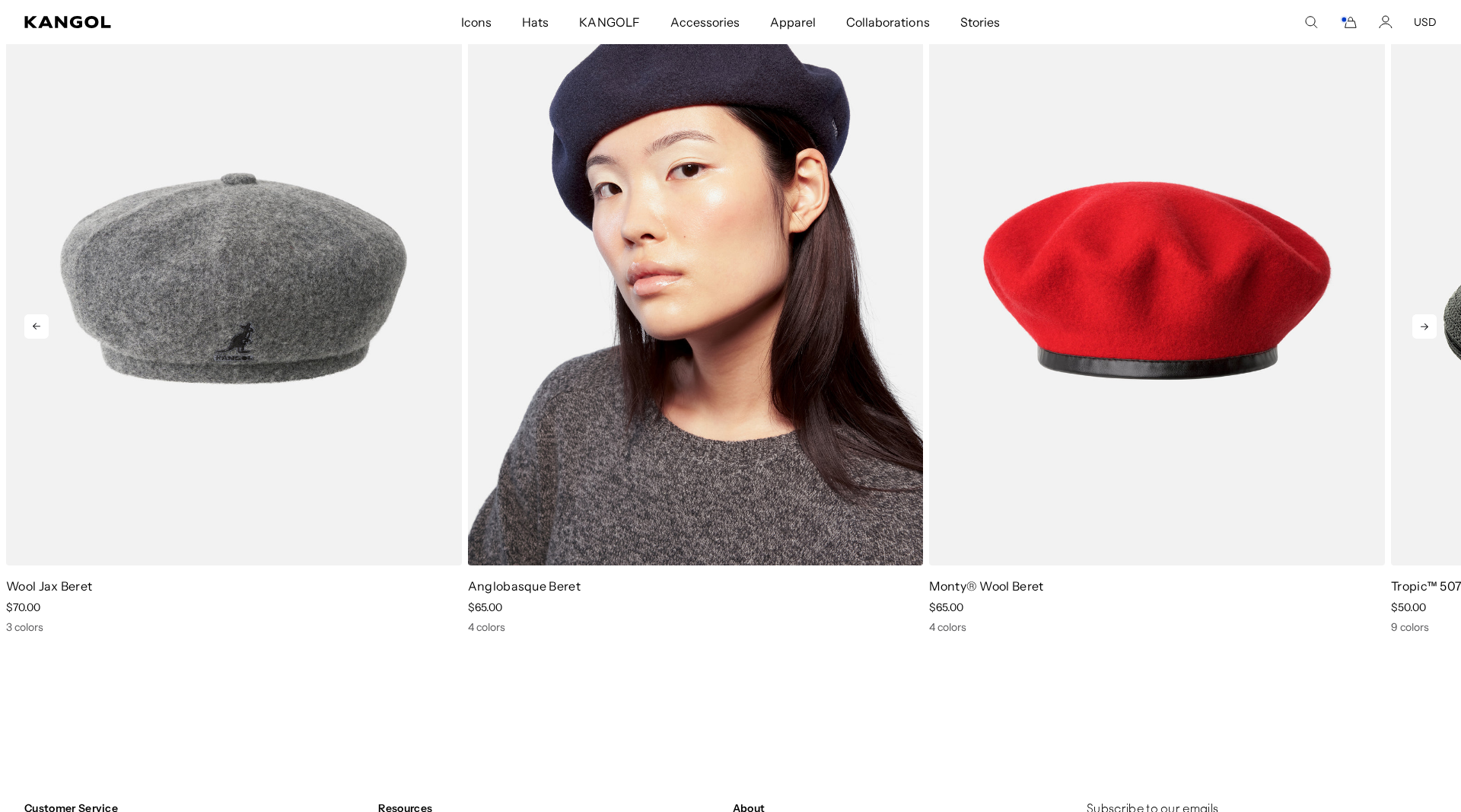
scroll to position [2052, 0]
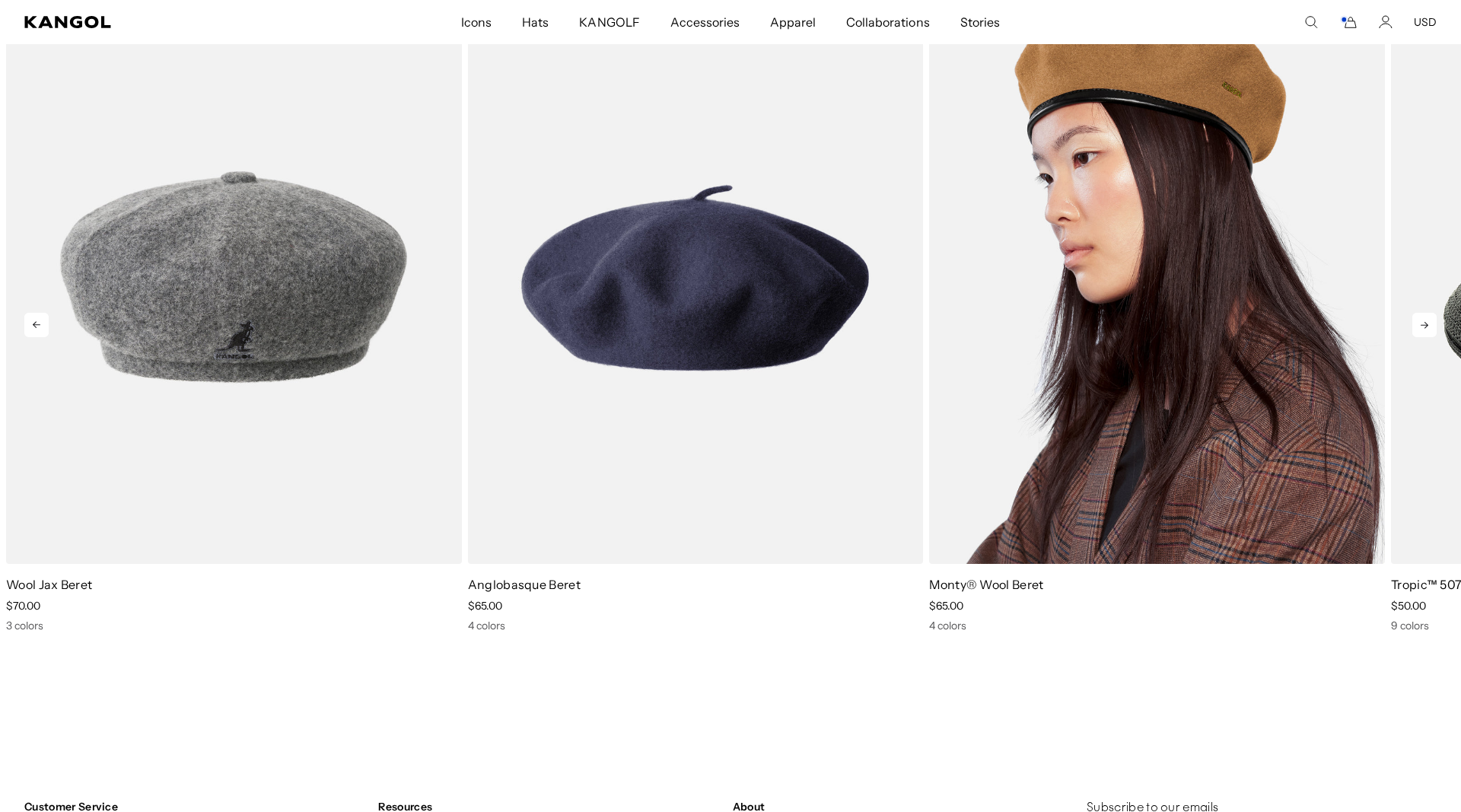
click at [1074, 430] on img "3 of 6" at bounding box center [1157, 278] width 456 height 572
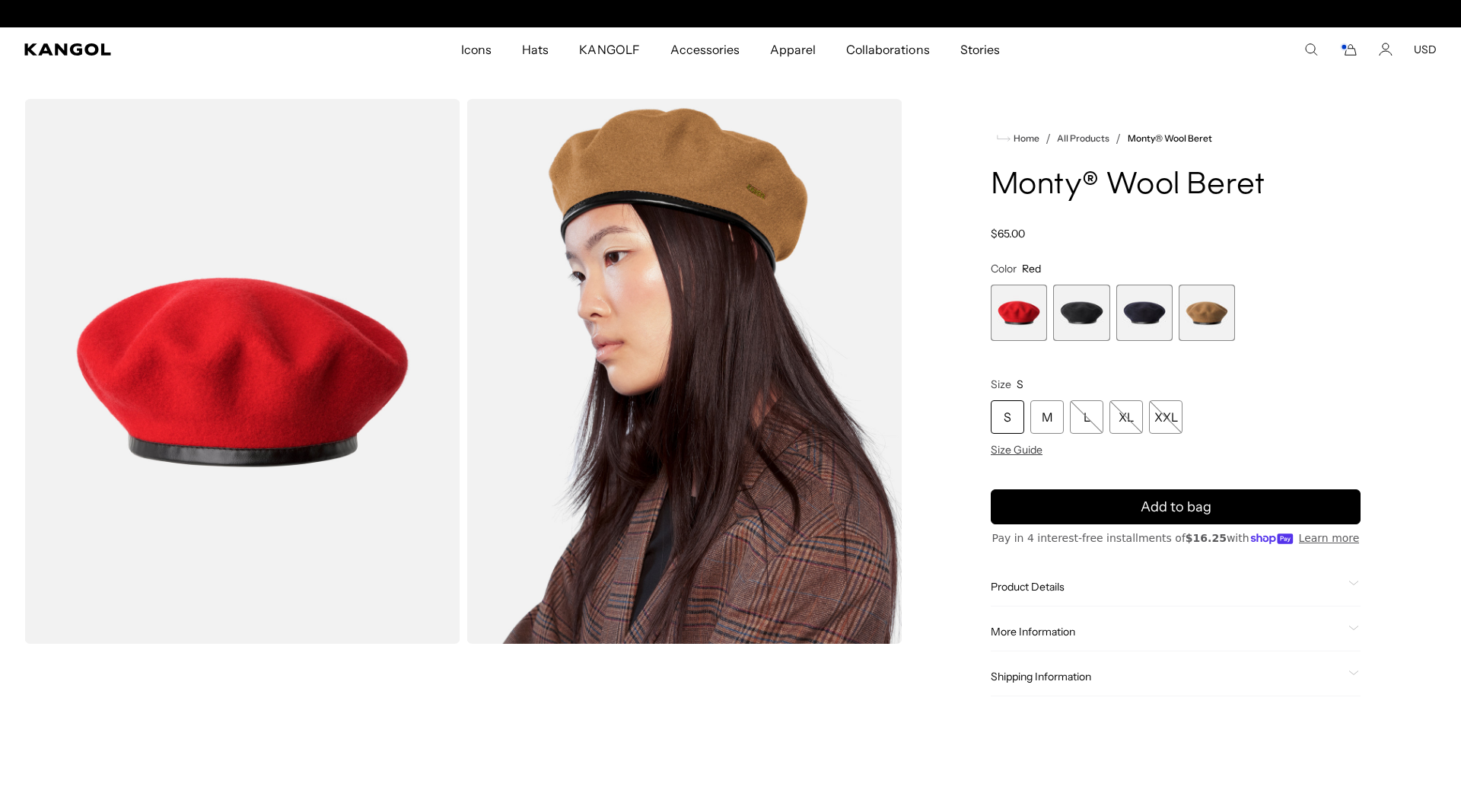
click at [1062, 590] on span "Product Details" at bounding box center [1166, 586] width 352 height 14
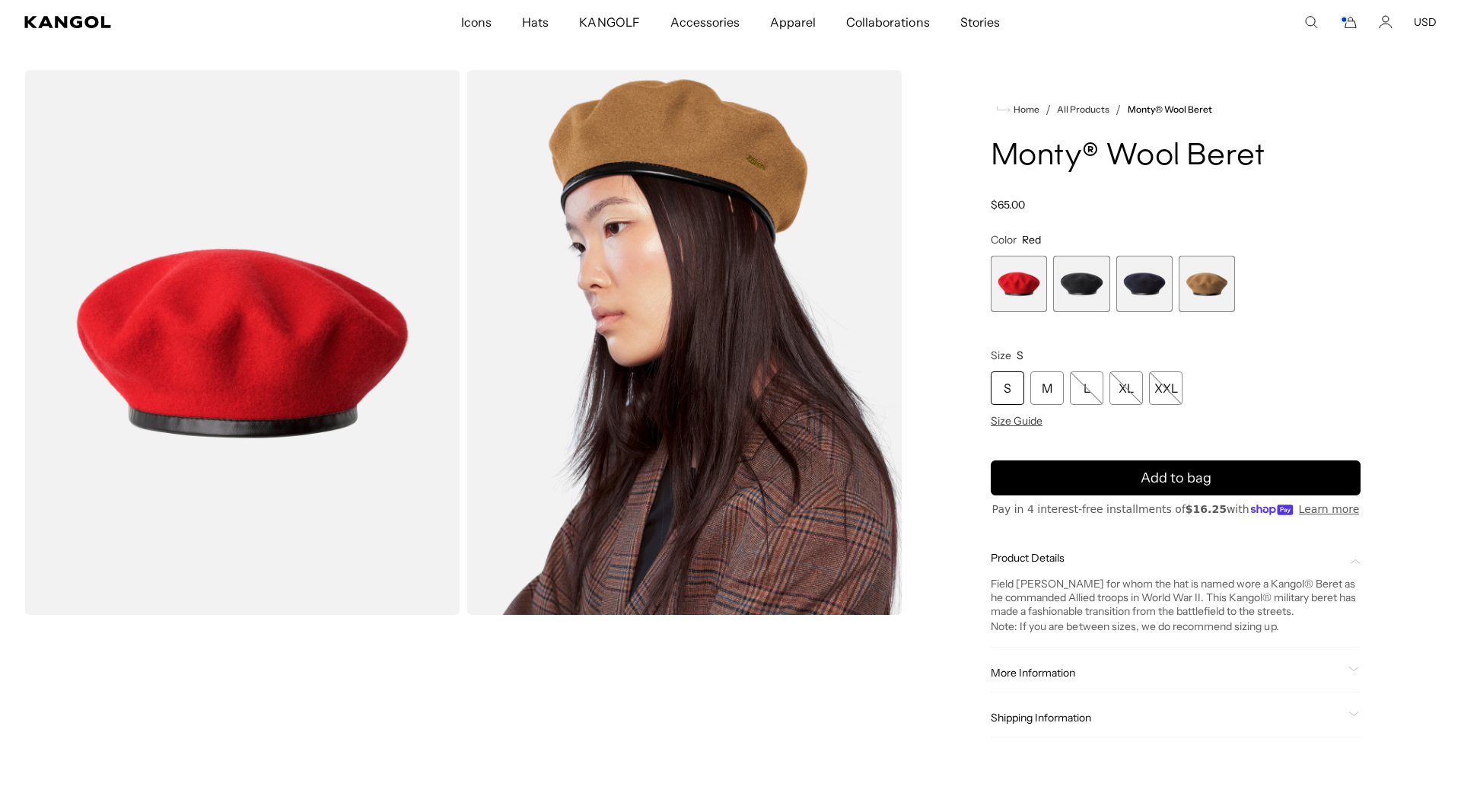
click at [1054, 683] on div "More Information Style ID 0248HT Shape Beret Fabrication Wool Felt Material 100…" at bounding box center [1175, 673] width 370 height 39
click at [1052, 667] on span "More Information" at bounding box center [1166, 673] width 352 height 14
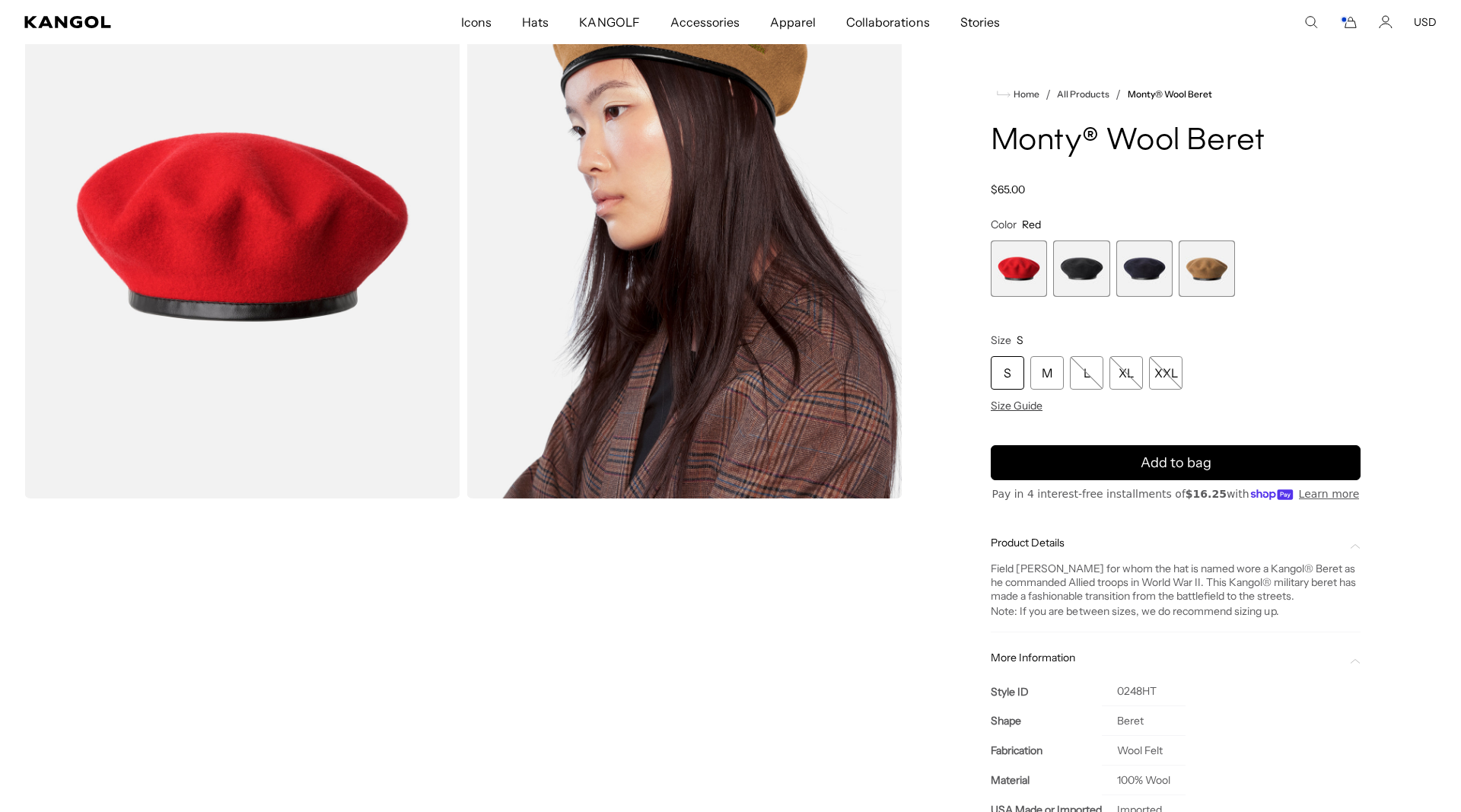
scroll to position [0, 314]
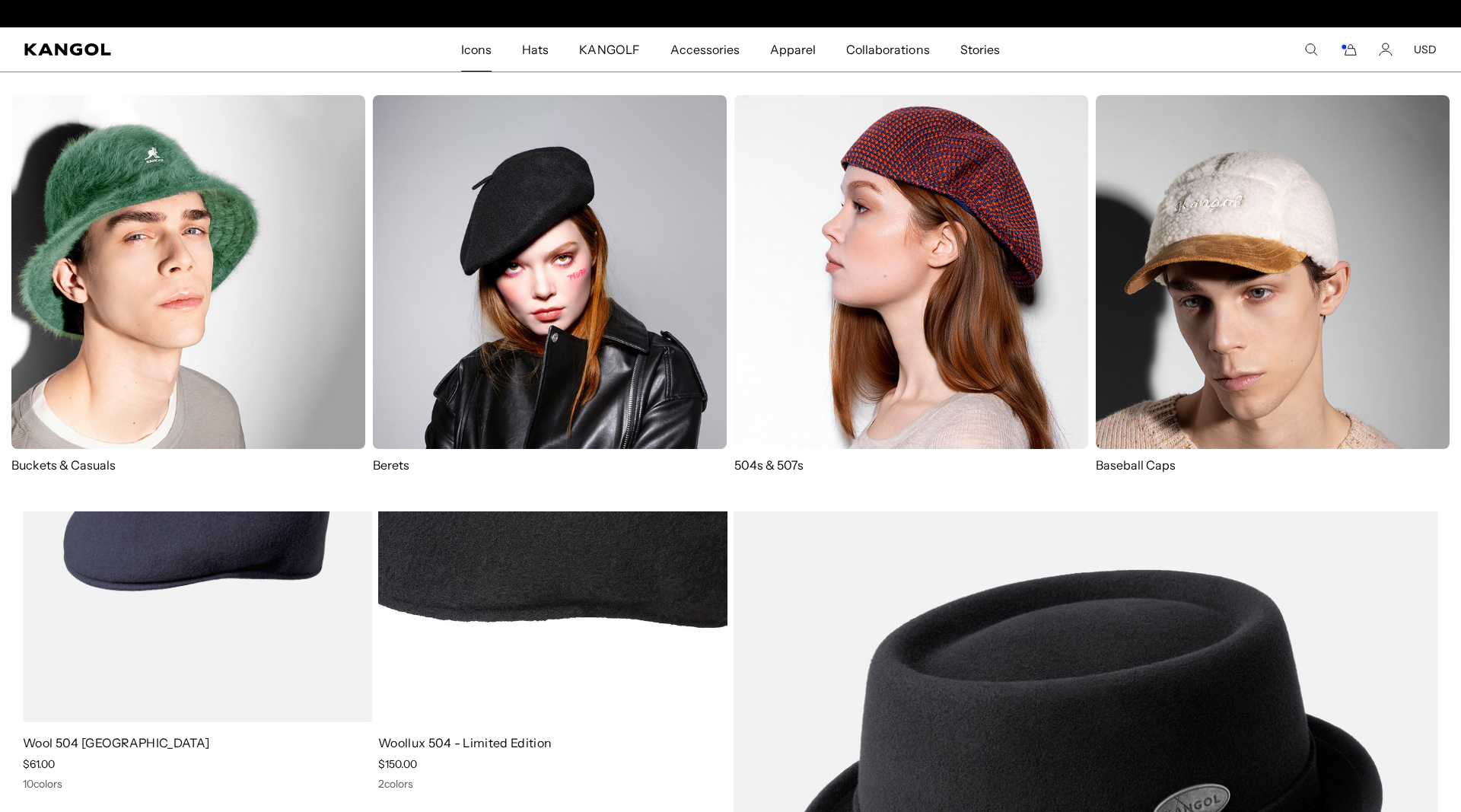
scroll to position [0, 314]
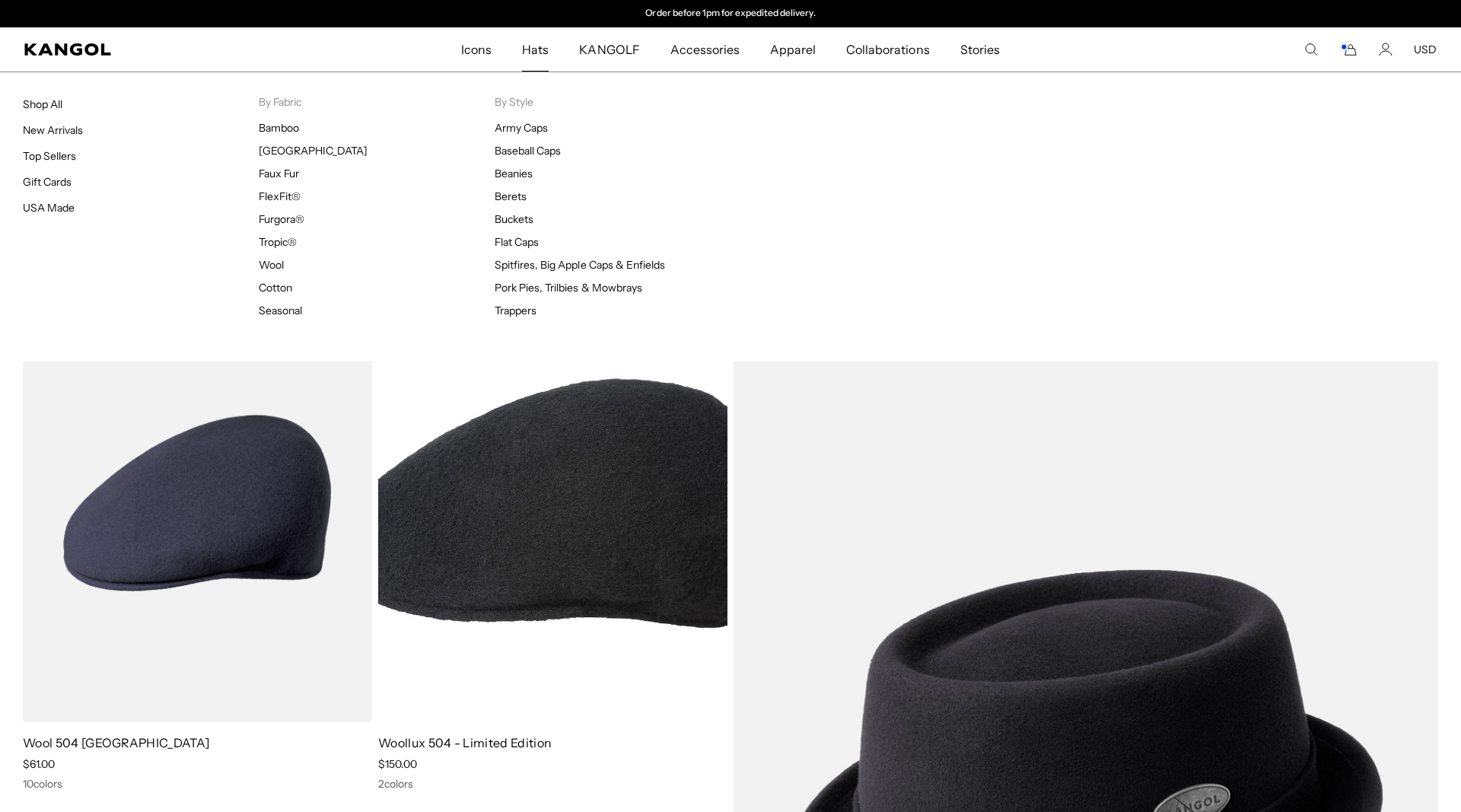
click at [546, 55] on span "Hats" at bounding box center [535, 49] width 26 height 44
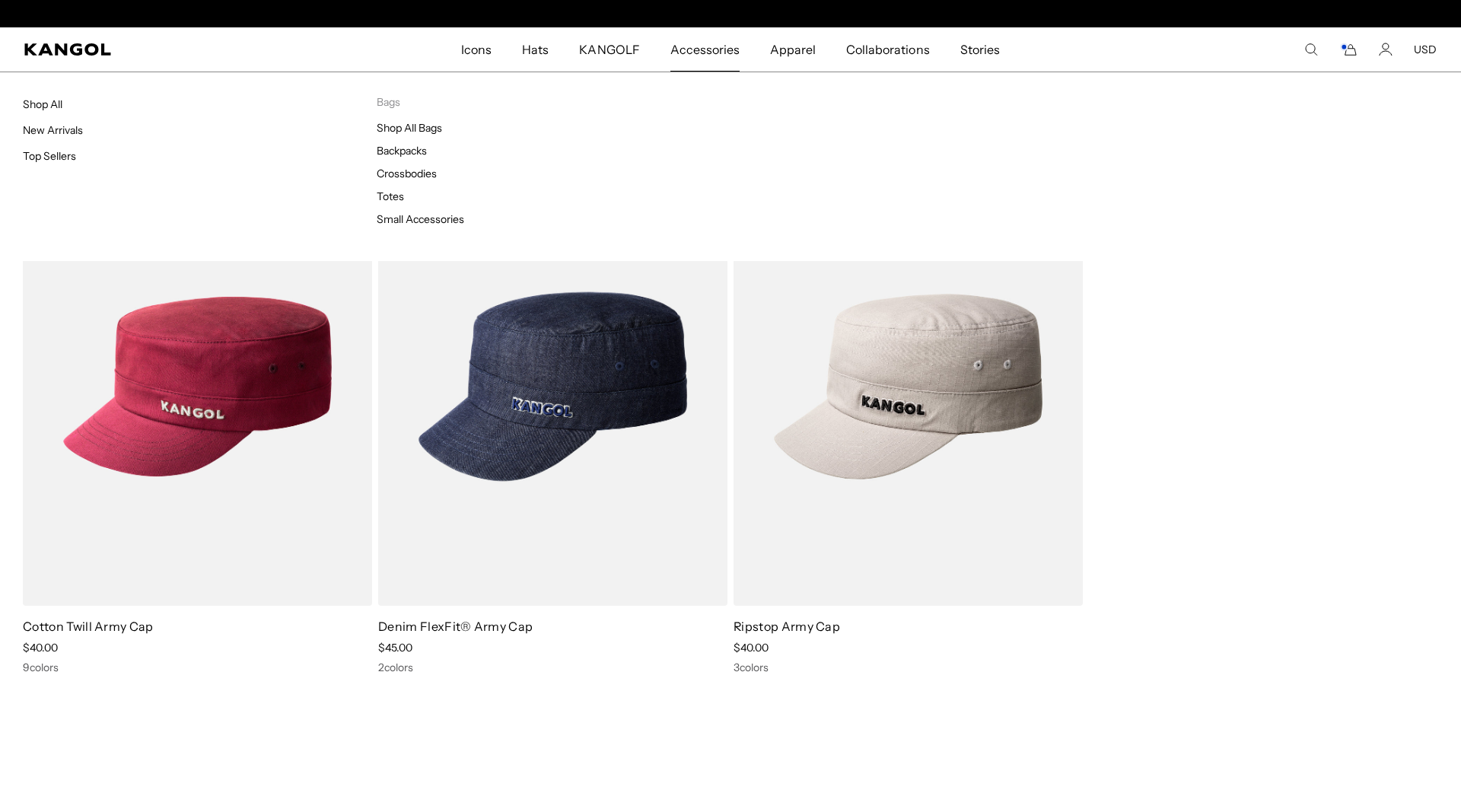
scroll to position [0, 314]
click at [700, 42] on span "Accessories" at bounding box center [705, 49] width 69 height 44
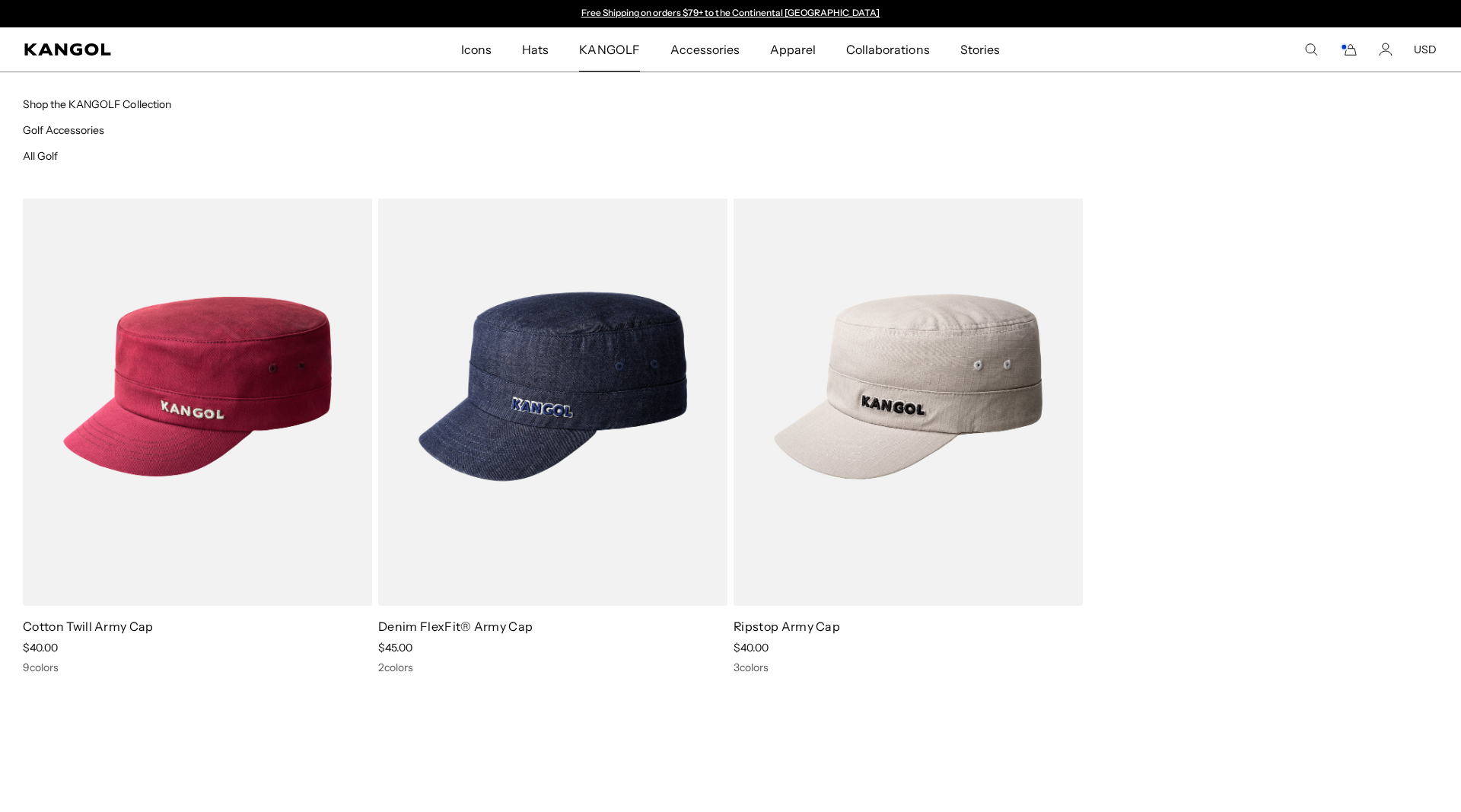
scroll to position [0, 314]
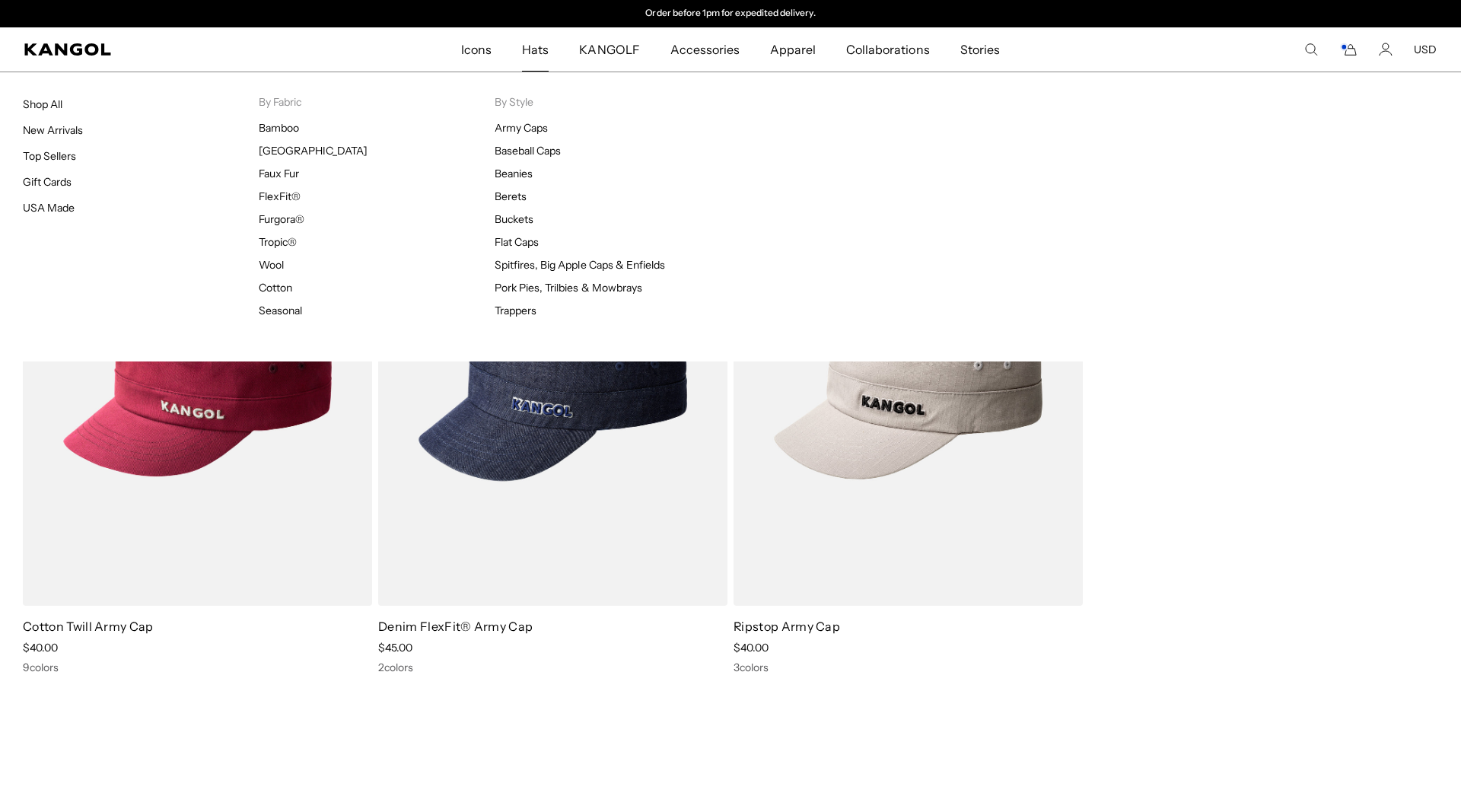
click at [552, 54] on link "Hats" at bounding box center [535, 49] width 57 height 44
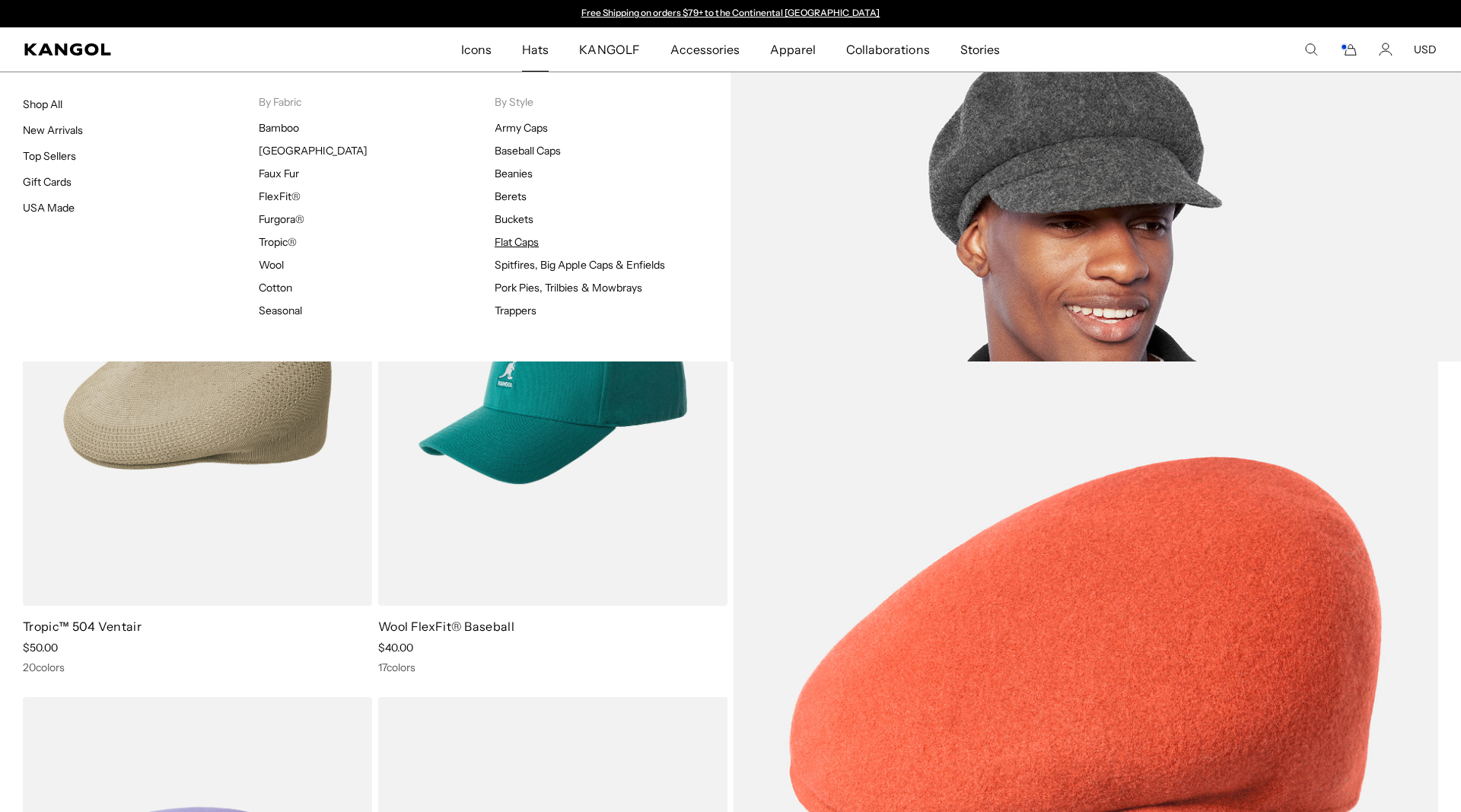
click at [515, 243] on link "Flat Caps" at bounding box center [516, 242] width 44 height 14
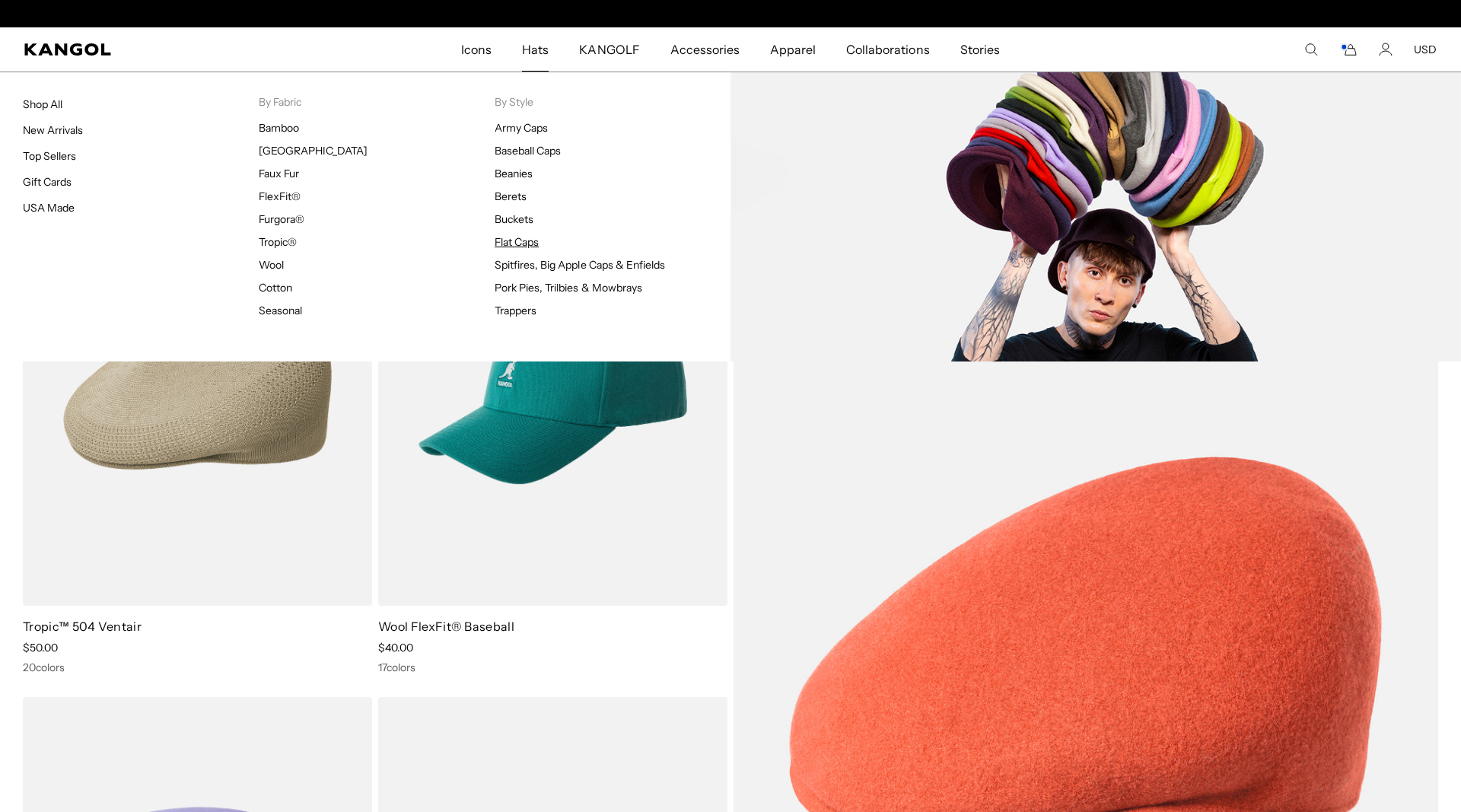
scroll to position [0, 314]
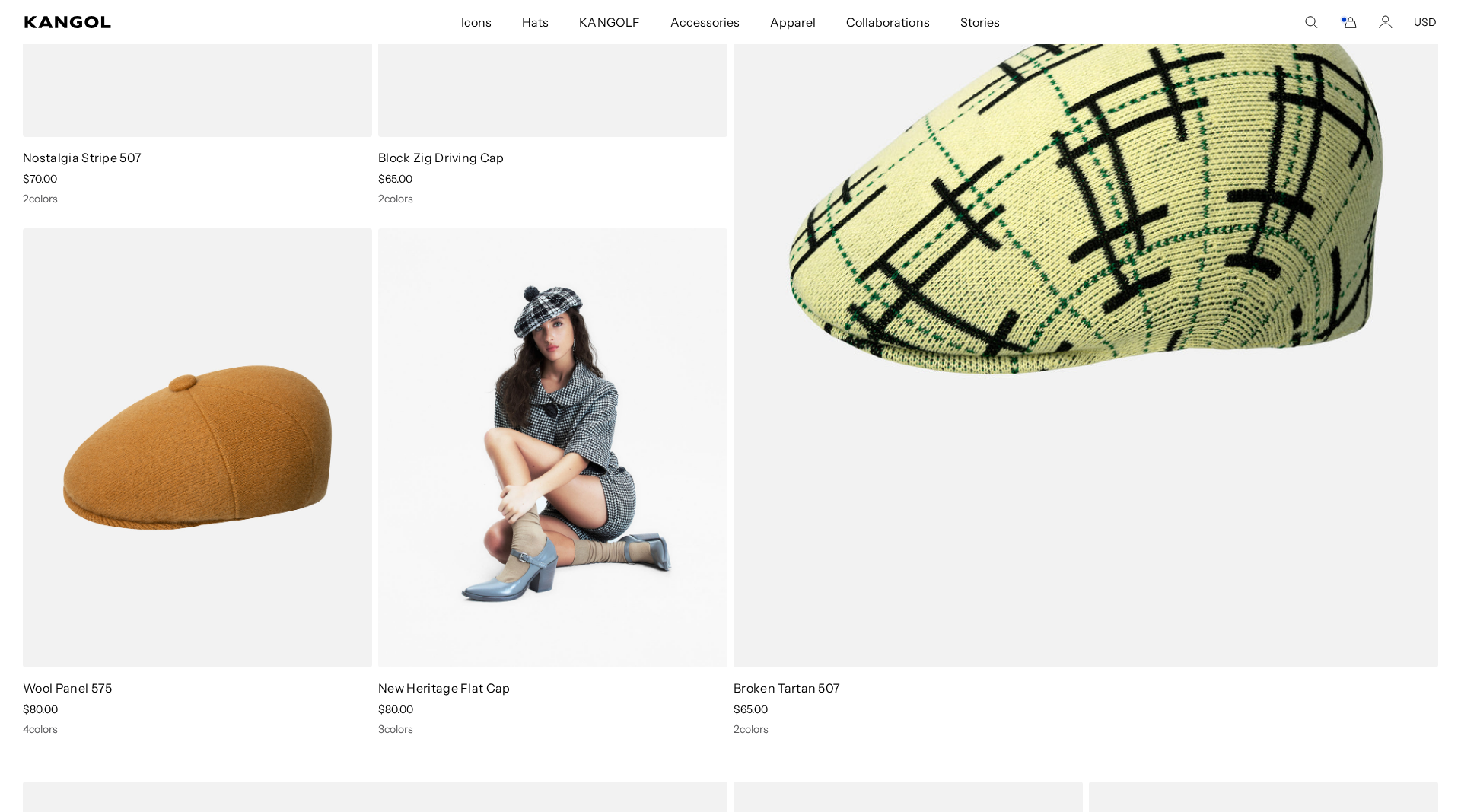
scroll to position [0, 314]
click at [486, 687] on link "New Heritage Flat Cap" at bounding box center [444, 687] width 132 height 15
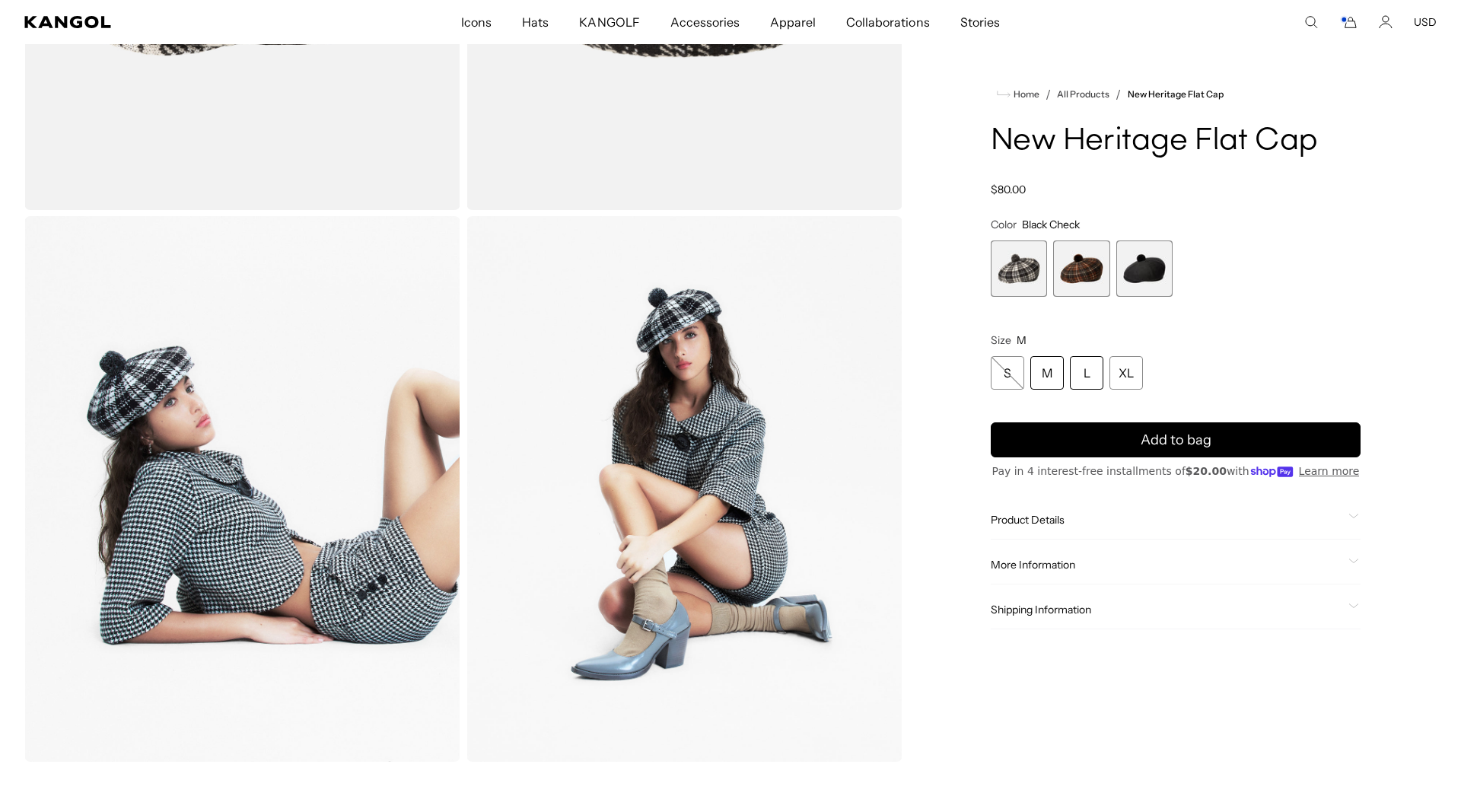
click at [1087, 373] on div "L" at bounding box center [1086, 372] width 34 height 34
click at [1052, 524] on span "Product Details" at bounding box center [1166, 519] width 352 height 14
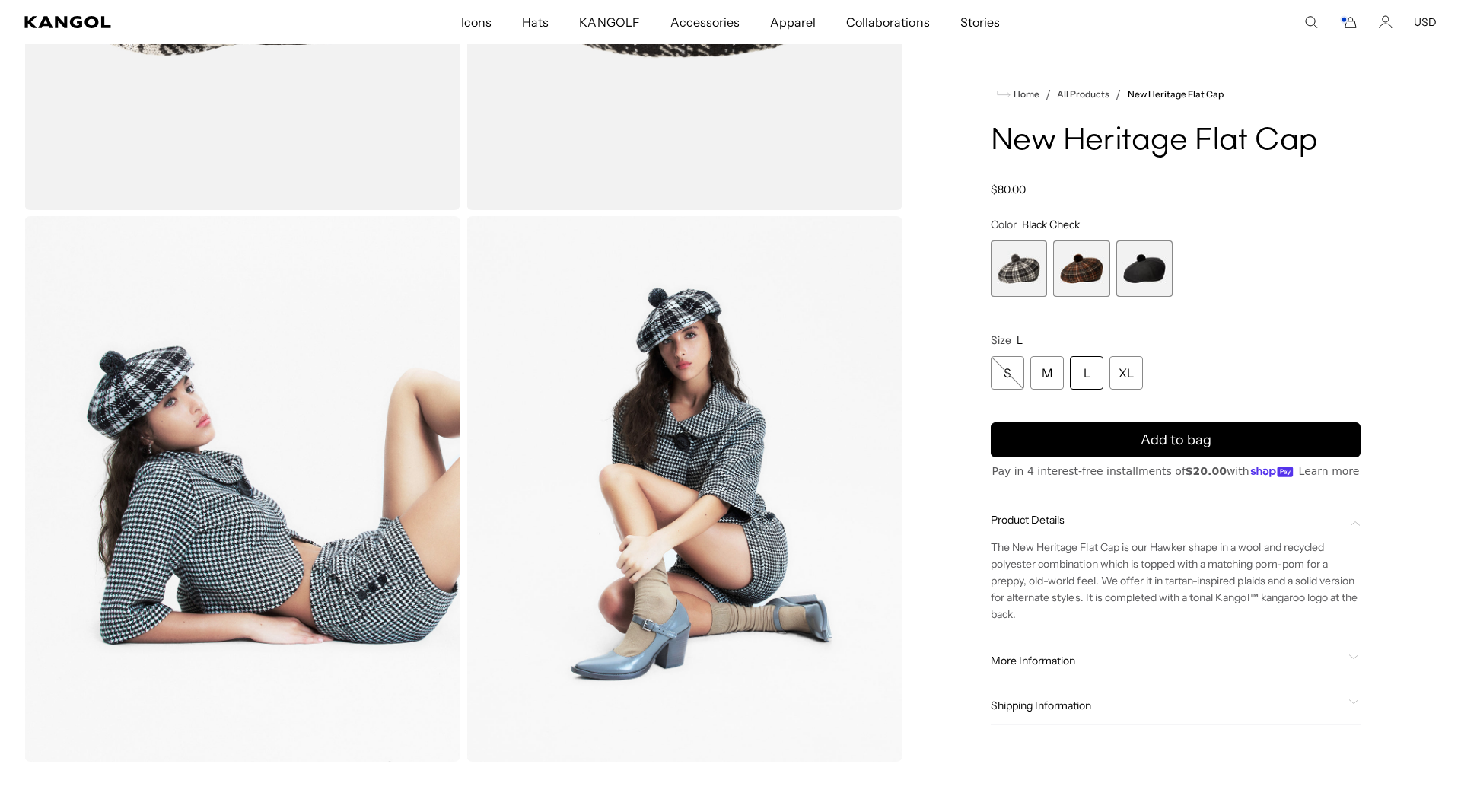
click at [1045, 658] on span "More Information" at bounding box center [1166, 660] width 352 height 14
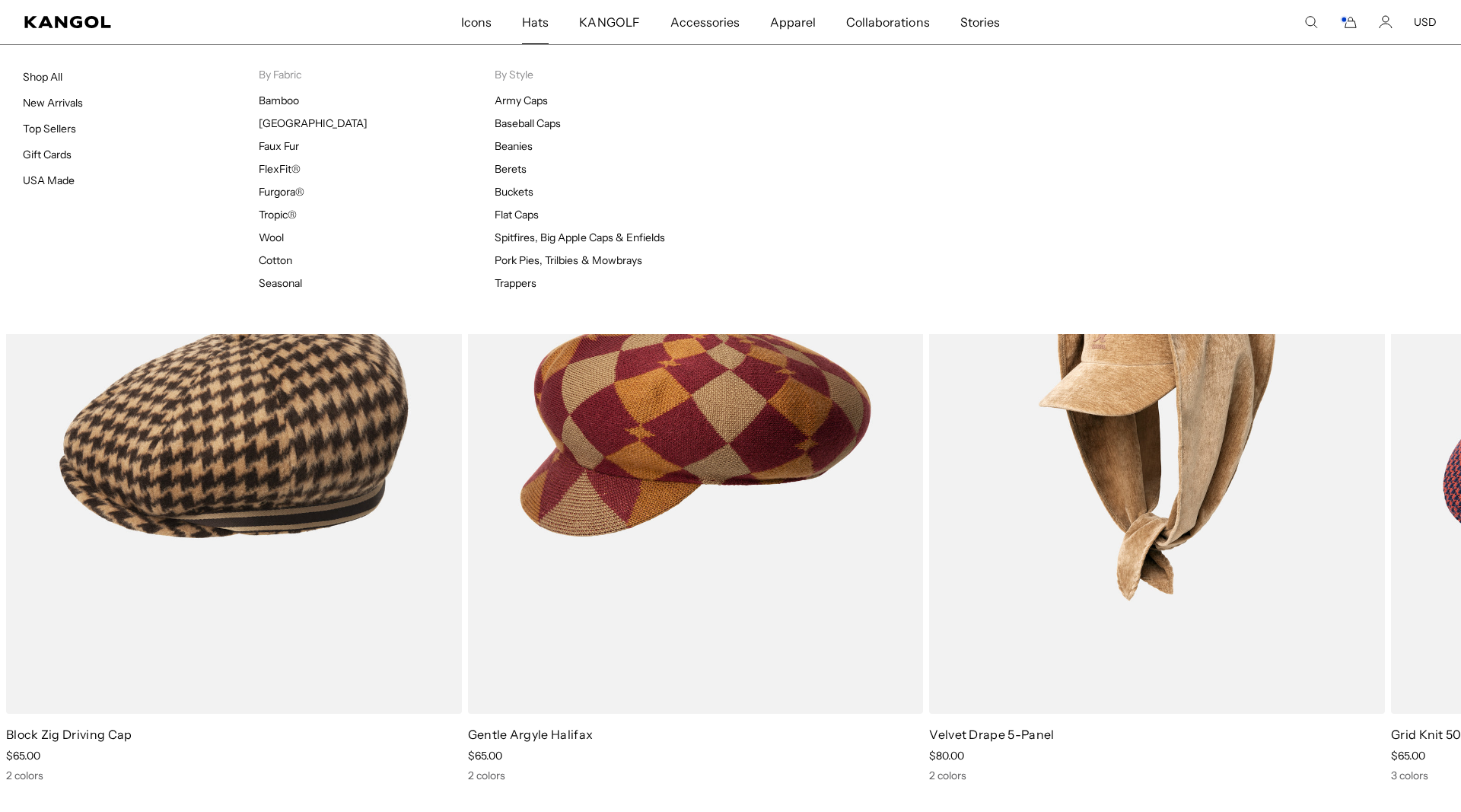
scroll to position [0, 0]
click at [43, 180] on link "USA Made" at bounding box center [49, 180] width 52 height 14
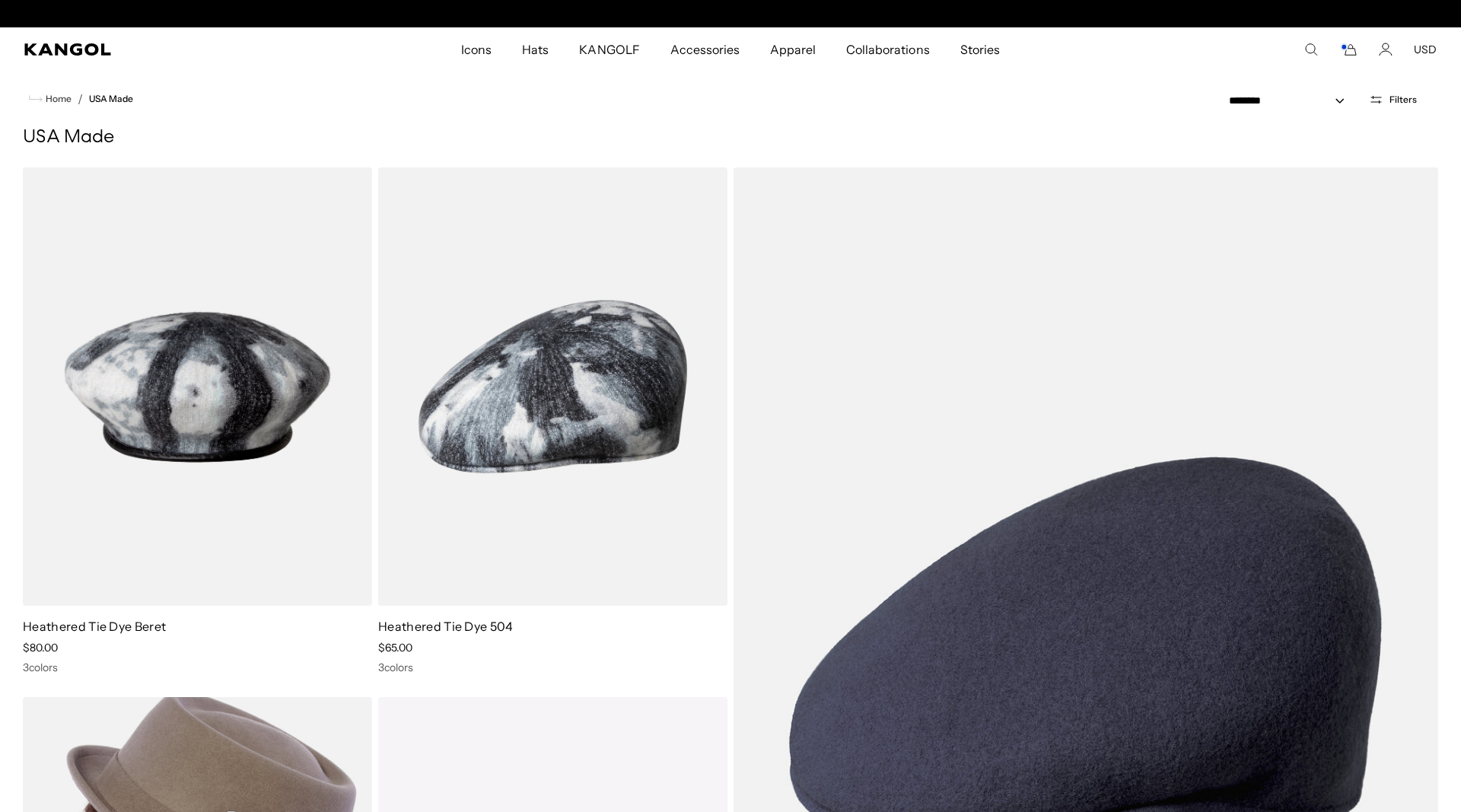
scroll to position [0, 314]
click at [0, 0] on img at bounding box center [0, 0] width 0 height 0
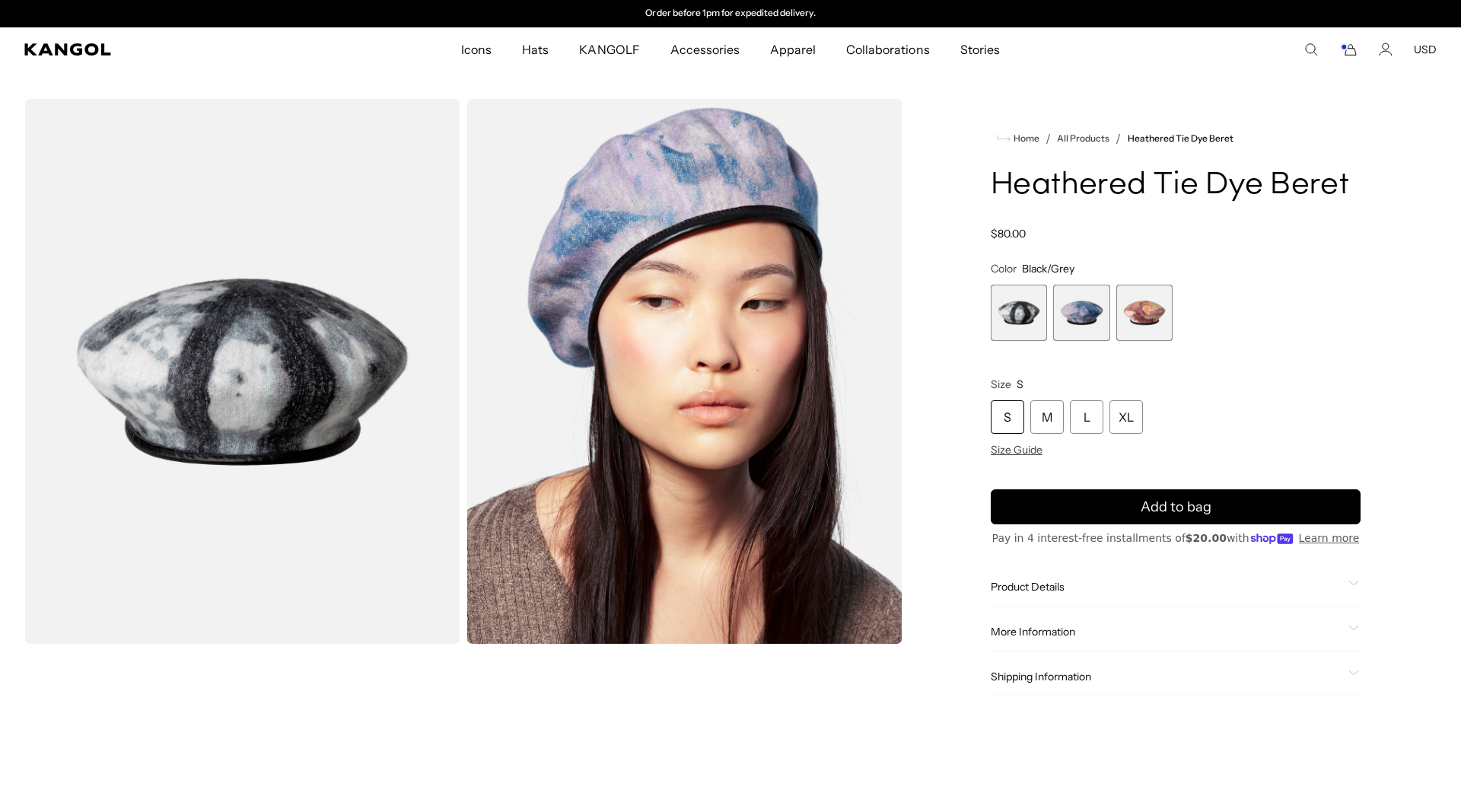
click at [1353, 54] on icon "Cart" at bounding box center [1348, 50] width 18 height 14
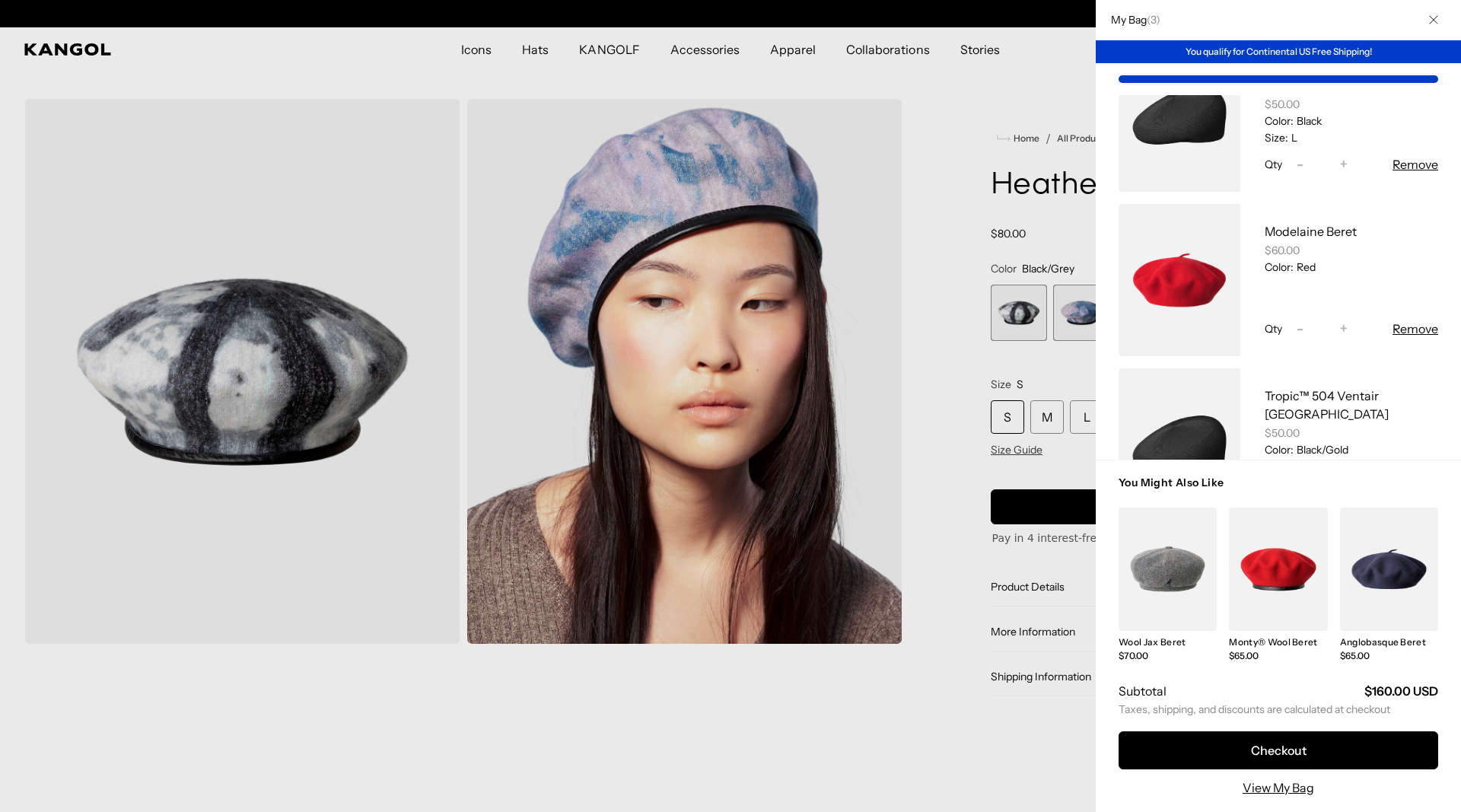
scroll to position [0, 314]
click at [1411, 166] on button "Remove" at bounding box center [1415, 164] width 45 height 18
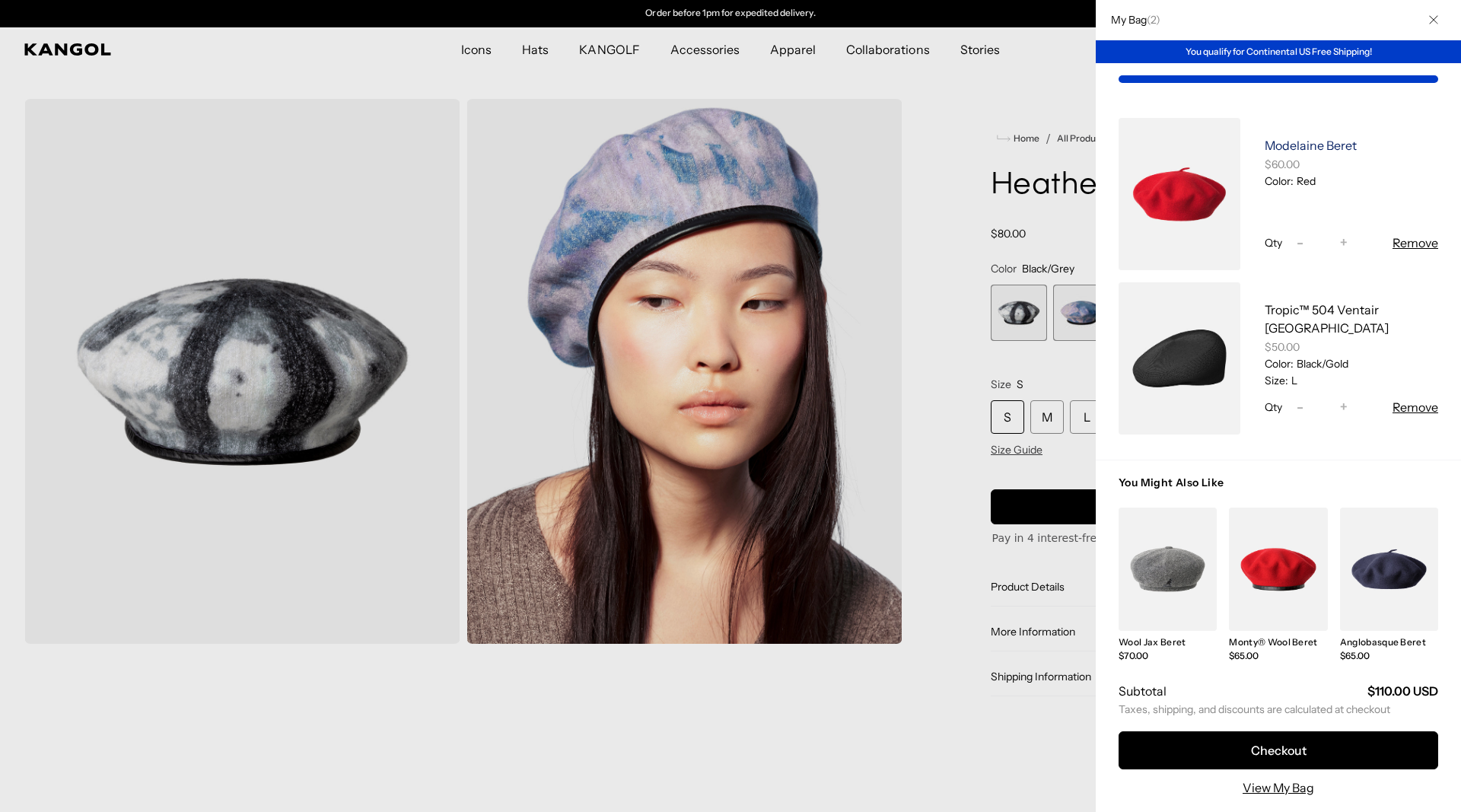
click at [1318, 146] on link "Modelaine Beret" at bounding box center [1311, 145] width 92 height 15
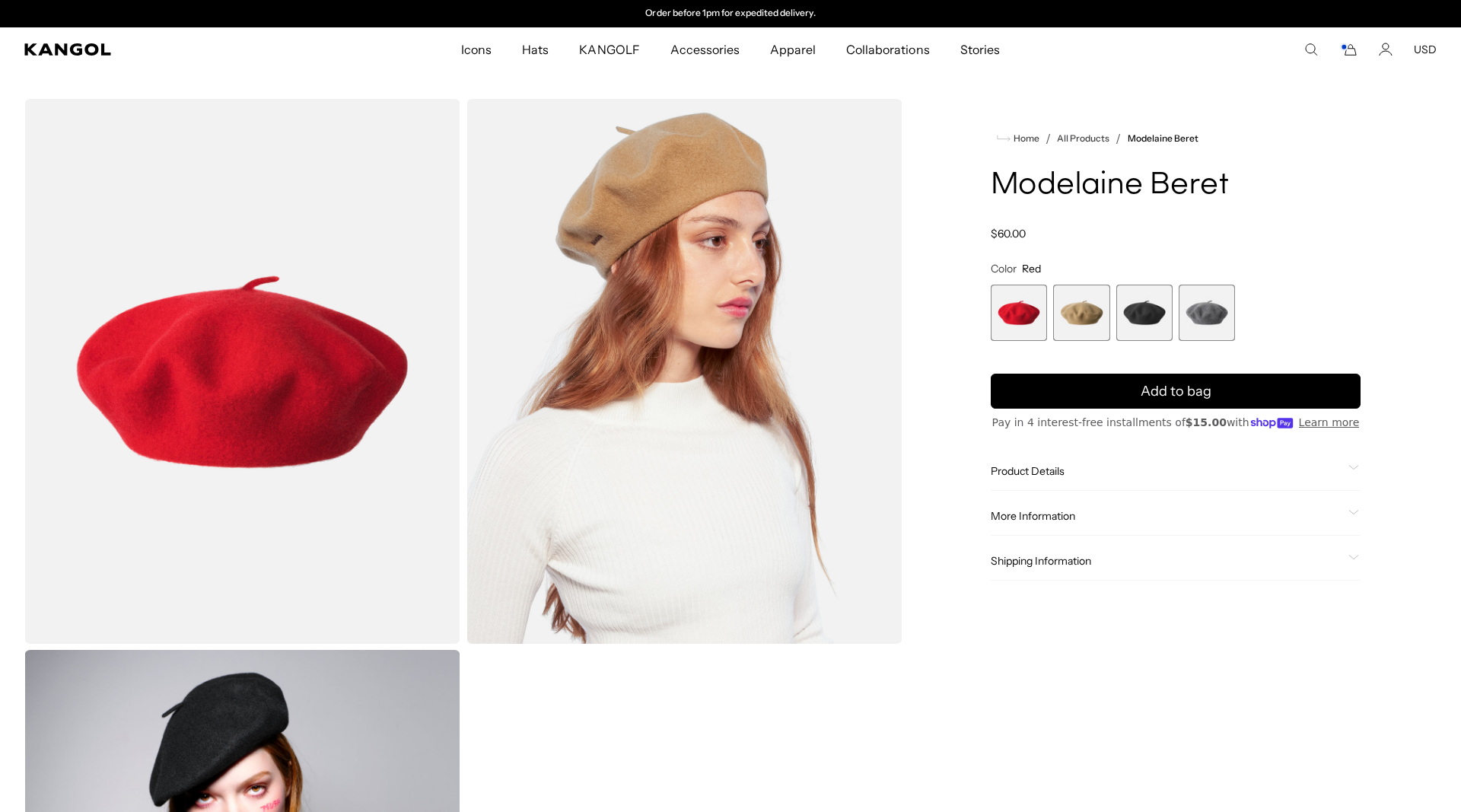
click at [1038, 470] on span "Product Details" at bounding box center [1166, 470] width 352 height 14
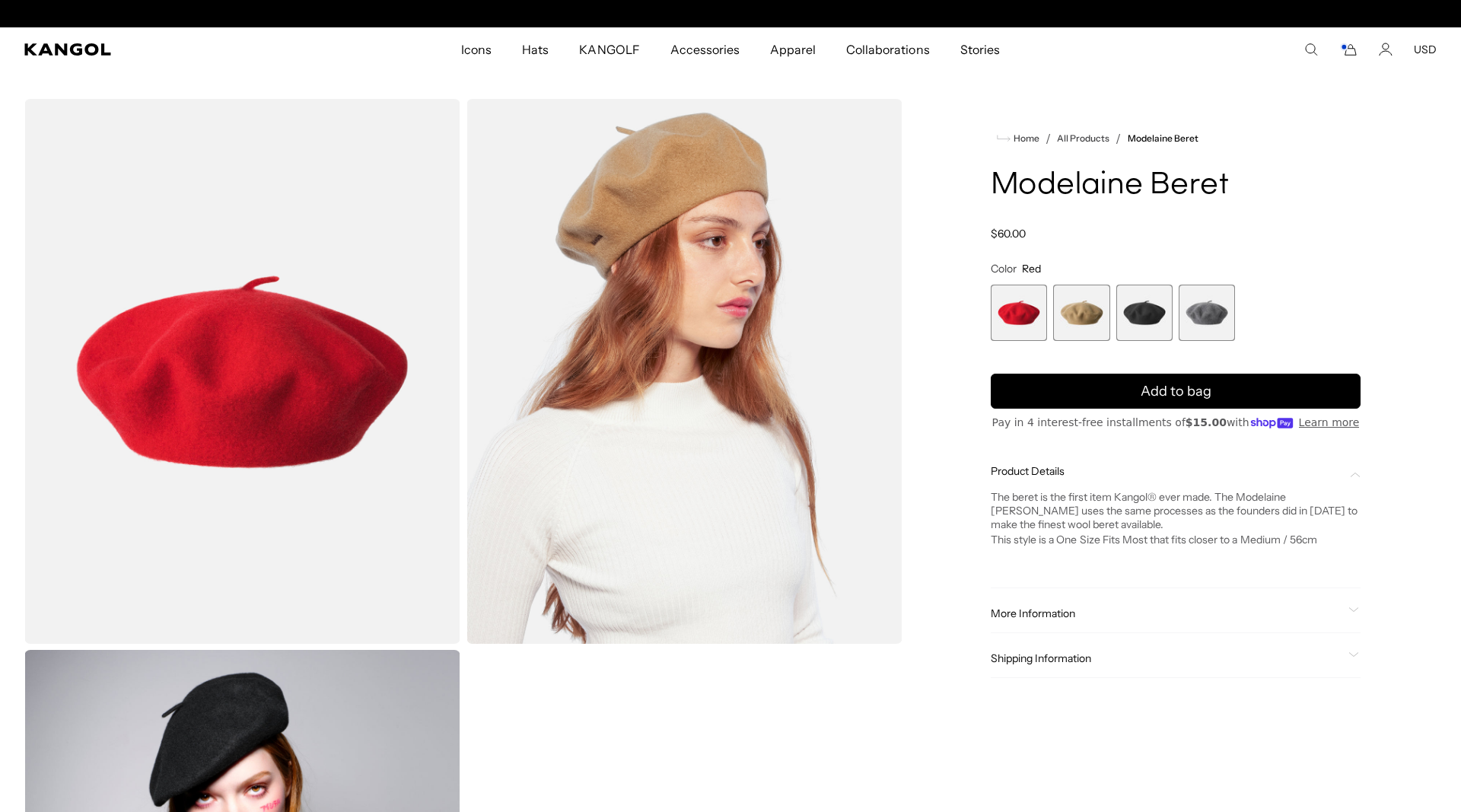
scroll to position [0, 314]
click at [1015, 657] on span "Shipping Information" at bounding box center [1166, 658] width 352 height 14
click at [1347, 45] on rect "Cart" at bounding box center [1343, 46] width 6 height 6
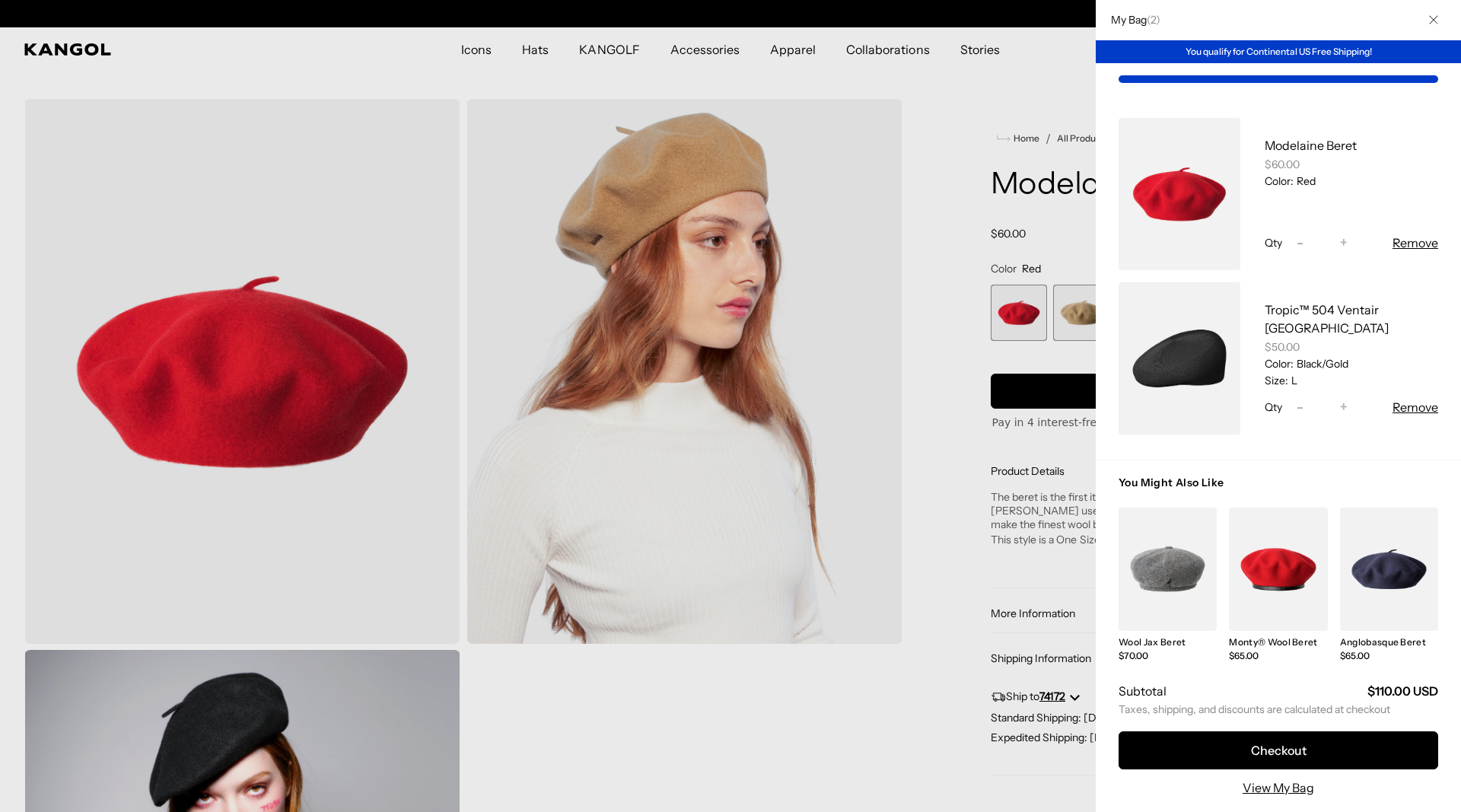
scroll to position [0, 314]
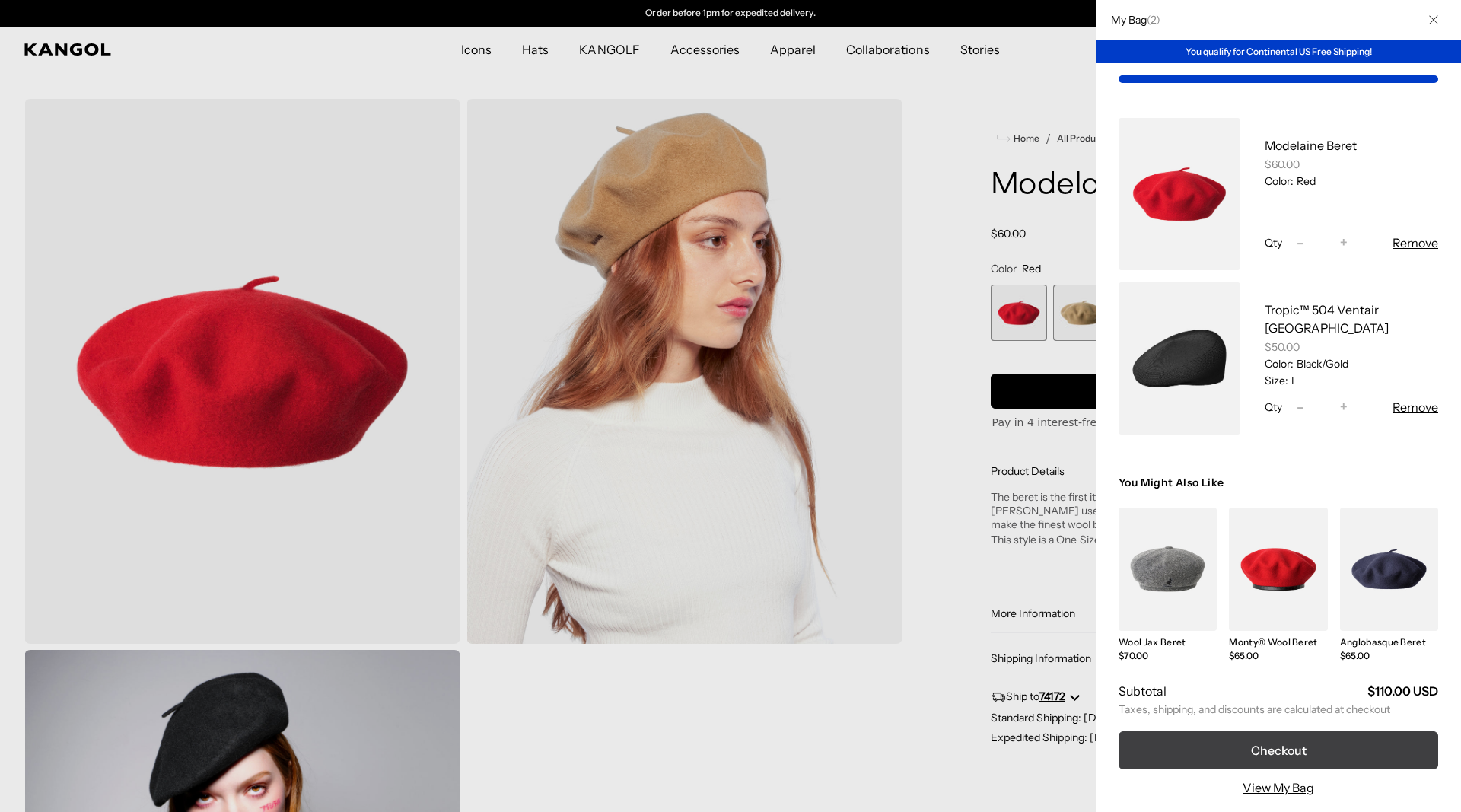
click at [1290, 738] on button "Checkout" at bounding box center [1278, 750] width 319 height 38
